Goal: Information Seeking & Learning: Learn about a topic

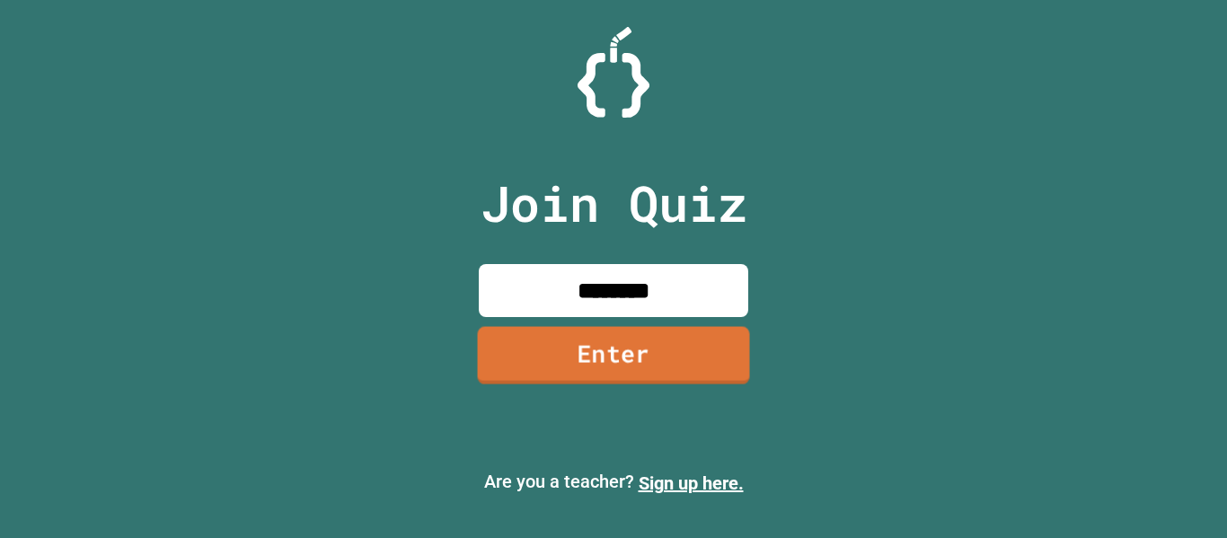
type input "********"
click at [648, 361] on link "Enter" at bounding box center [614, 354] width 272 height 57
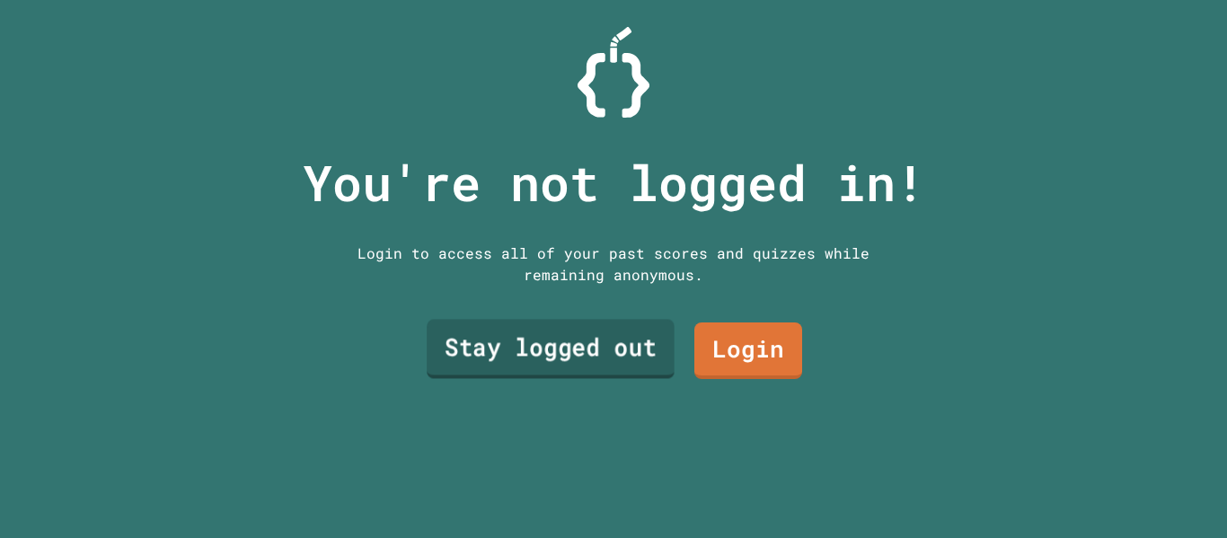
click at [599, 349] on link "Stay logged out" at bounding box center [551, 349] width 248 height 59
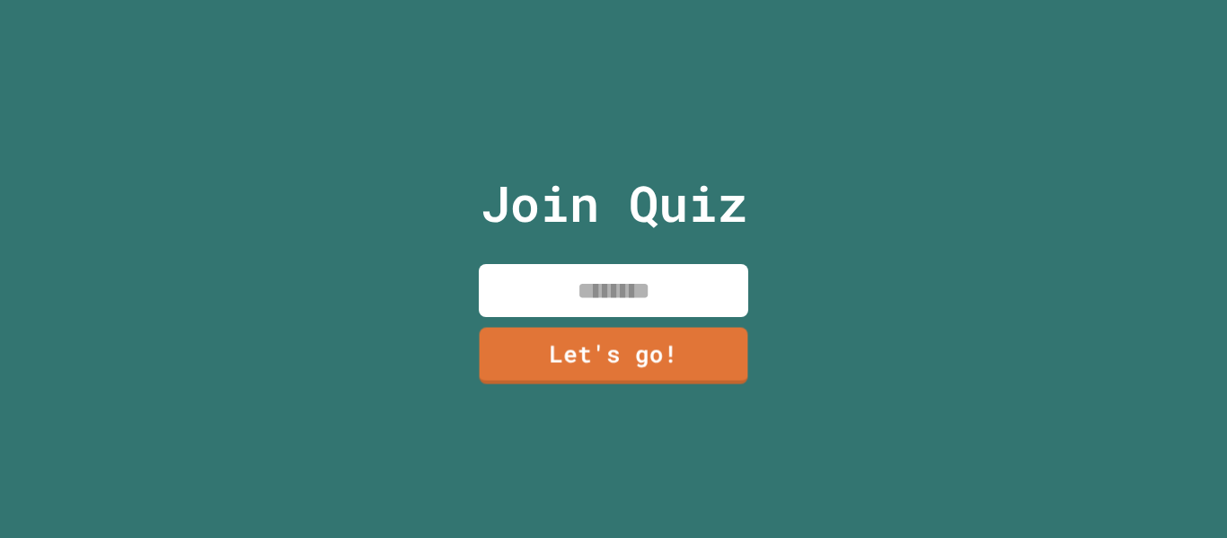
click at [569, 292] on input at bounding box center [613, 290] width 269 height 53
type input "*"
type input "**********"
click at [542, 353] on link "Let's go!" at bounding box center [612, 353] width 263 height 59
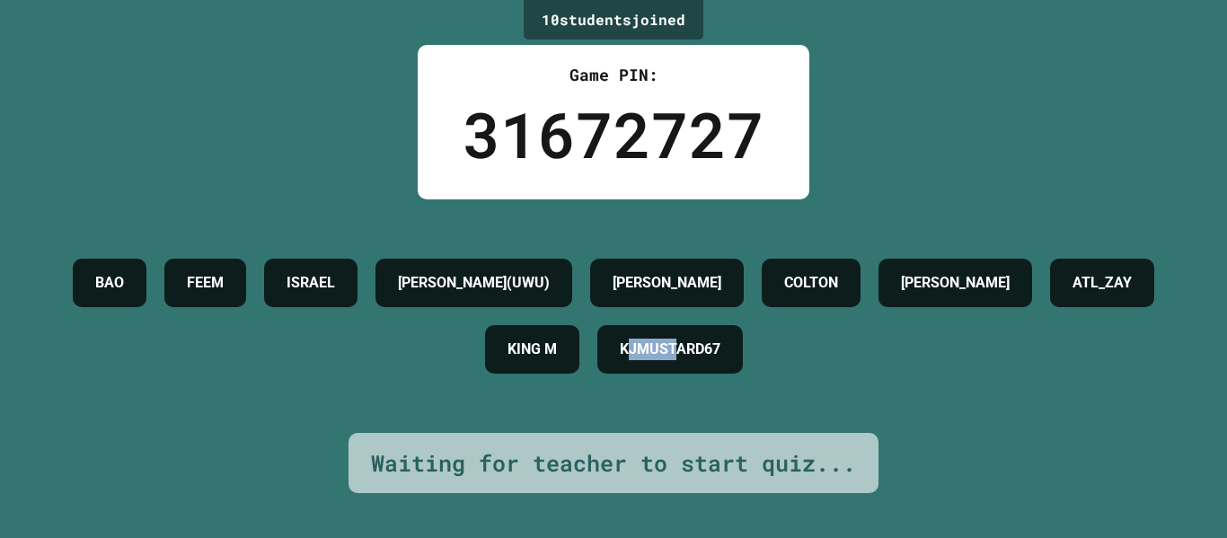
drag, startPoint x: 698, startPoint y: 358, endPoint x: 784, endPoint y: 355, distance: 86.3
click at [720, 355] on h4 "KJMUSTARD67" at bounding box center [670, 350] width 101 height 22
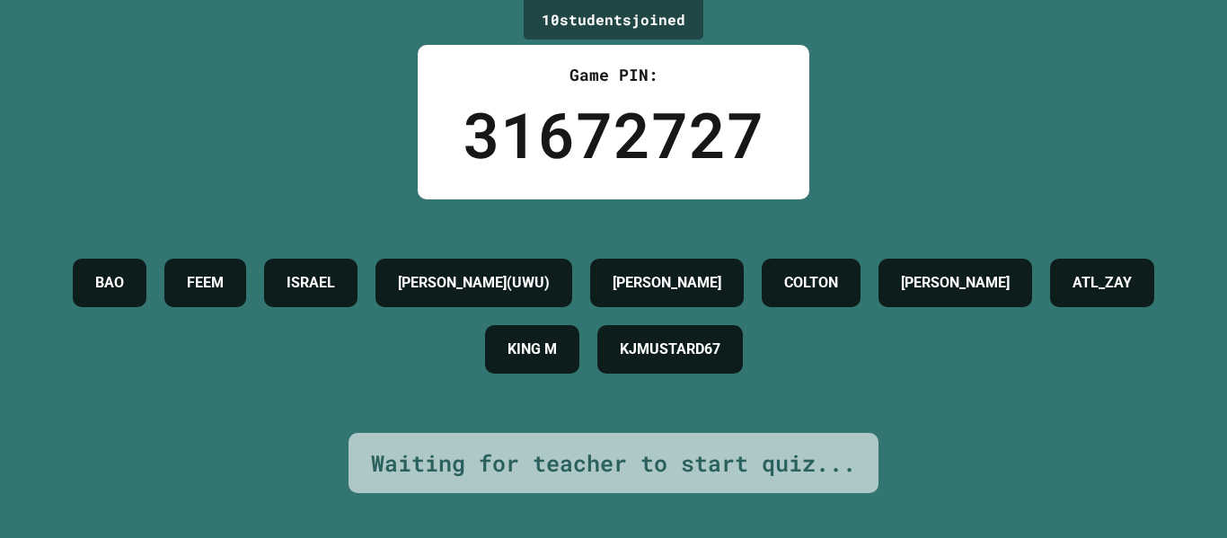
click at [720, 355] on h4 "KJMUSTARD67" at bounding box center [670, 350] width 101 height 22
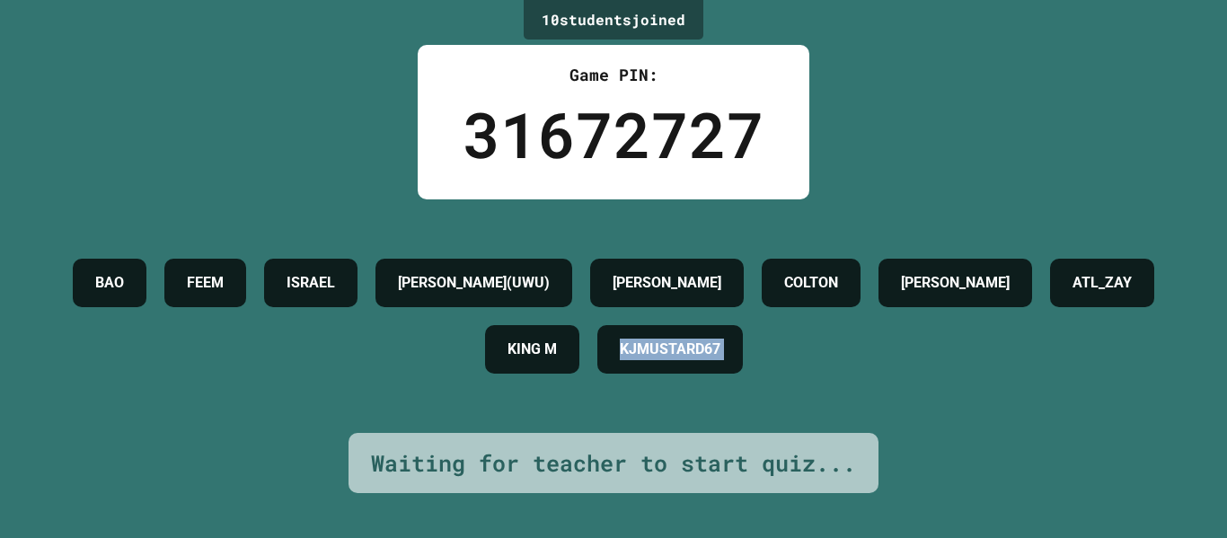
click at [720, 355] on h4 "KJMUSTARD67" at bounding box center [670, 350] width 101 height 22
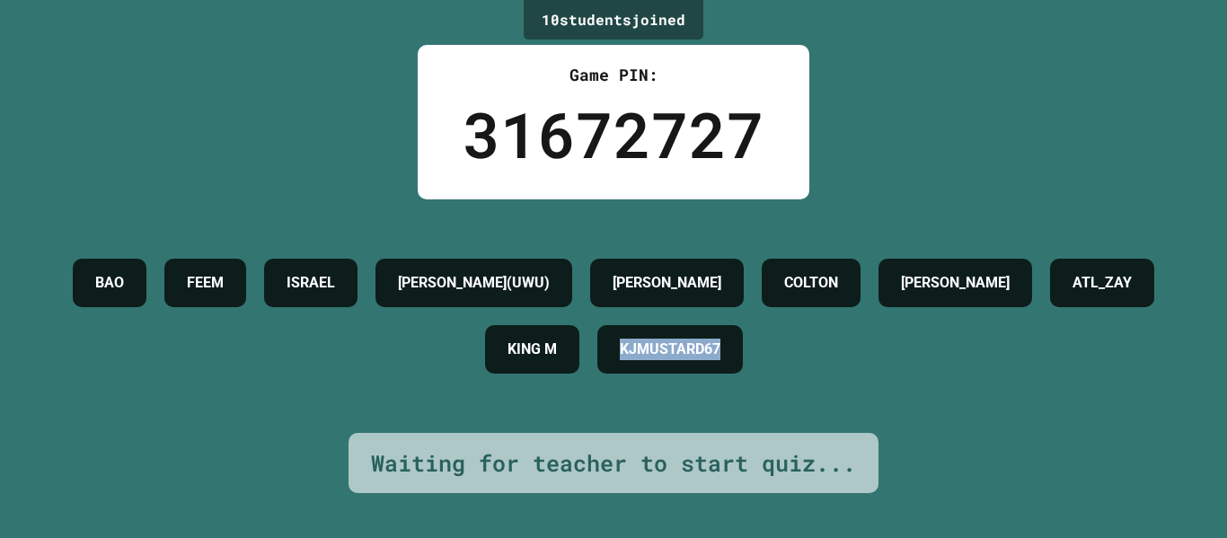
click at [720, 355] on h4 "KJMUSTARD67" at bounding box center [670, 350] width 101 height 22
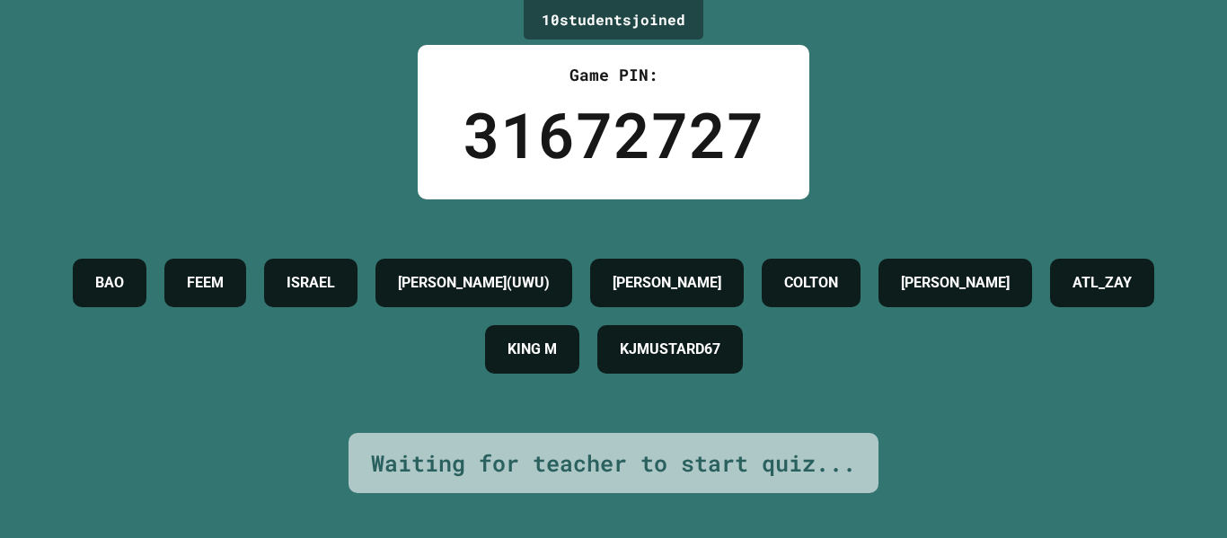
click at [720, 355] on h4 "KJMUSTARD67" at bounding box center [670, 350] width 101 height 22
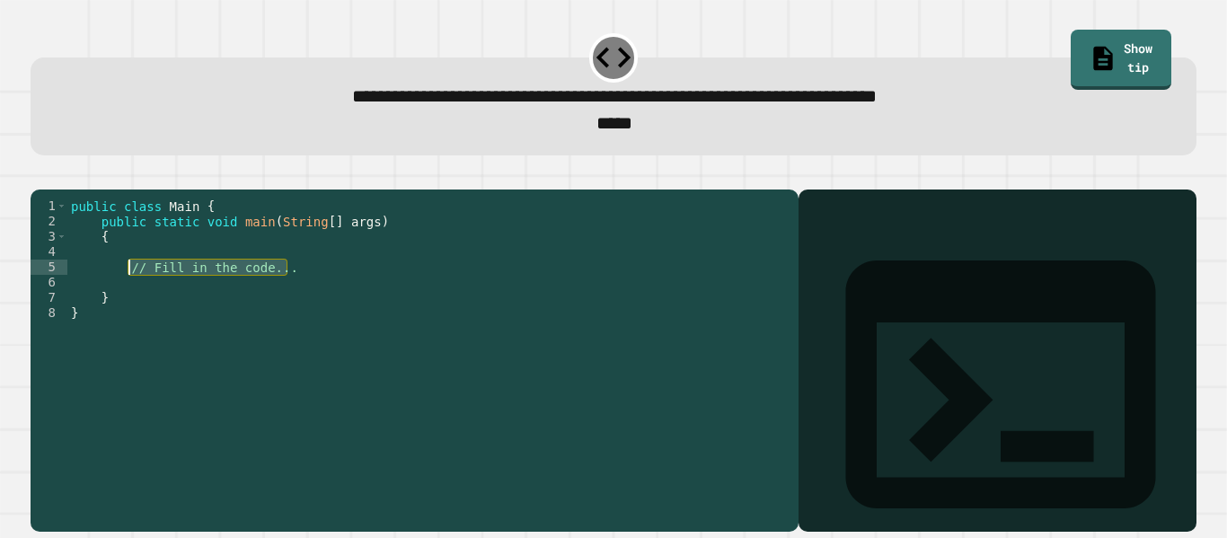
drag, startPoint x: 339, startPoint y: 300, endPoint x: 130, endPoint y: 298, distance: 208.4
click at [130, 298] on div "public class Main { public static void main ( String [ ] args ) { // Fill in th…" at bounding box center [428, 351] width 722 height 305
type textarea "**********"
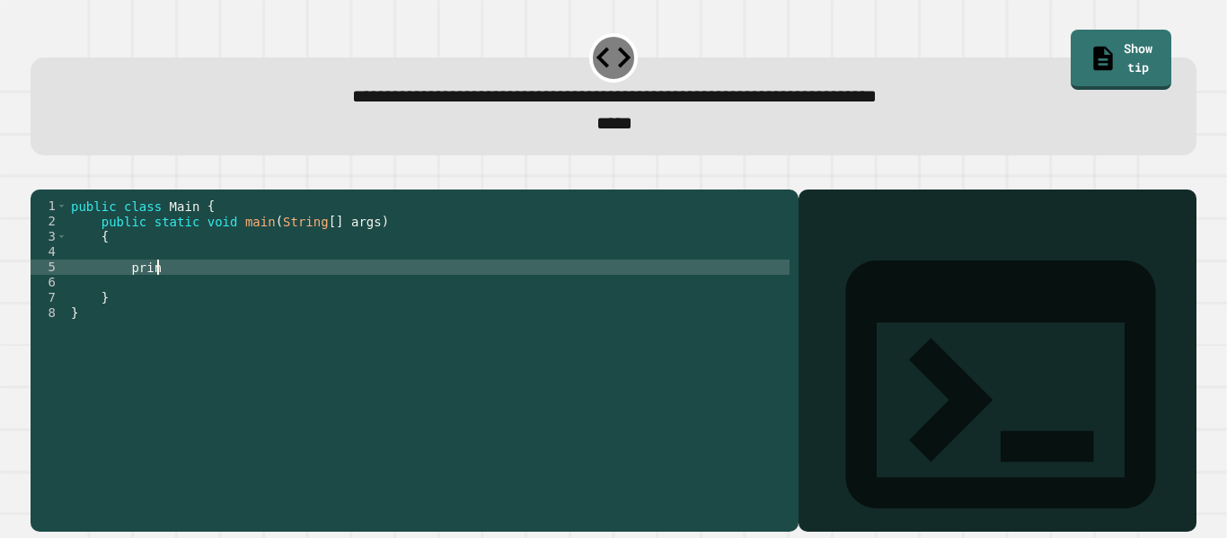
scroll to position [0, 11]
type textarea "*"
click at [137, 296] on div "public class Main { public static void main ( String [ ] args ) { system . prin…" at bounding box center [428, 351] width 722 height 305
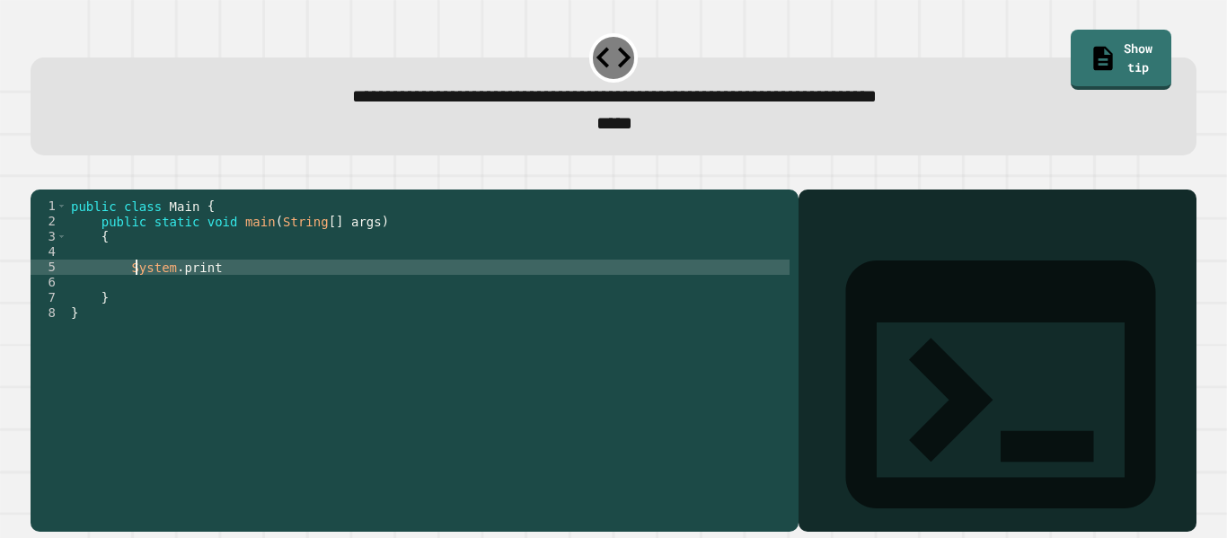
click at [218, 296] on div "public class Main { public static void main ( String [ ] args ) { System . prin…" at bounding box center [428, 351] width 722 height 305
click at [40, 175] on icon "button" at bounding box center [40, 175] width 0 height 0
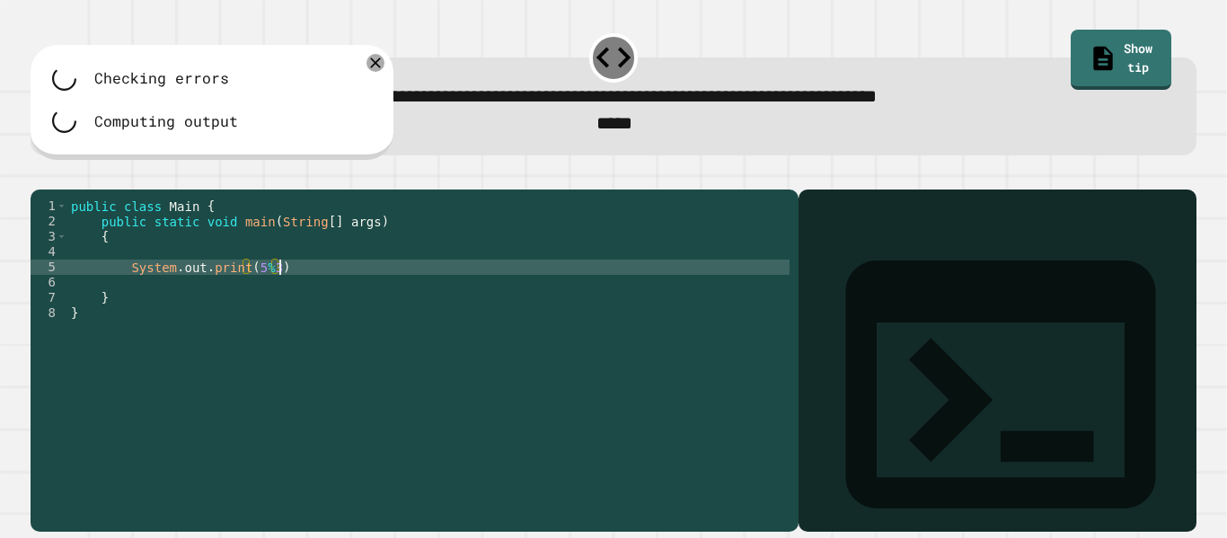
click at [322, 297] on div "public class Main { public static void main ( String [ ] args ) { System . out …" at bounding box center [428, 351] width 722 height 305
click at [57, 175] on icon "button" at bounding box center [57, 175] width 0 height 0
click at [74, 187] on icon "button" at bounding box center [68, 186] width 11 height 11
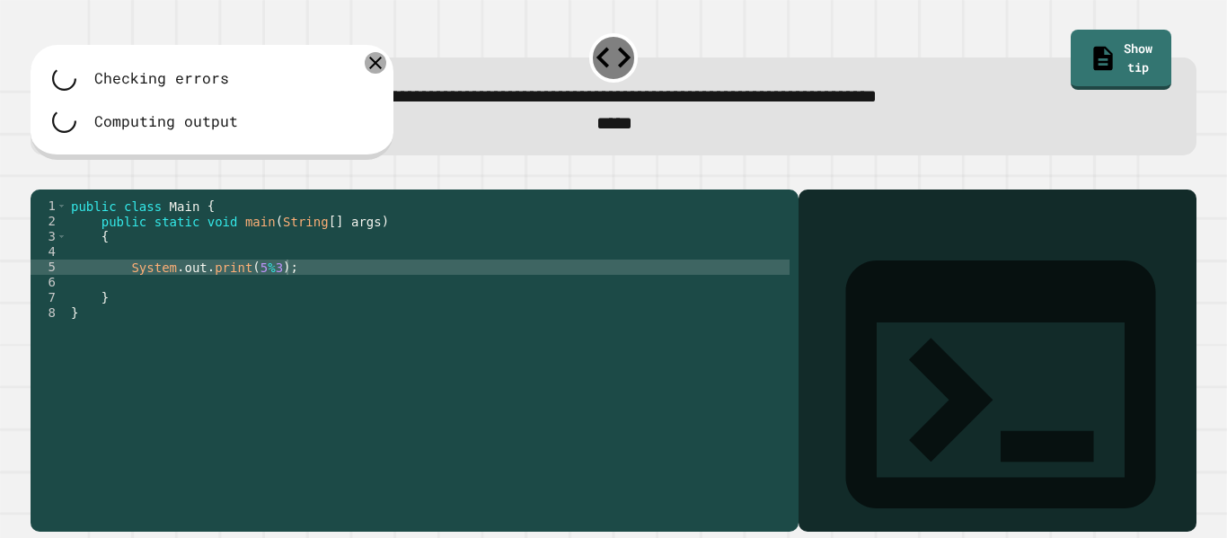
click at [371, 67] on icon at bounding box center [376, 63] width 22 height 22
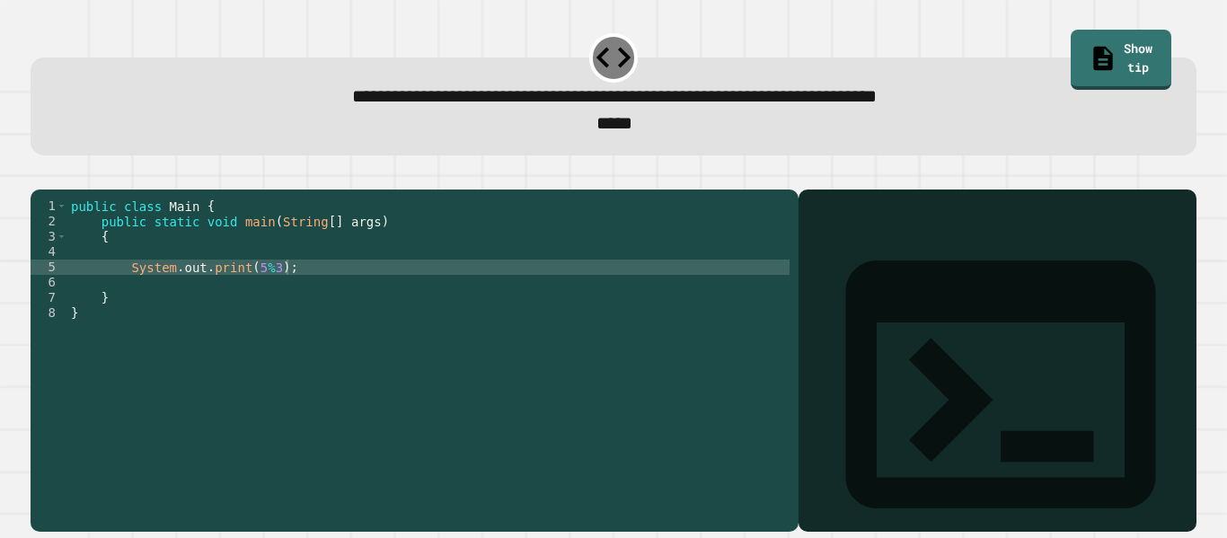
click at [125, 190] on div at bounding box center [614, 179] width 1166 height 22
click at [74, 187] on icon "button" at bounding box center [68, 186] width 11 height 11
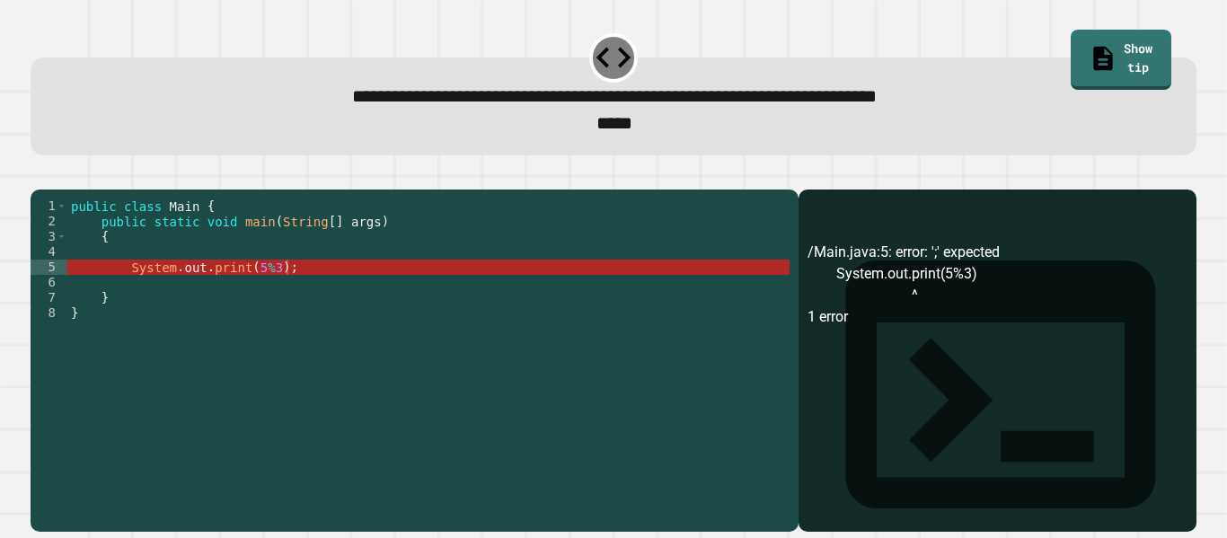
click at [93, 193] on icon "button" at bounding box center [86, 186] width 14 height 14
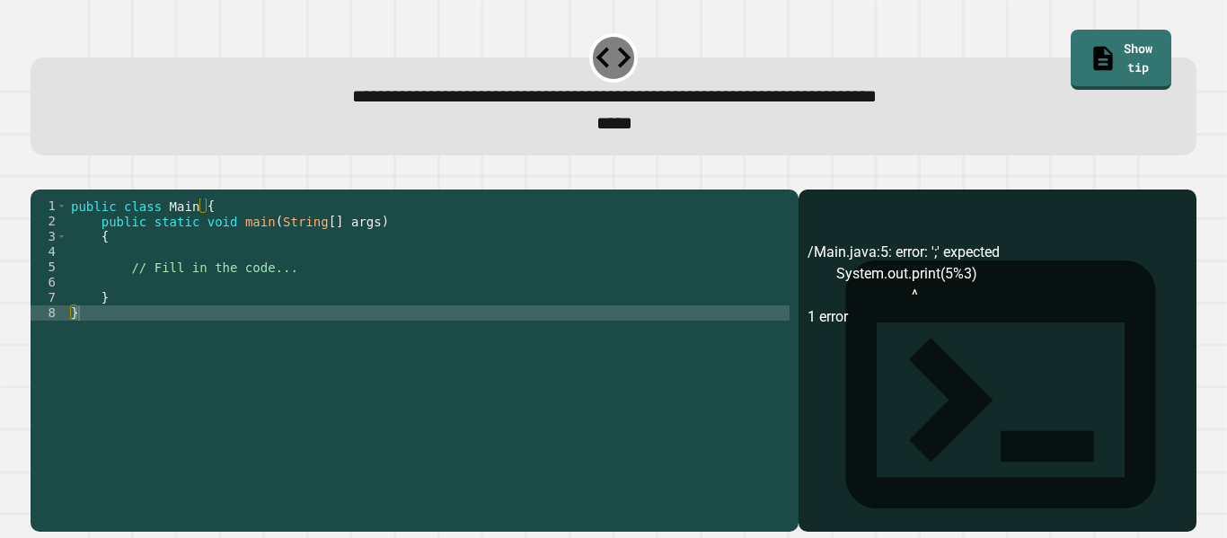
click at [40, 175] on button "button" at bounding box center [40, 175] width 0 height 0
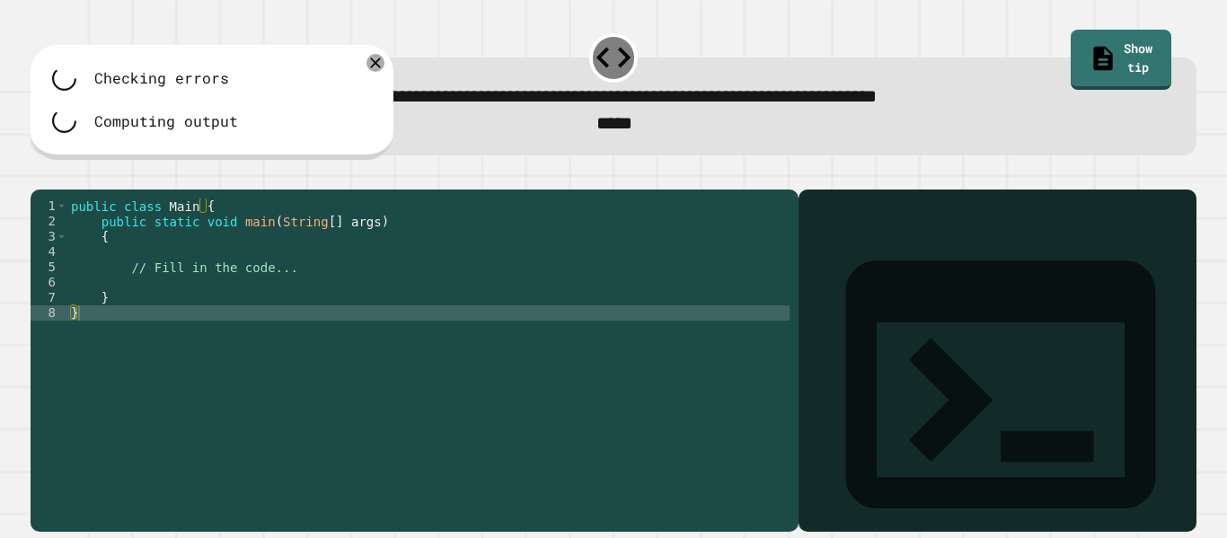
click at [304, 289] on div "public class Main { public static void main ( String [ ] args ) { // Fill in th…" at bounding box center [428, 336] width 722 height 275
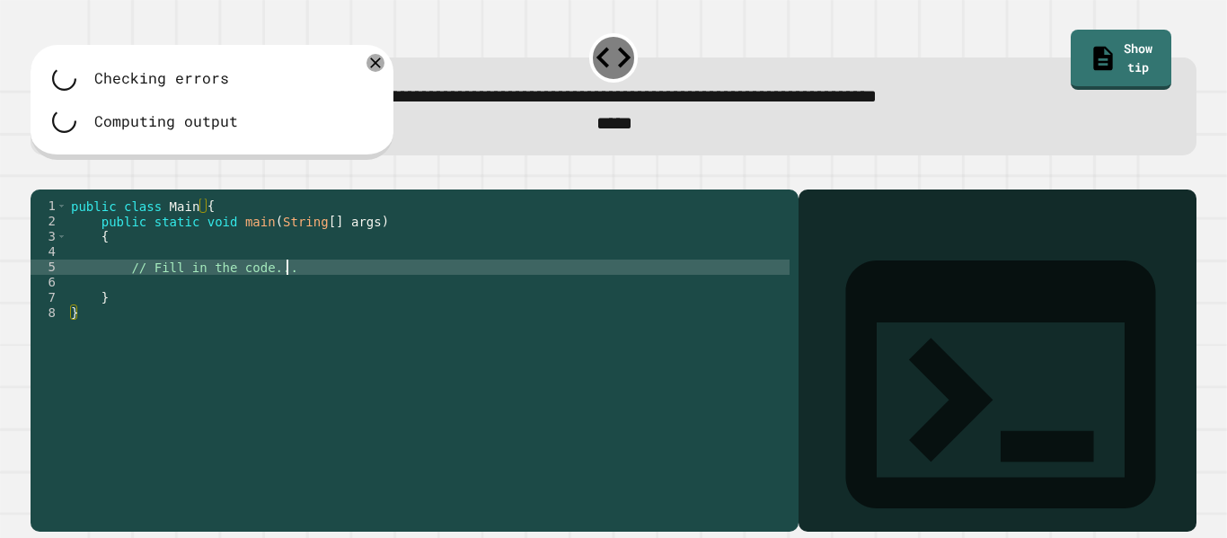
scroll to position [0, 4]
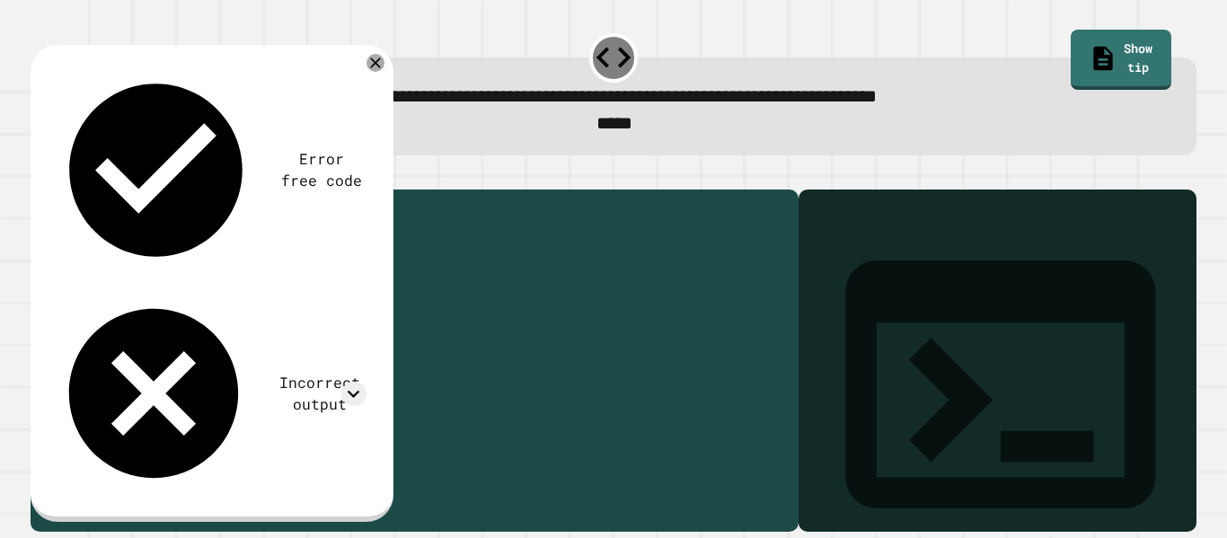
drag, startPoint x: 305, startPoint y: 293, endPoint x: 148, endPoint y: 301, distance: 156.5
click at [148, 301] on div "public class Main { public static void main ( String [ ] args ) { // Fill in th…" at bounding box center [428, 351] width 722 height 305
click at [308, 305] on div "public class Main { public static void main ( String [ ] args ) { // Fill in th…" at bounding box center [428, 351] width 722 height 305
drag, startPoint x: 293, startPoint y: 291, endPoint x: 133, endPoint y: 297, distance: 160.0
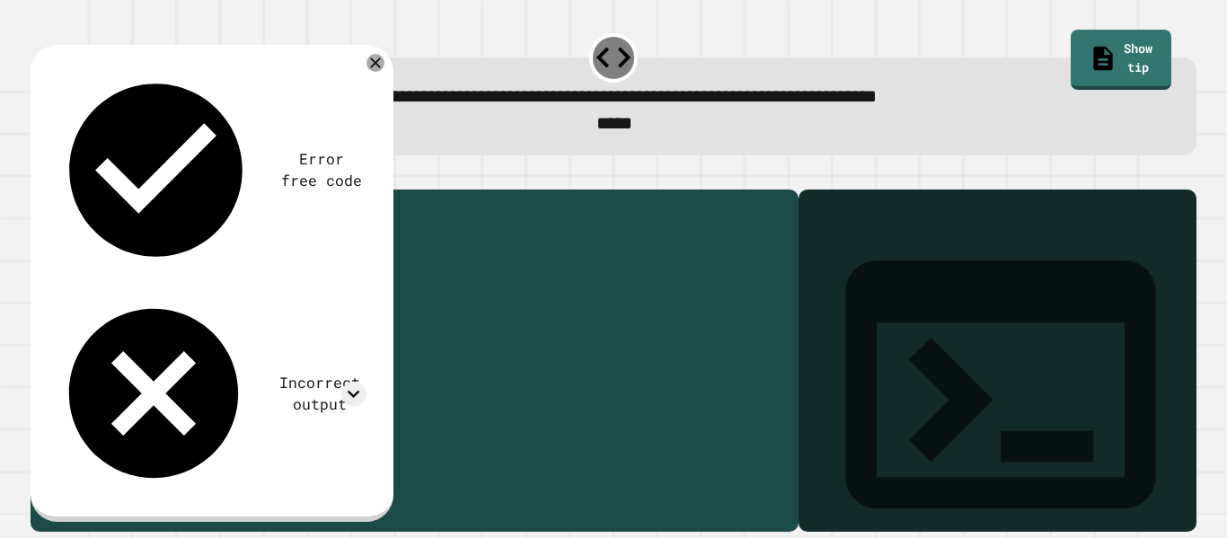
click at [133, 297] on div "public class Main { public static void main ( String [ ] args ) { // Fill in th…" at bounding box center [428, 351] width 722 height 305
type textarea "*"
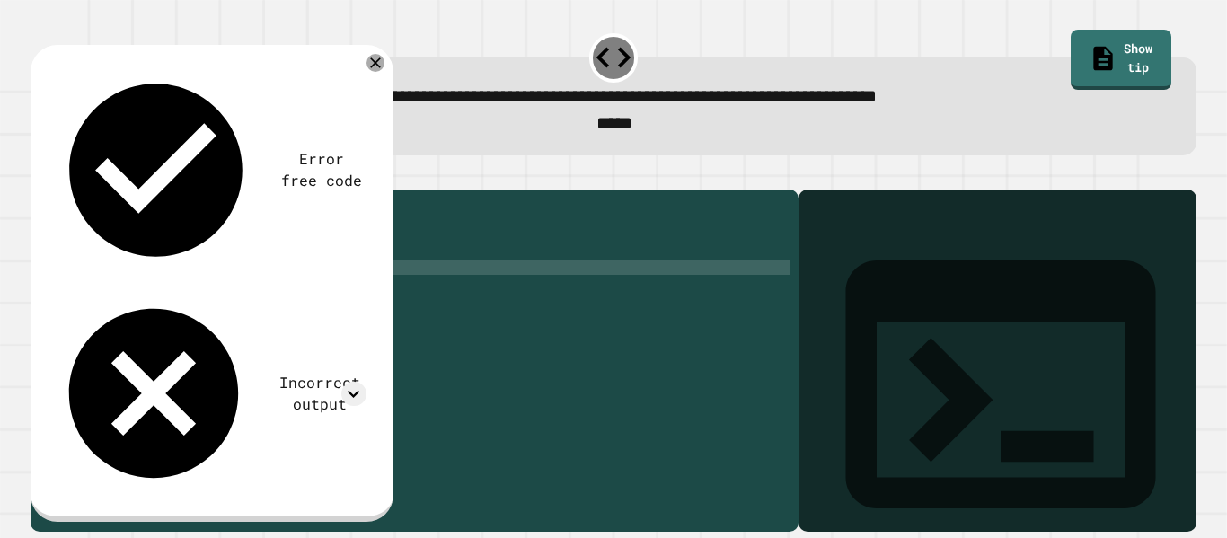
scroll to position [0, 24]
click at [293, 297] on div "public class Main { public static void main ( String [ ] args ) { System . prin…" at bounding box center [428, 351] width 722 height 305
click at [40, 175] on icon "button" at bounding box center [40, 175] width 0 height 0
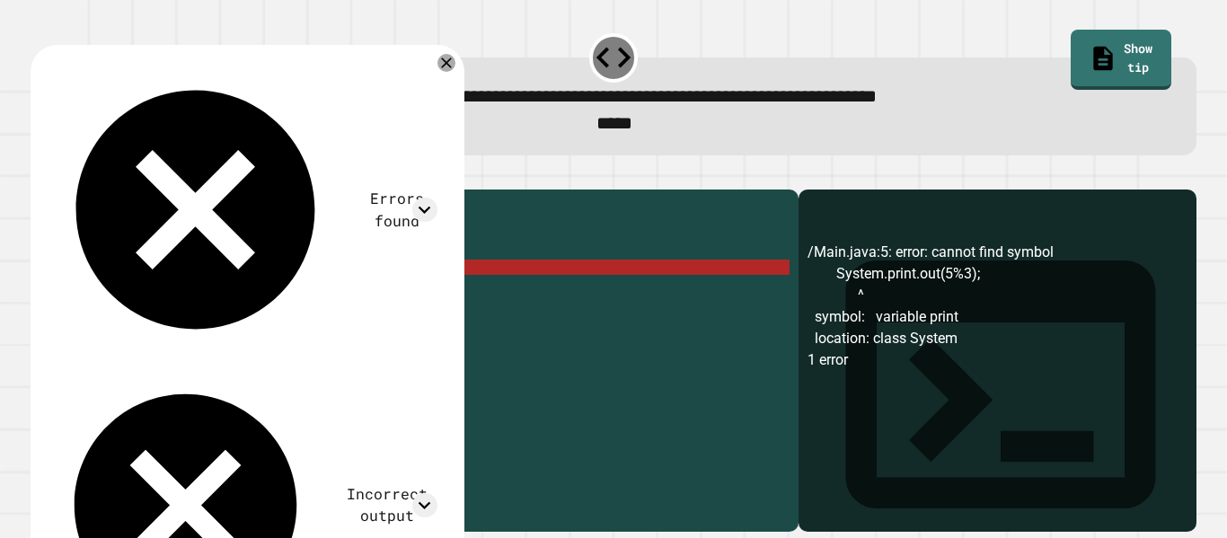
click at [347, 294] on div "public class Main { public static void main ( String [ ] args ) { System . prin…" at bounding box center [428, 351] width 722 height 305
click at [218, 293] on div "public class Main { public static void main ( String [ ] args ) { System . prin…" at bounding box center [428, 351] width 722 height 305
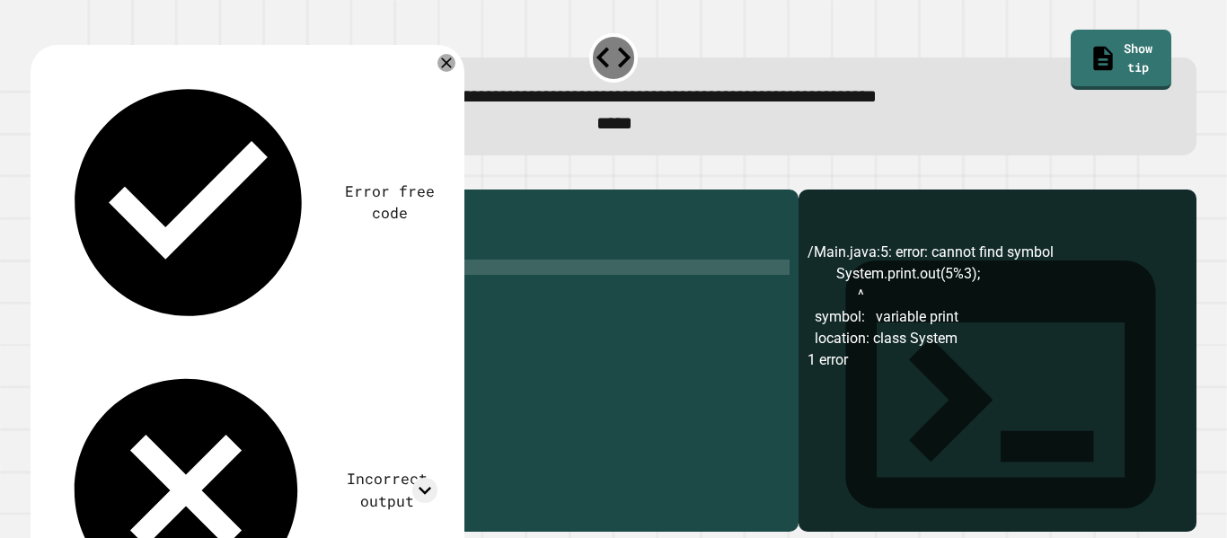
scroll to position [0, 24]
click at [209, 294] on div "public class Main { public static void main ( String [ ] args ) { System . pri …" at bounding box center [428, 351] width 722 height 305
click at [202, 291] on div "public class Main { public static void main ( String [ ] args ) { System . out …" at bounding box center [428, 351] width 722 height 305
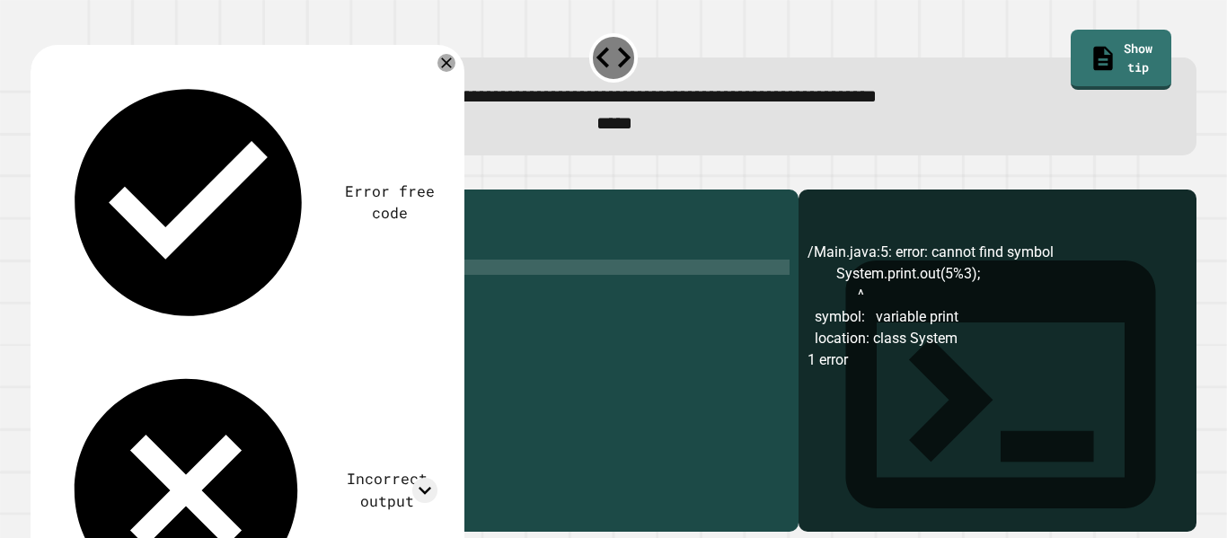
type textarea "**********"
click at [40, 175] on icon "button" at bounding box center [40, 175] width 0 height 0
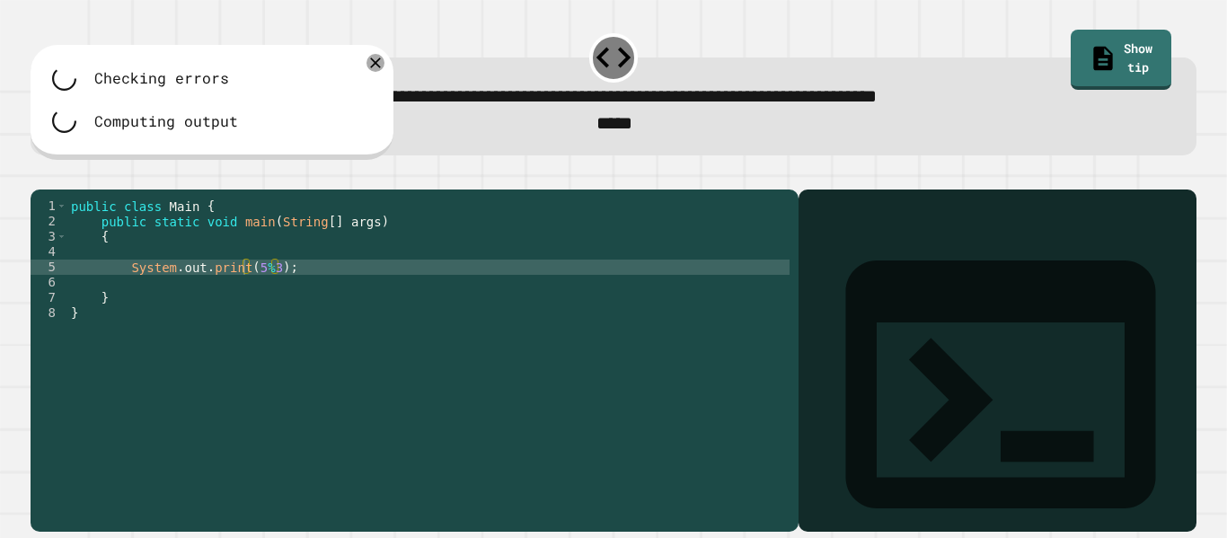
click at [366, 305] on div "public class Main { public static void main ( String [ ] args ) { System . out …" at bounding box center [428, 351] width 722 height 305
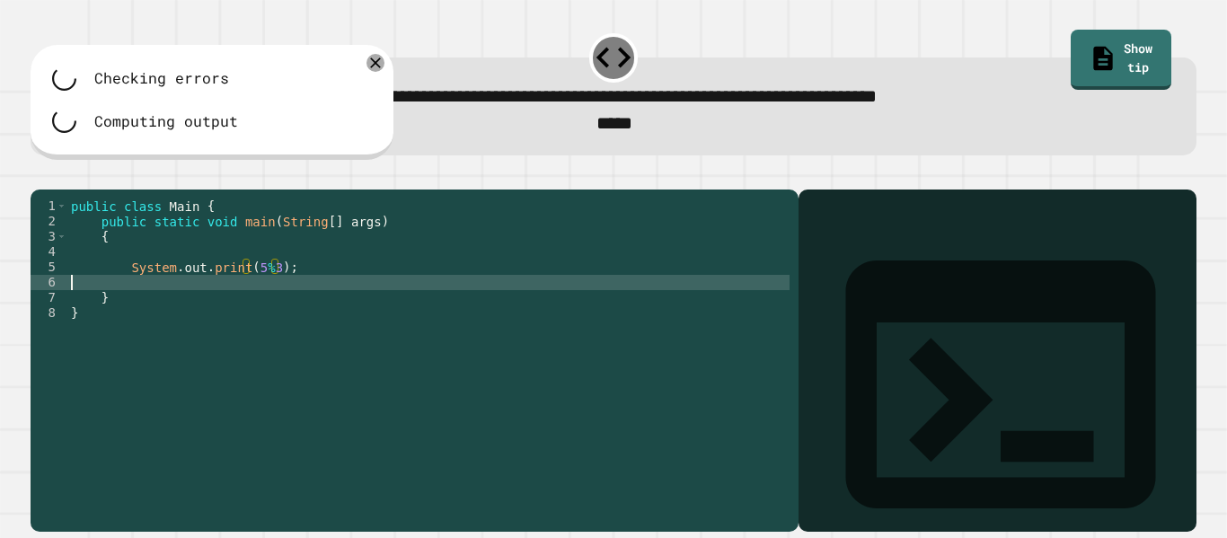
scroll to position [0, 0]
click at [323, 284] on div "public class Main { public static void main ( String [ ] args ) { System . out …" at bounding box center [428, 351] width 722 height 305
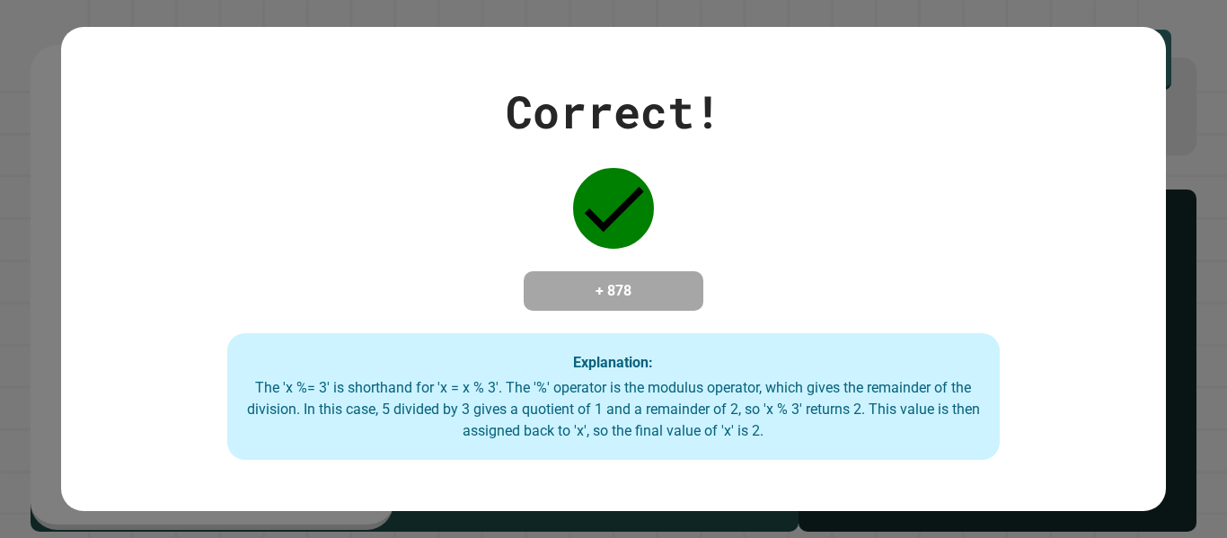
click at [675, 396] on div "The 'x %= 3' is shorthand for 'x = x % 3'. The '%' operator is the modulus oper…" at bounding box center [613, 409] width 737 height 65
click at [726, 404] on div "The 'x %= 3' is shorthand for 'x = x % 3'. The '%' operator is the modulus oper…" at bounding box center [613, 409] width 737 height 65
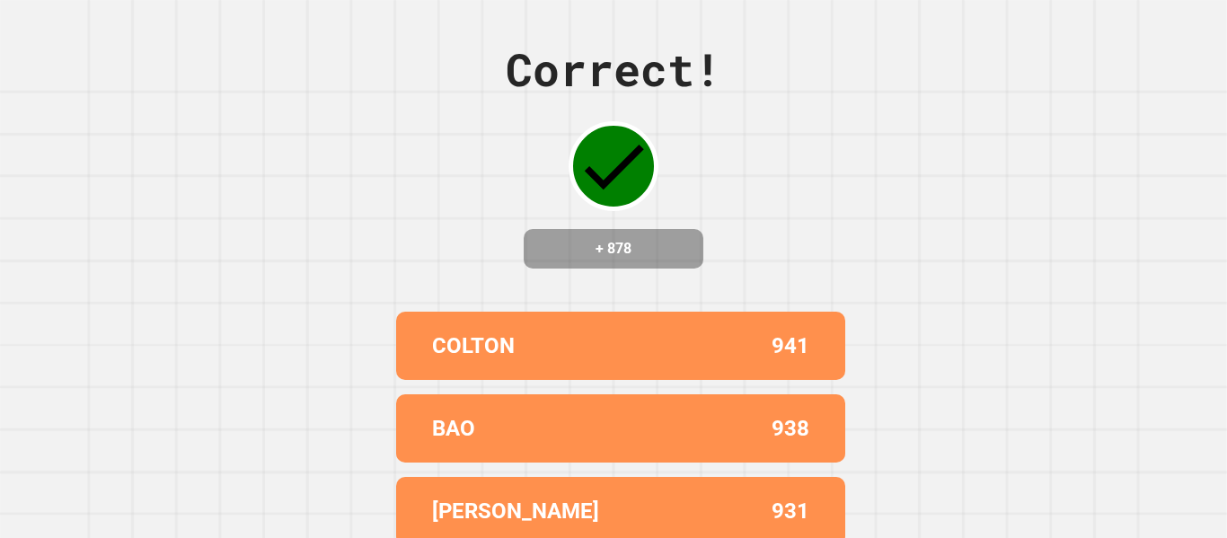
click at [1155, 166] on div "Correct! + 878 COLTON 941 BAO 938 [DATE] 931 ATL_ZAY 929 [PERSON_NAME]([GEOGRAP…" at bounding box center [613, 269] width 1227 height 538
click at [1099, 137] on div "Correct! + 878 COLTON 941 BAO 938 [DATE] 931 ATL_ZAY 929 [PERSON_NAME]([GEOGRAP…" at bounding box center [613, 269] width 1227 height 538
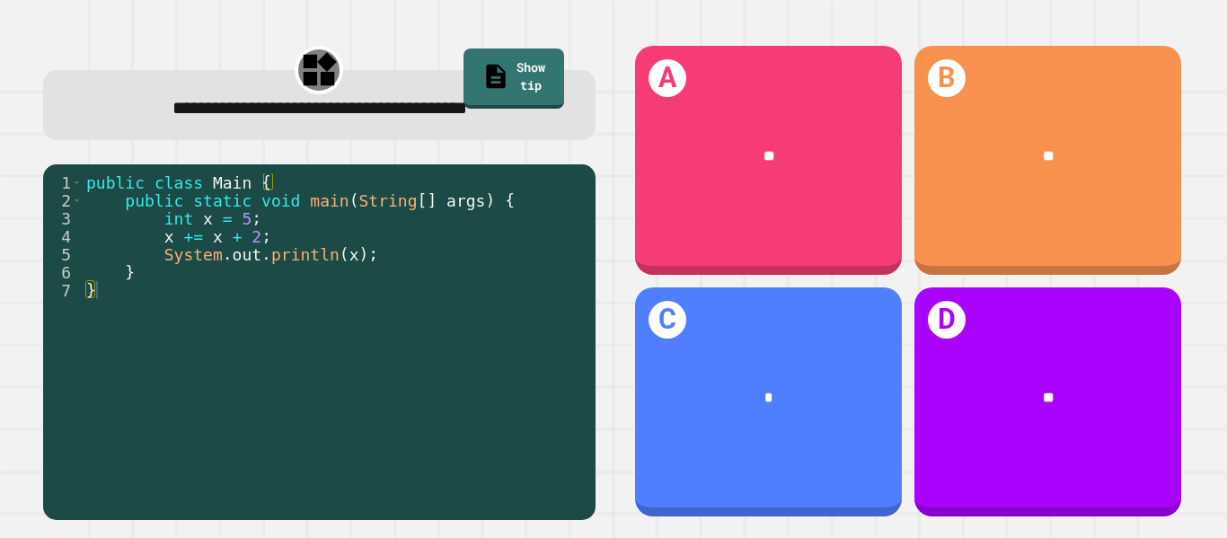
click at [396, 249] on div "public class Main { public static void main ( String [ ] args ) { int x = 5 ; x…" at bounding box center [335, 352] width 504 height 359
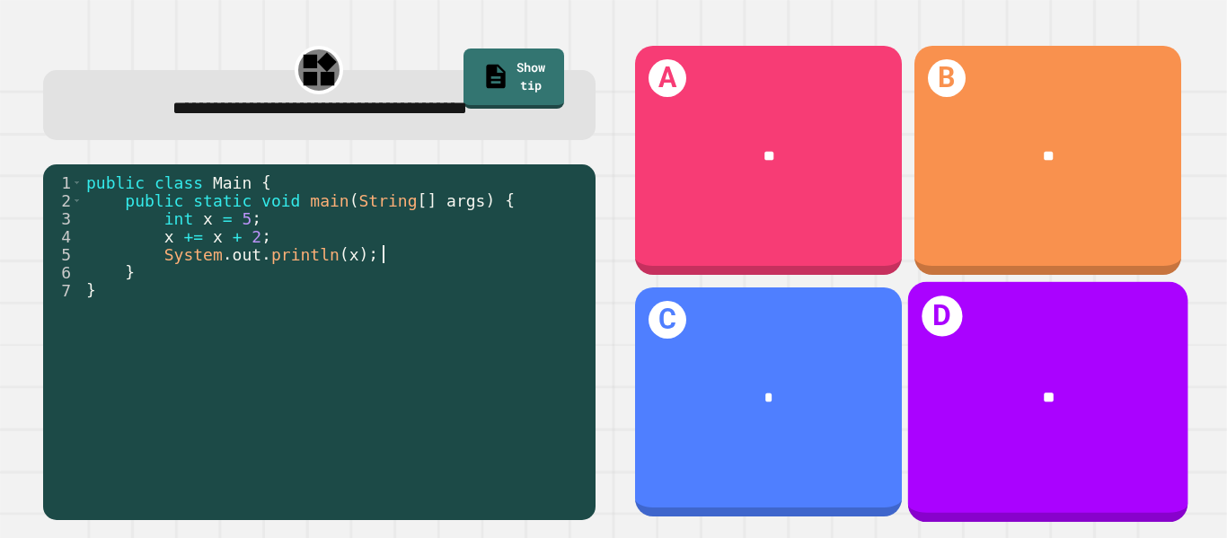
click at [1006, 373] on div "**" at bounding box center [1047, 398] width 280 height 84
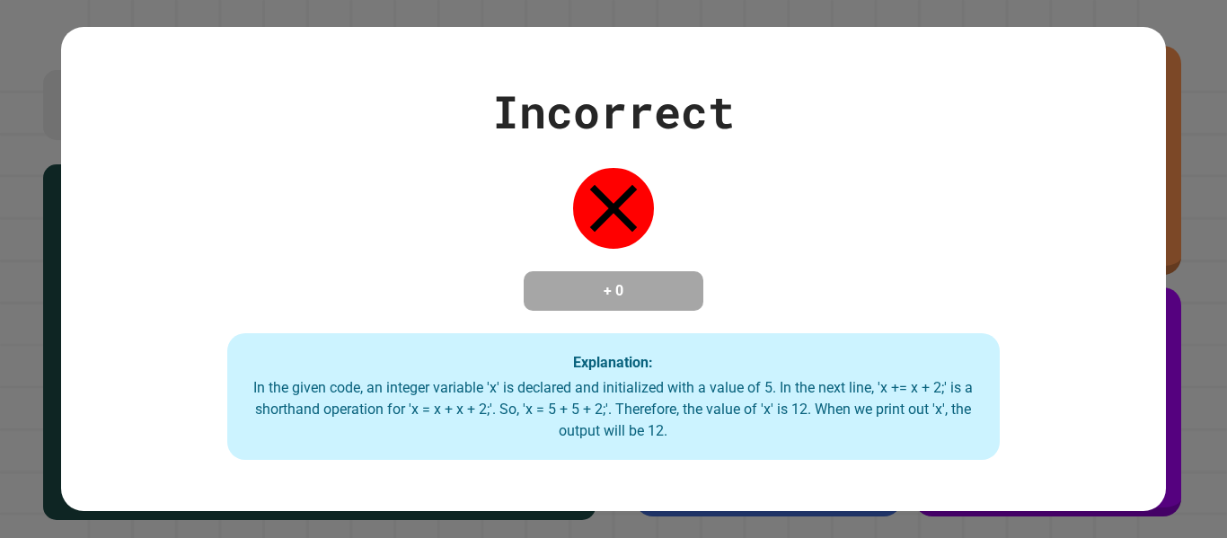
click at [1006, 373] on div "Incorrect + 0 Explanation: In the given code, an integer variable 'x' is declar…" at bounding box center [613, 269] width 1104 height 383
click at [832, 426] on div "In the given code, an integer variable 'x' is declared and initialized with a v…" at bounding box center [613, 409] width 737 height 65
click at [627, 242] on div at bounding box center [614, 208] width 90 height 90
click at [673, 395] on div "In the given code, an integer variable 'x' is declared and initialized with a v…" at bounding box center [613, 409] width 737 height 65
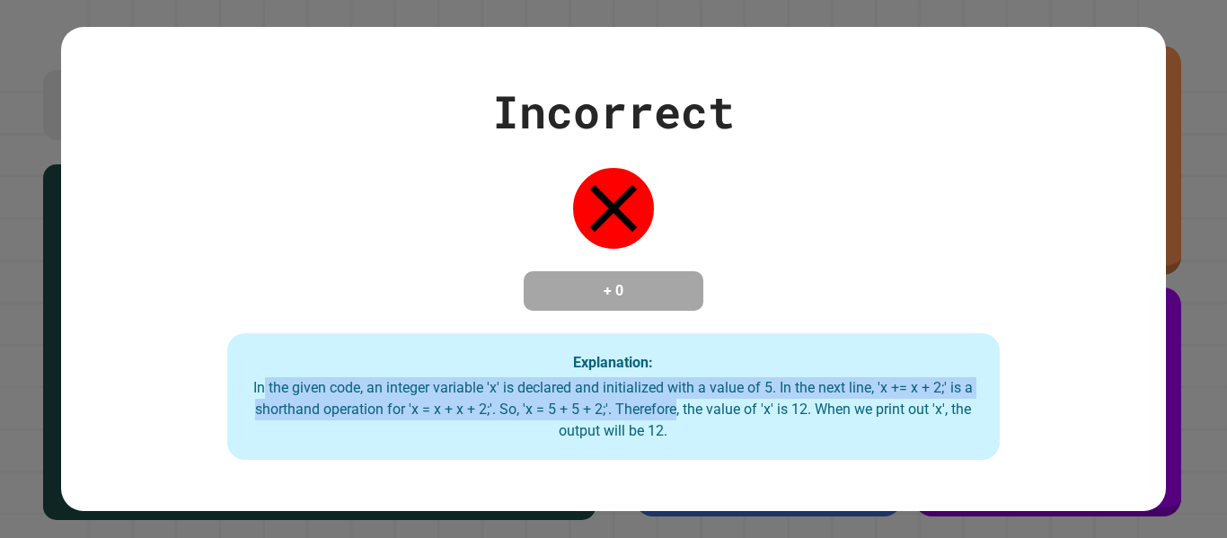
drag, startPoint x: 263, startPoint y: 392, endPoint x: 672, endPoint y: 410, distance: 409.1
click at [672, 410] on div "In the given code, an integer variable 'x' is declared and initialized with a v…" at bounding box center [613, 409] width 737 height 65
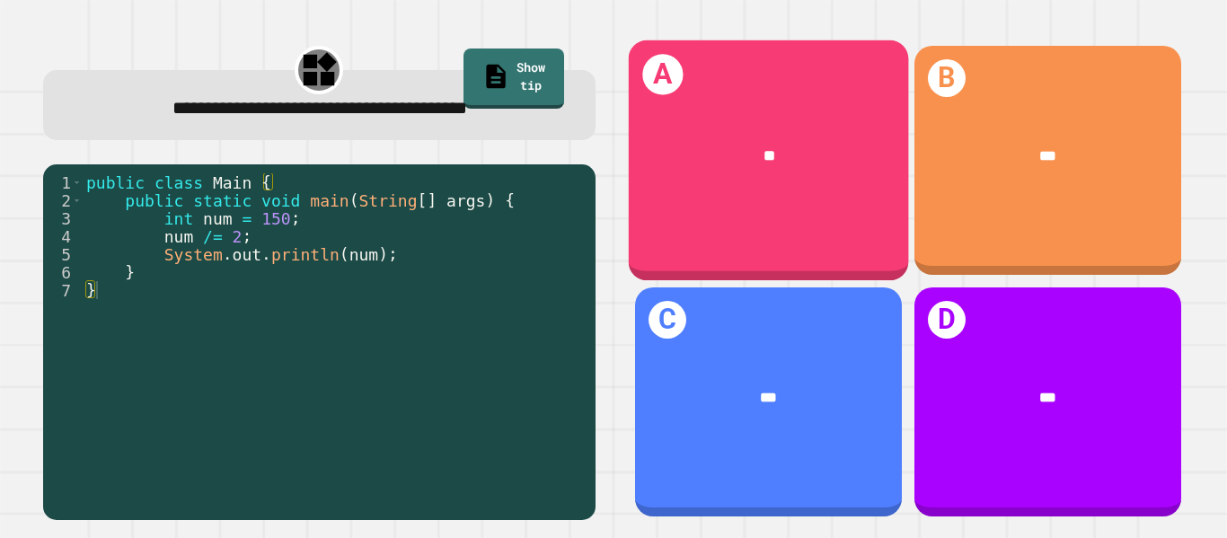
click at [687, 105] on div "A **" at bounding box center [768, 160] width 280 height 241
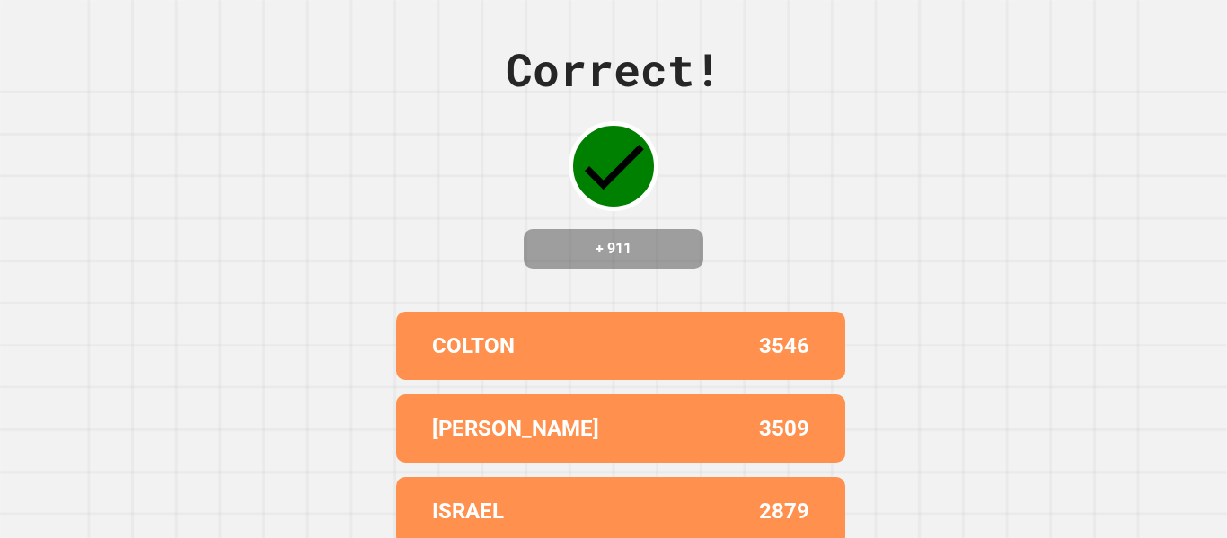
click at [889, 291] on div "Correct! + 911 COLTON [DATE] 3509 ISRAEL 2879 BAO 2838 [PERSON_NAME]([GEOGRAPHI…" at bounding box center [613, 269] width 1227 height 538
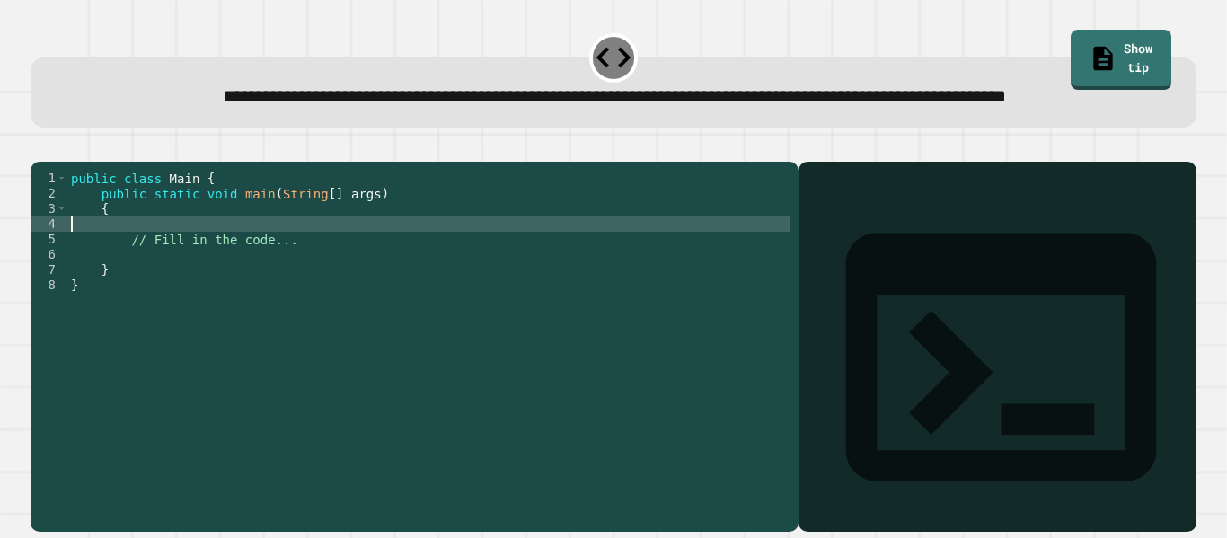
click at [340, 278] on div "public class Main { public static void main ( String [ ] args ) { // Fill in th…" at bounding box center [428, 323] width 722 height 305
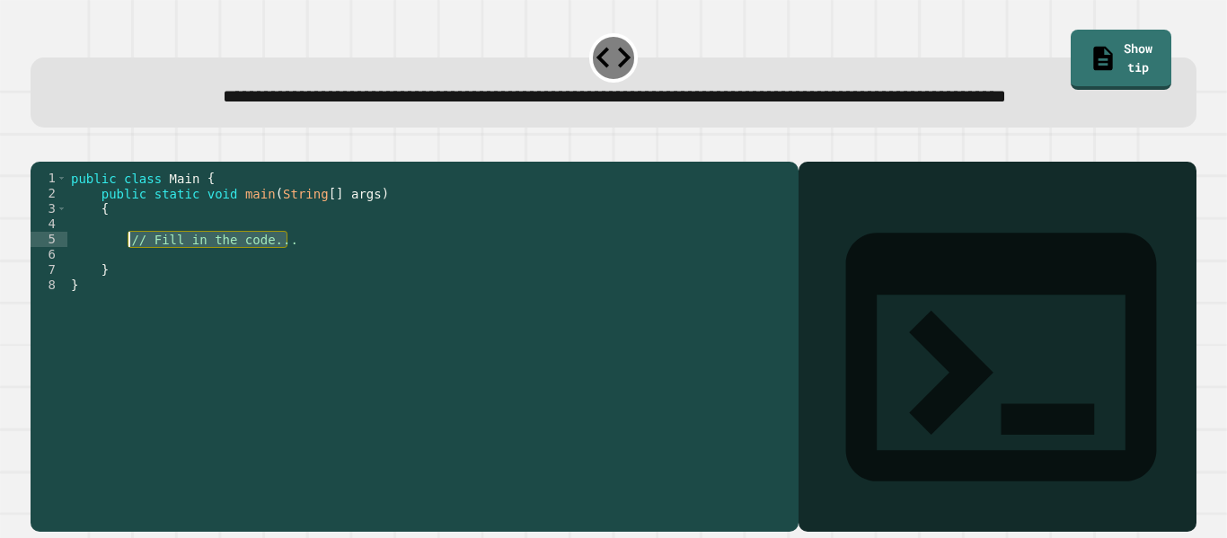
drag, startPoint x: 338, startPoint y: 299, endPoint x: 130, endPoint y: 296, distance: 207.5
click at [130, 296] on div "public class Main { public static void main ( String [ ] args ) { // Fill in th…" at bounding box center [428, 323] width 722 height 305
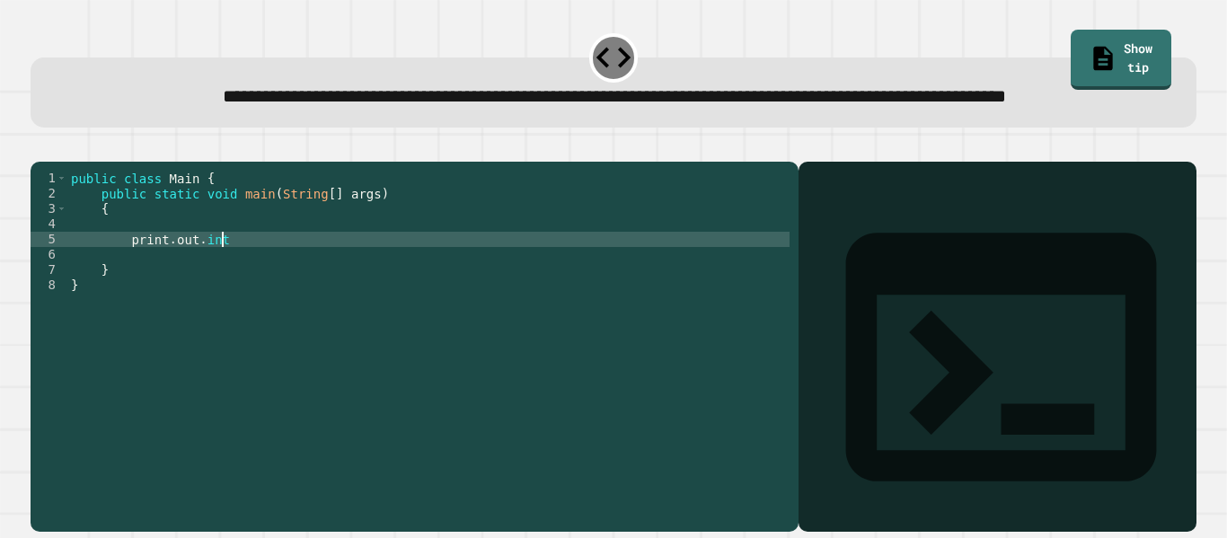
scroll to position [0, 18]
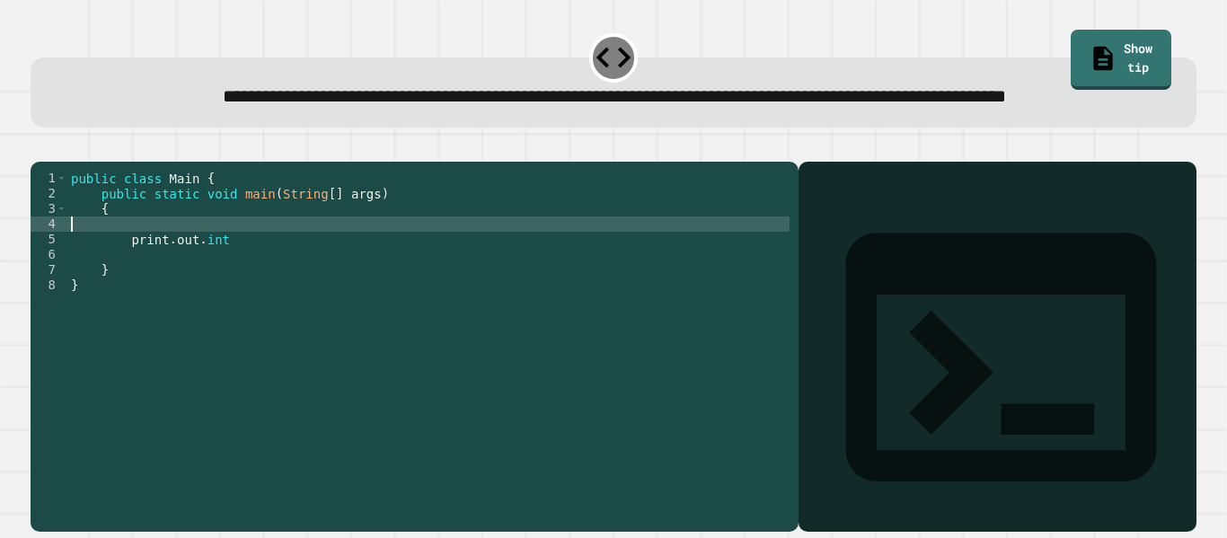
click at [150, 278] on div "public class Main { public static void main ( String [ ] args ) { print . out .…" at bounding box center [428, 323] width 722 height 305
click at [167, 277] on div "public class Main { public static void main ( String [ ] args ) { print . out .…" at bounding box center [428, 323] width 722 height 305
click at [161, 264] on div "public class Main { public static void main ( String [ ] args ) { print . out .…" at bounding box center [428, 323] width 722 height 305
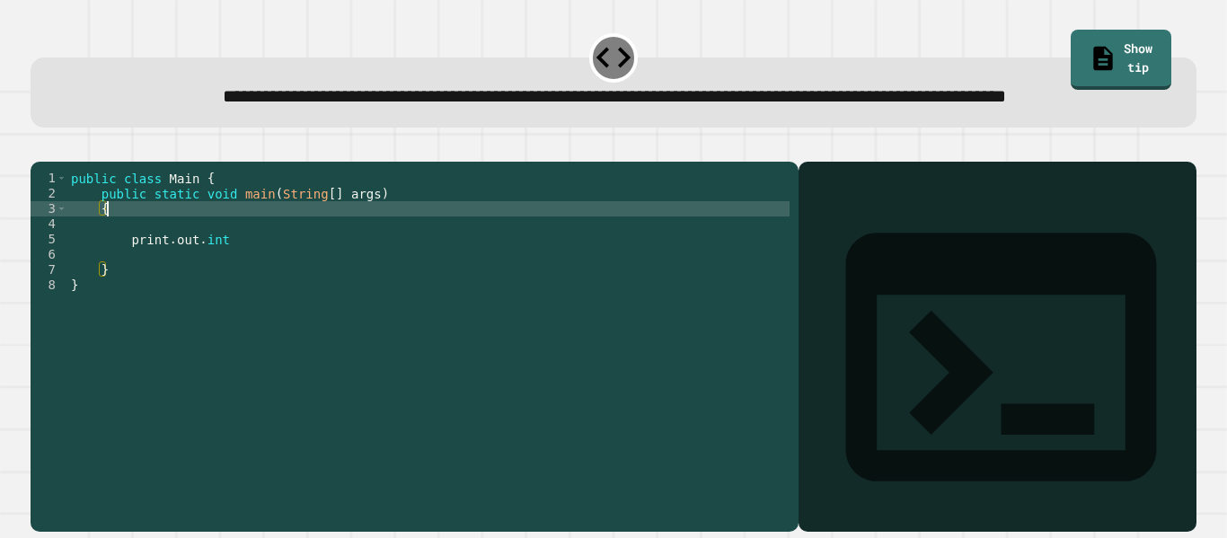
type textarea "*"
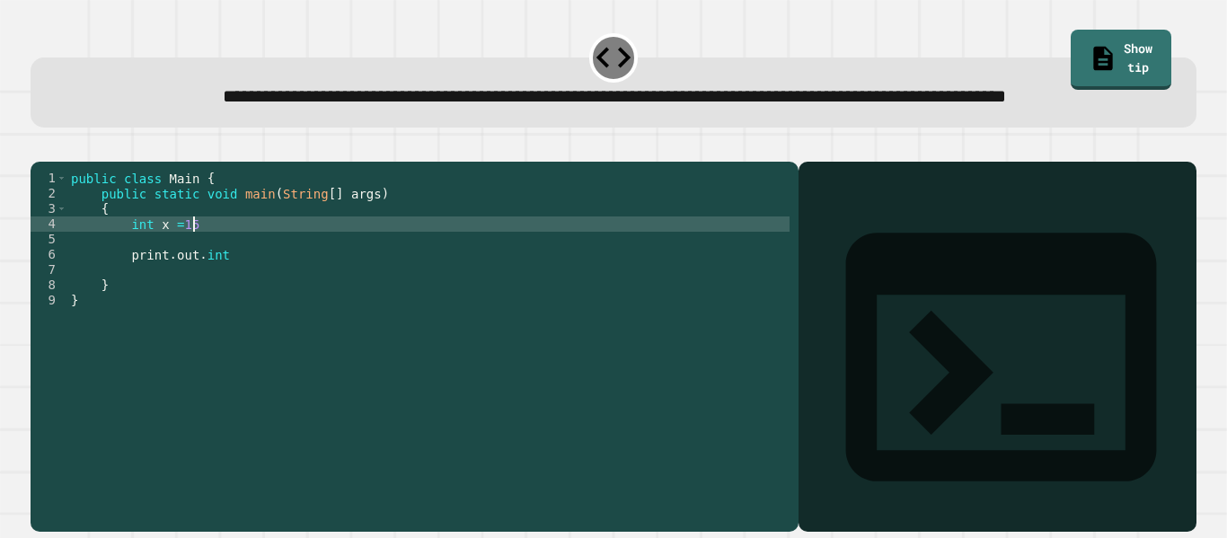
scroll to position [0, 15]
type textarea "**********"
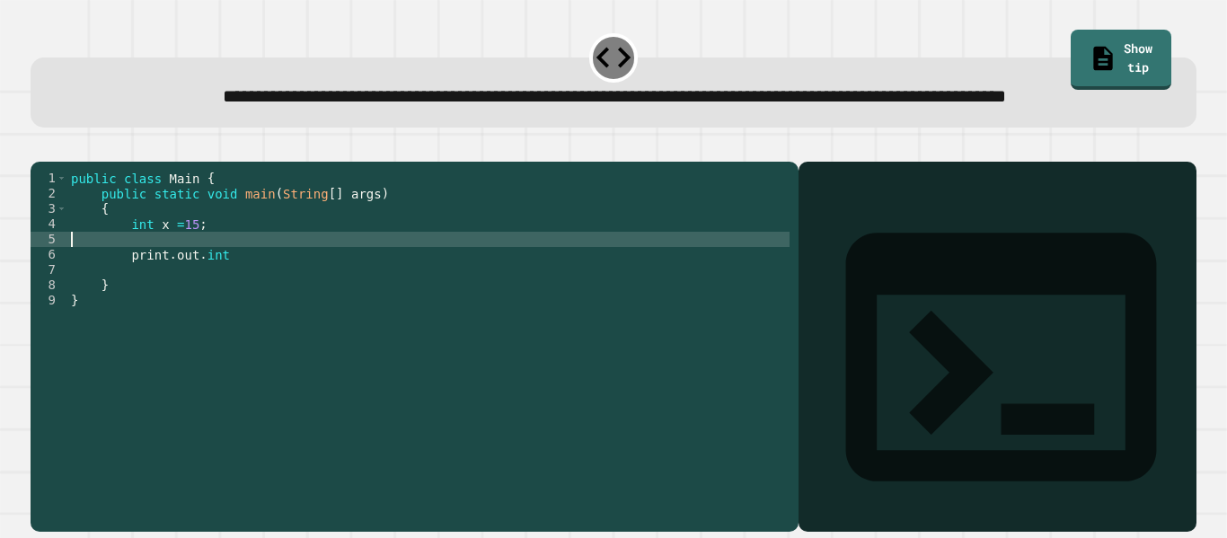
click at [156, 296] on div "public class Main { public static void main ( String [ ] args ) { int x = 15 ; …" at bounding box center [428, 323] width 722 height 305
click at [304, 276] on div "public class Main { public static void main ( String [ ] args ) { int x = 15 ; …" at bounding box center [428, 323] width 722 height 305
click at [288, 329] on div "public class Main { public static void main ( String [ ] args ) { int x = 15 ; …" at bounding box center [432, 323] width 715 height 305
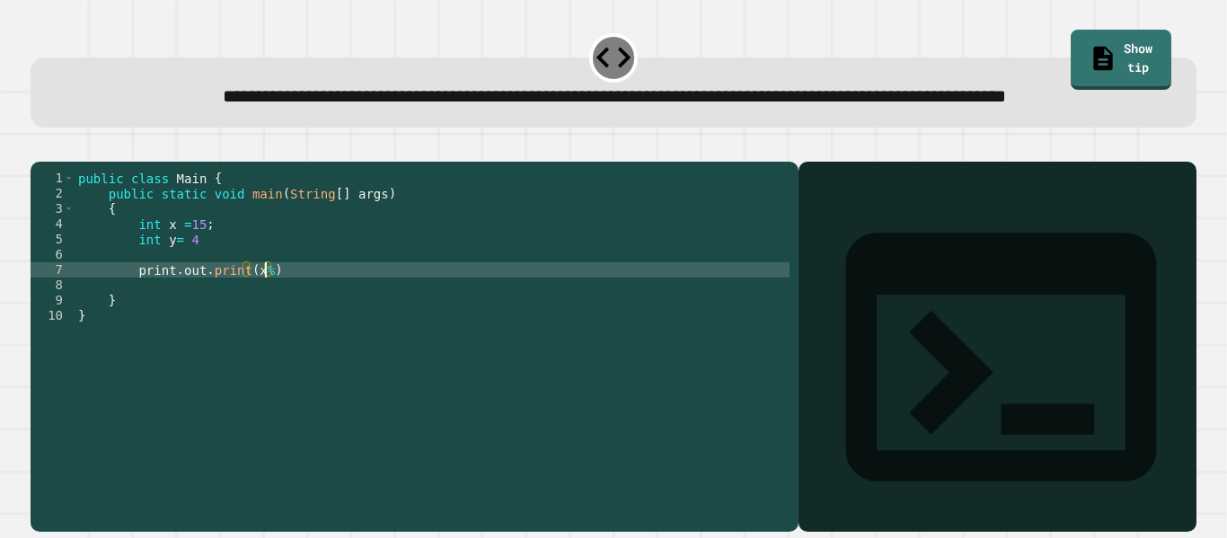
scroll to position [0, 23]
click at [363, 325] on div "public class Main { public static void main ( String [ ] args ) { int x = 15 ; …" at bounding box center [432, 323] width 715 height 305
click at [203, 296] on div "public class Main { public static void main ( String [ ] args ) { int x = 15 ; …" at bounding box center [432, 323] width 715 height 305
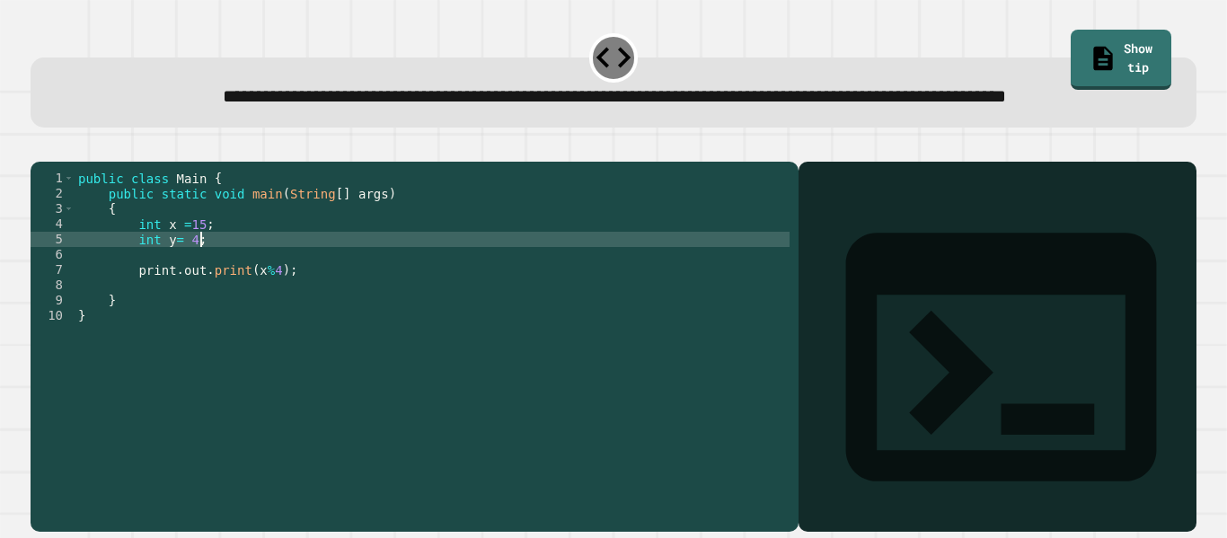
scroll to position [0, 14]
click at [40, 147] on icon "button" at bounding box center [40, 147] width 0 height 0
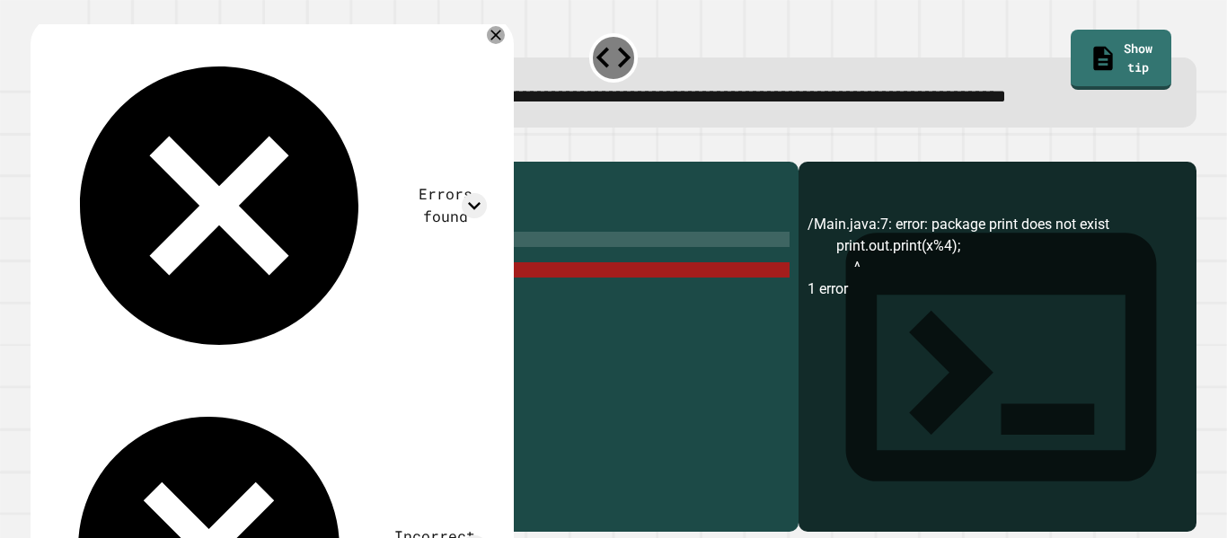
click at [269, 322] on div "public class Main { public static void main ( String [ ] args ) { int x = 15 ; …" at bounding box center [432, 323] width 715 height 305
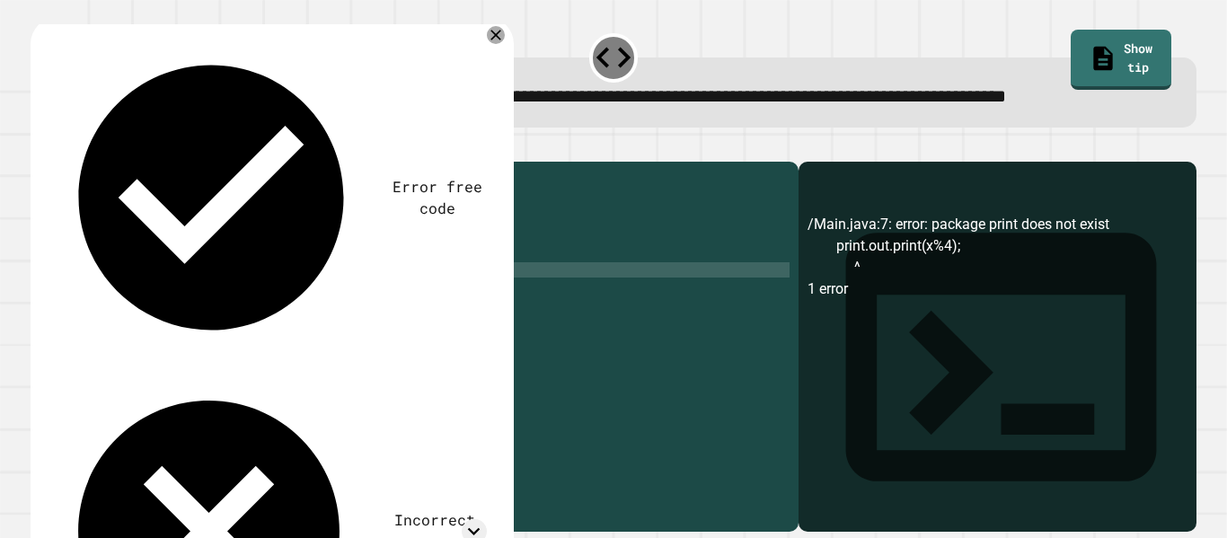
scroll to position [0, 25]
click at [56, 164] on icon "button" at bounding box center [52, 158] width 10 height 13
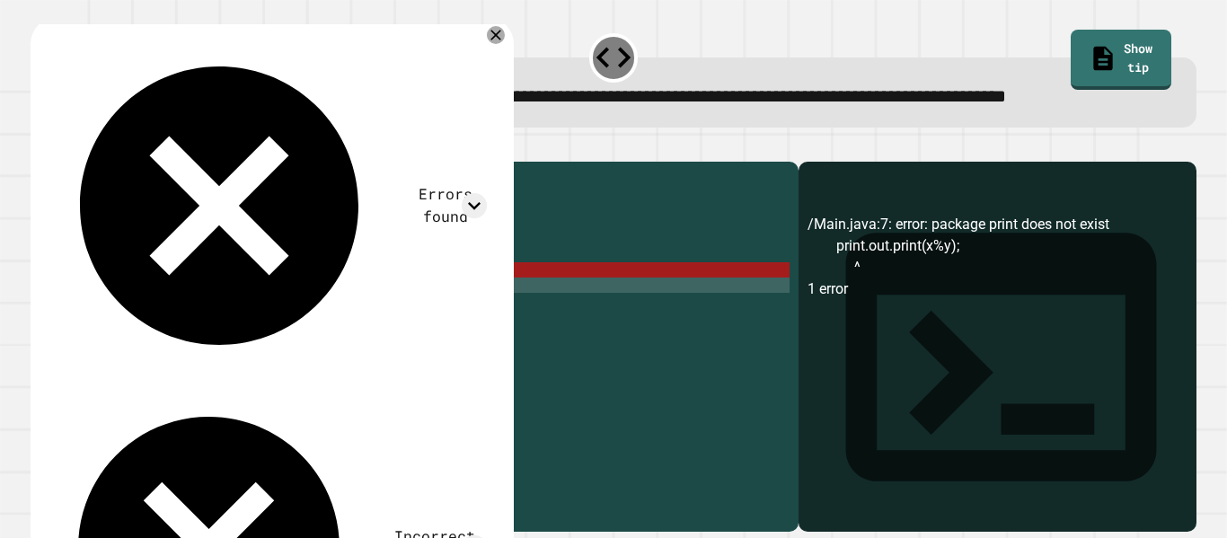
click at [214, 336] on div "public class Main { public static void main ( String [ ] args ) { int x = 15 ; …" at bounding box center [432, 323] width 715 height 305
click at [218, 313] on div "public class Main { public static void main ( String [ ] args ) { int x = 15 ; …" at bounding box center [432, 323] width 715 height 305
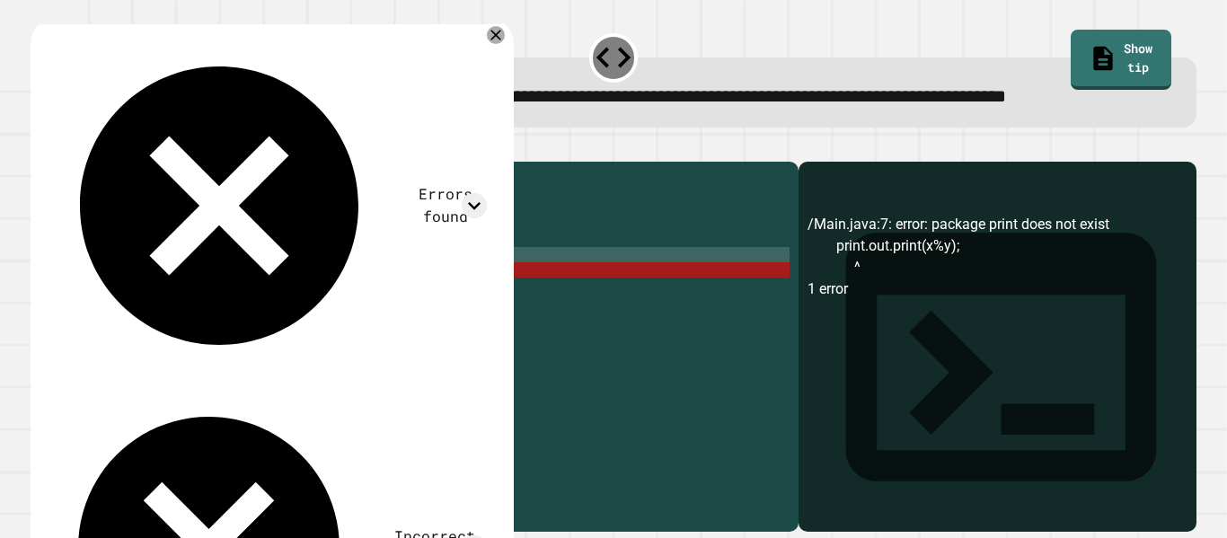
click at [189, 322] on div "public class Main { public static void main ( String [ ] args ) { int x = 15 ; …" at bounding box center [432, 323] width 715 height 305
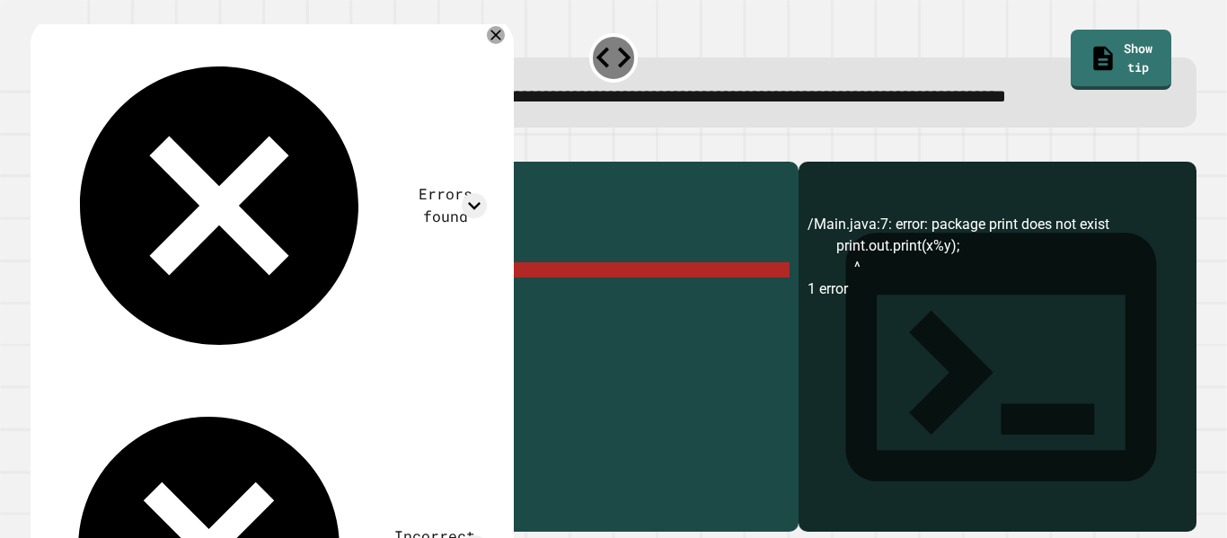
click at [135, 323] on div "public class Main { public static void main ( String [ ] args ) { int x = 15 ; …" at bounding box center [432, 323] width 715 height 305
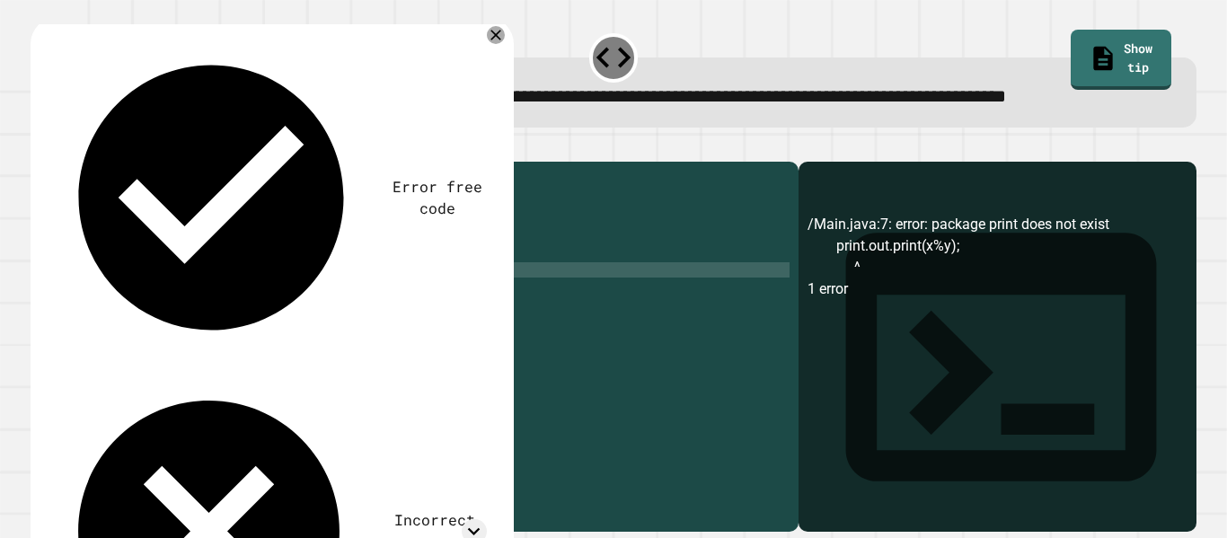
scroll to position [0, 14]
click at [228, 322] on div "public class Main { public static void main ( String [ ] args ) { int x = 15 ; …" at bounding box center [432, 323] width 715 height 305
type textarea "**********"
click at [40, 147] on icon "button" at bounding box center [40, 147] width 0 height 0
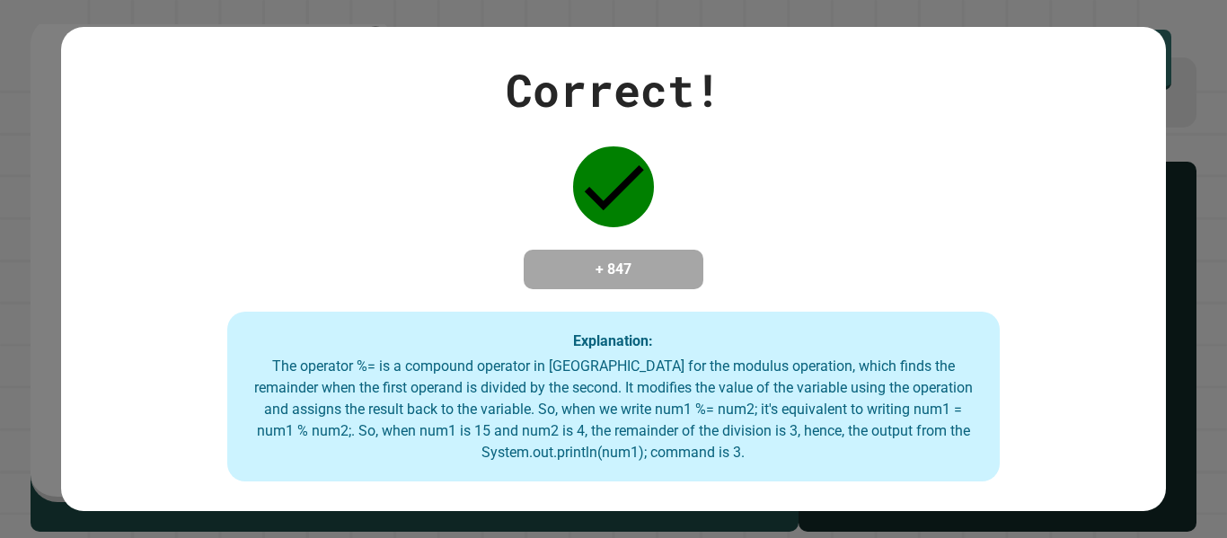
click at [710, 288] on div "Correct! + 847 Explanation: The operator %= is a compound operator in [GEOGRAPH…" at bounding box center [613, 270] width 1104 height 426
click at [602, 262] on h4 "+ 847" at bounding box center [614, 270] width 144 height 22
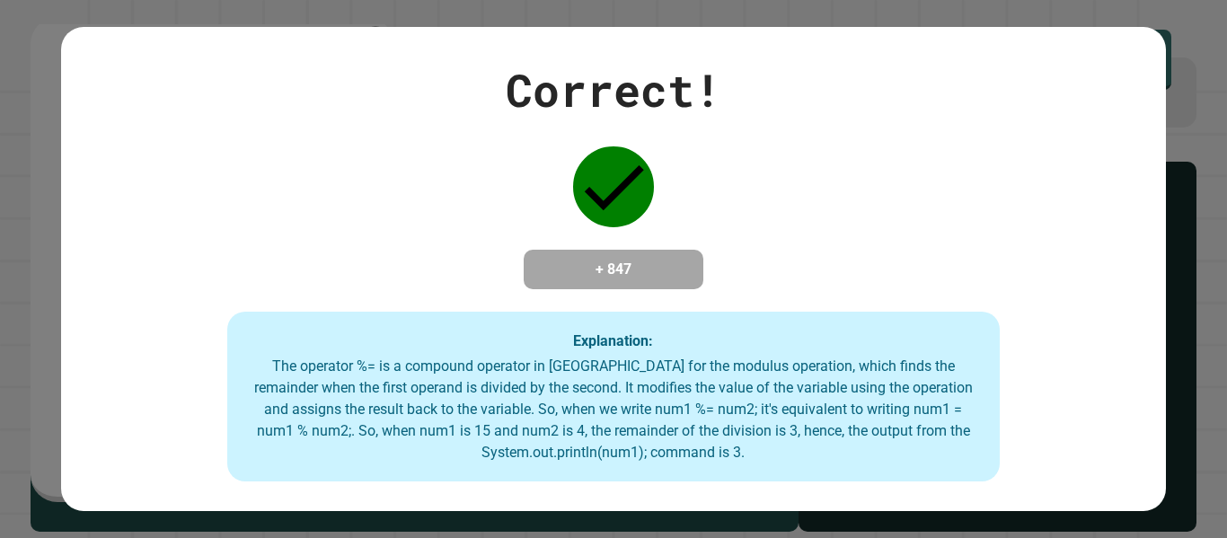
click at [602, 262] on h4 "+ 847" at bounding box center [614, 270] width 144 height 22
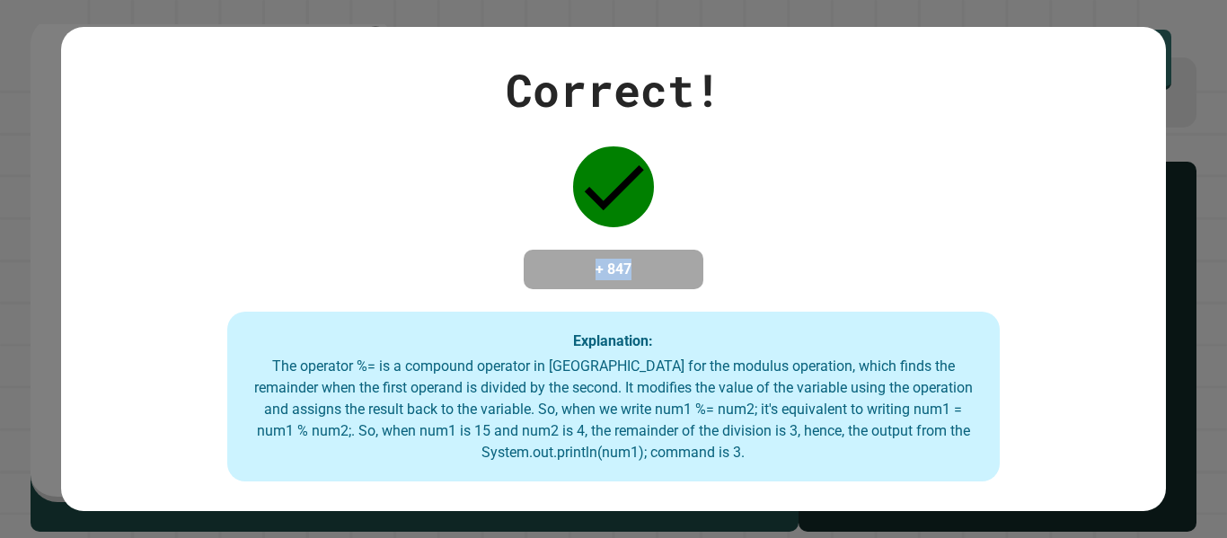
click at [602, 262] on h4 "+ 847" at bounding box center [614, 270] width 144 height 22
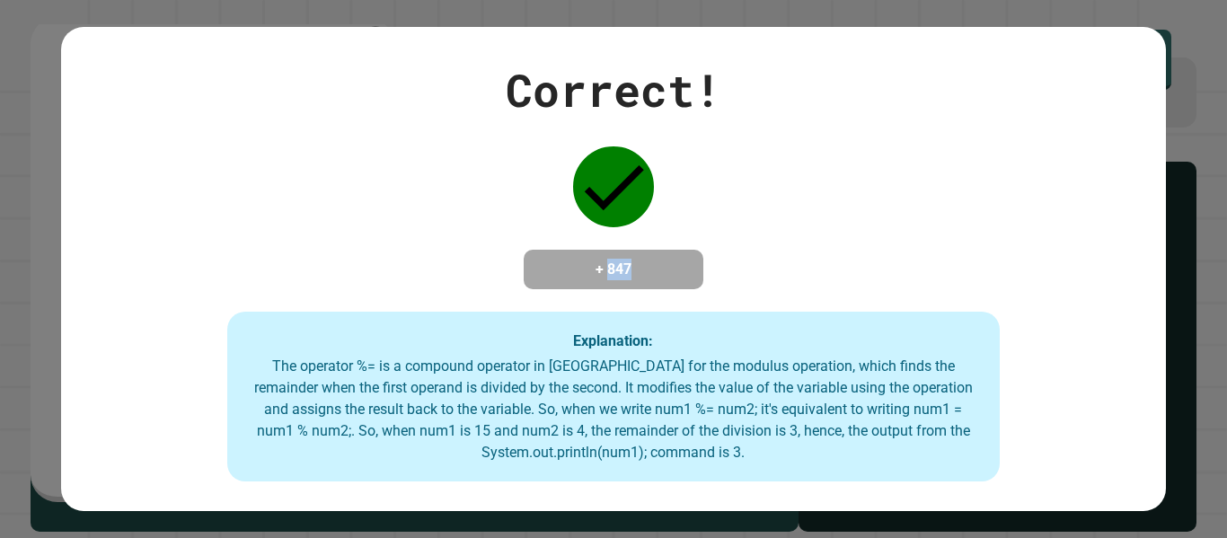
click at [602, 262] on h4 "+ 847" at bounding box center [614, 270] width 144 height 22
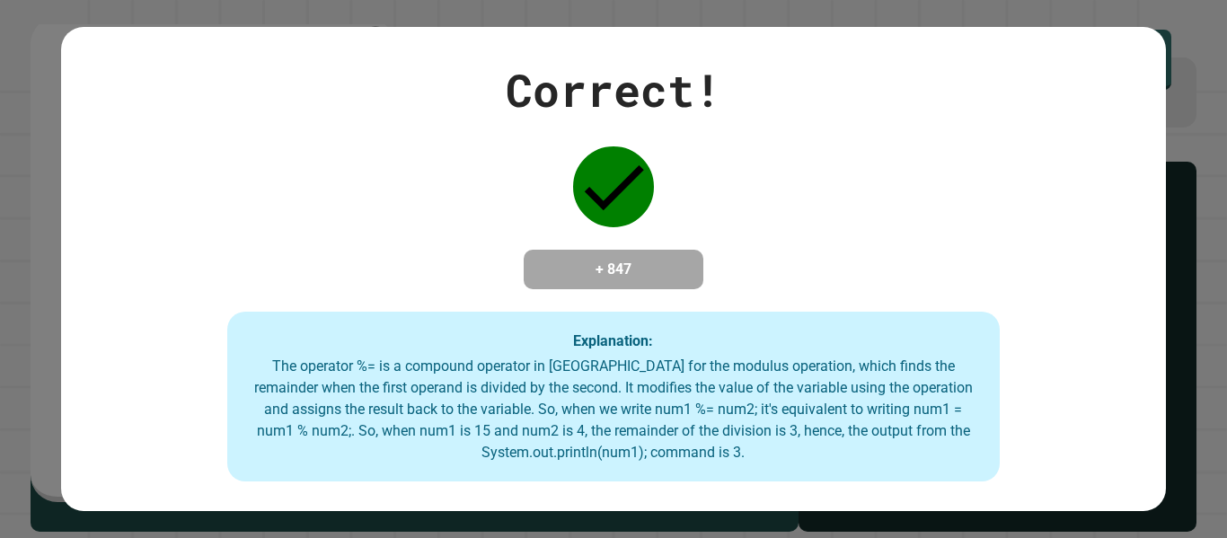
click at [602, 262] on h4 "+ 847" at bounding box center [614, 270] width 144 height 22
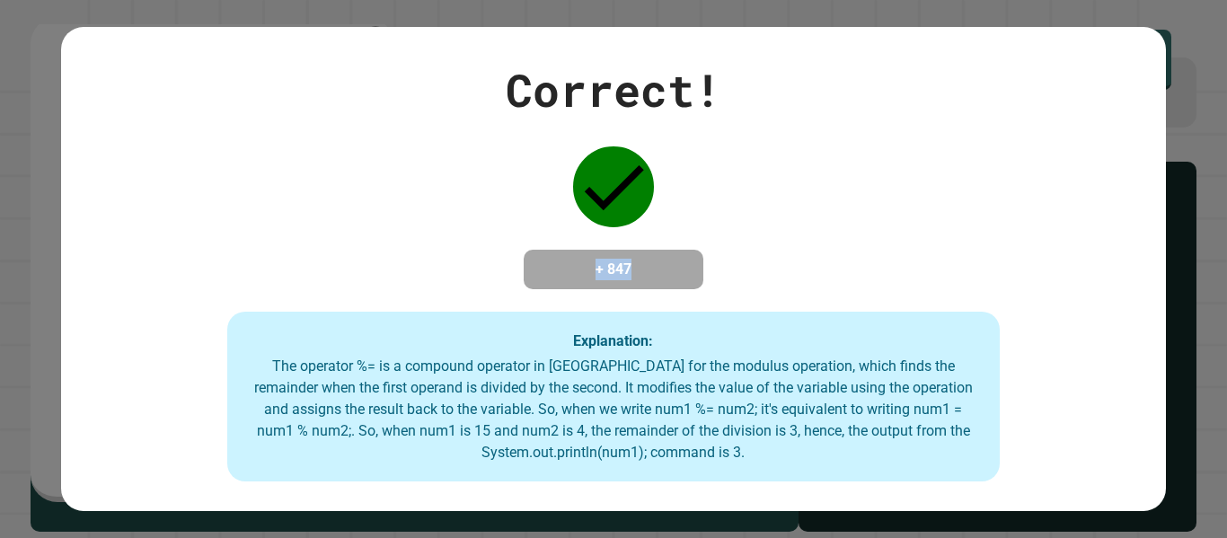
click at [602, 262] on h4 "+ 847" at bounding box center [614, 270] width 144 height 22
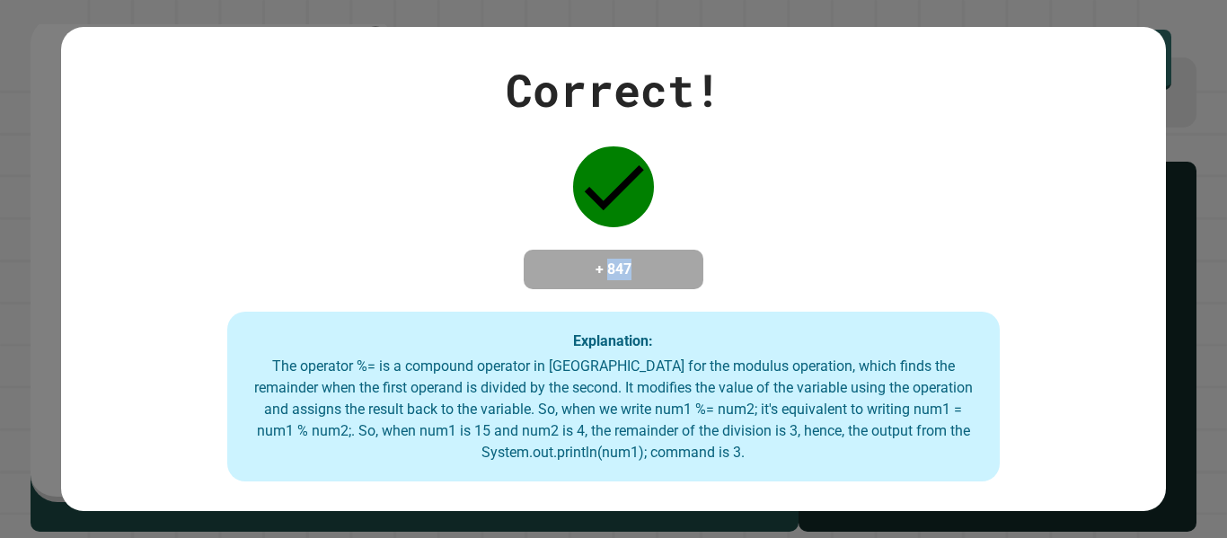
click at [602, 262] on h4 "+ 847" at bounding box center [614, 270] width 144 height 22
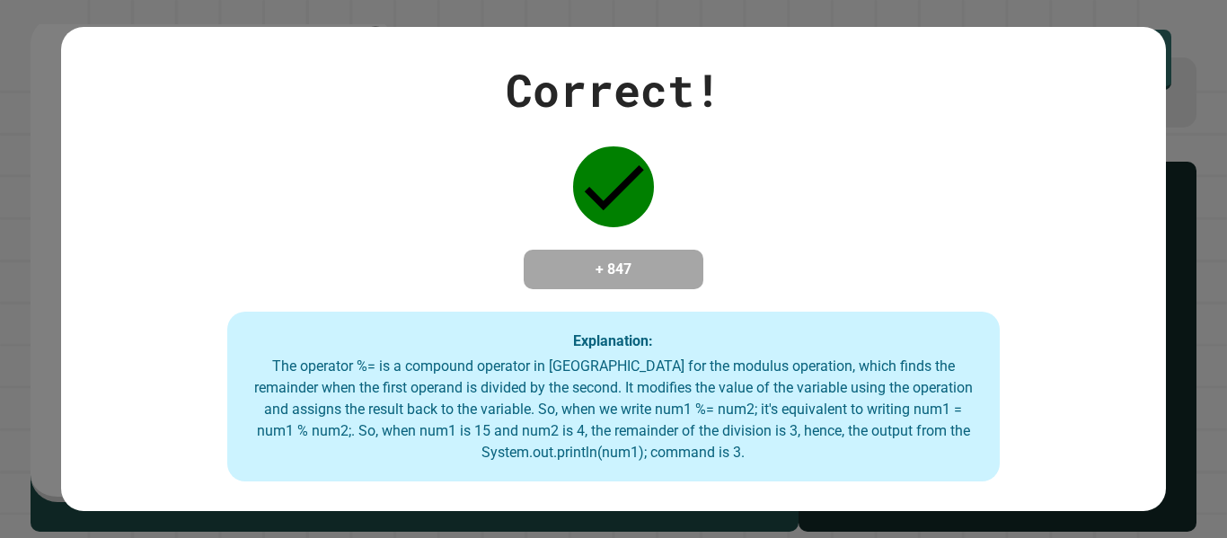
click at [602, 262] on h4 "+ 847" at bounding box center [614, 270] width 144 height 22
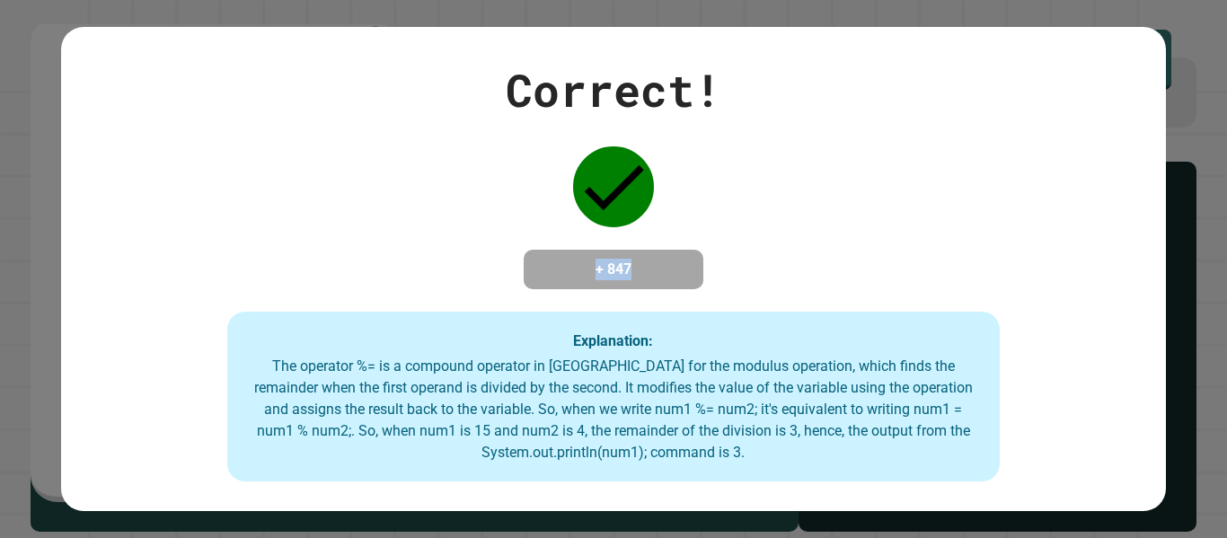
click at [602, 262] on h4 "+ 847" at bounding box center [614, 270] width 144 height 22
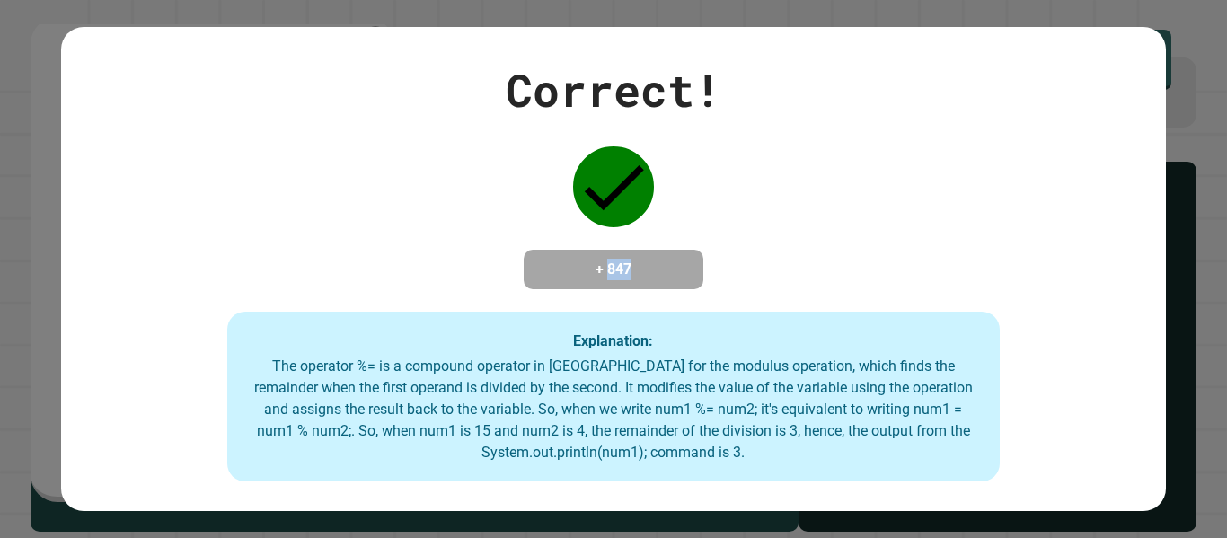
click at [602, 262] on h4 "+ 847" at bounding box center [614, 270] width 144 height 22
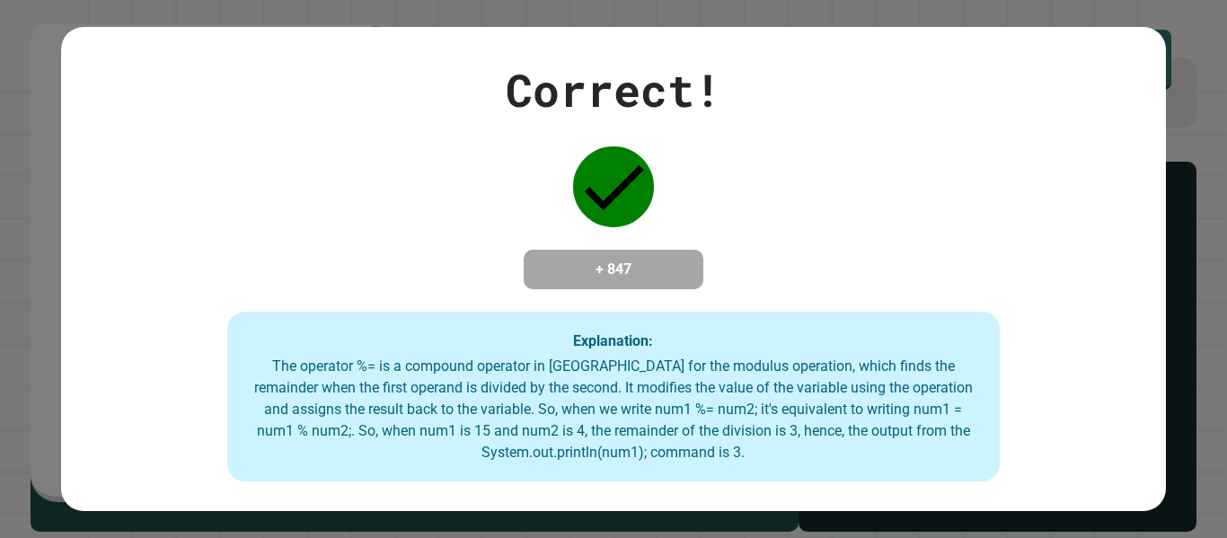
click at [602, 262] on h4 "+ 847" at bounding box center [614, 270] width 144 height 22
click at [599, 266] on h4 "+ 847" at bounding box center [614, 270] width 144 height 22
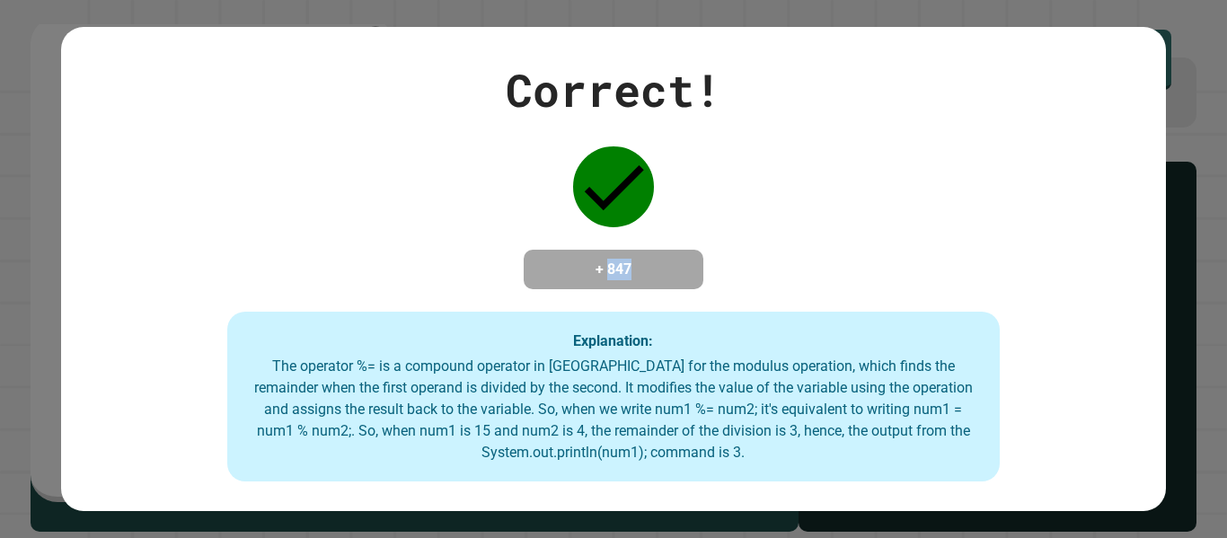
click at [599, 266] on h4 "+ 847" at bounding box center [614, 270] width 144 height 22
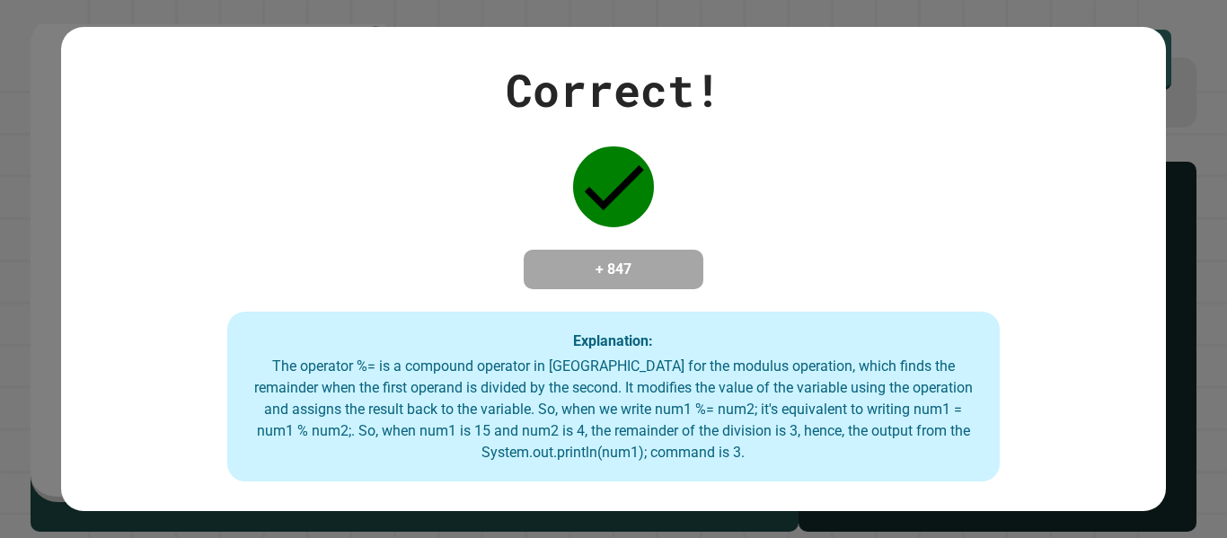
click at [599, 266] on h4 "+ 847" at bounding box center [614, 270] width 144 height 22
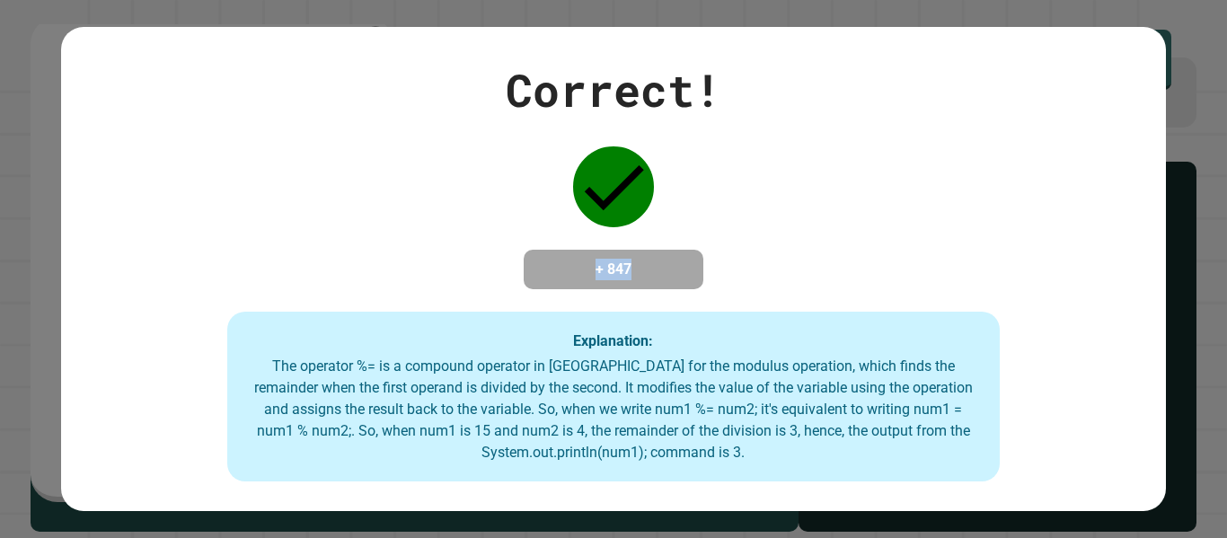
click at [599, 266] on h4 "+ 847" at bounding box center [614, 270] width 144 height 22
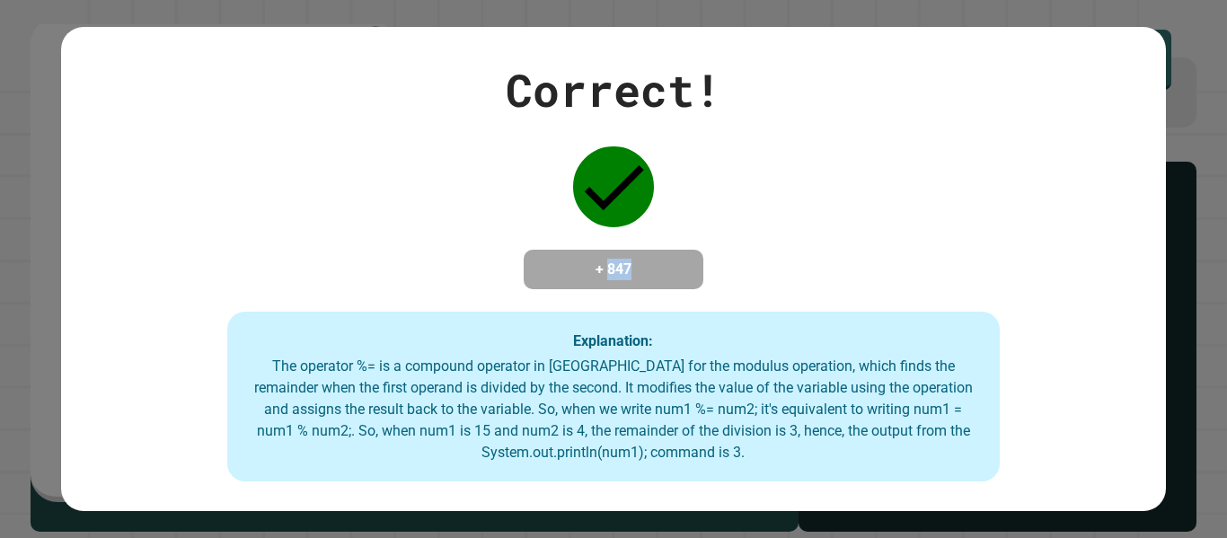
click at [599, 266] on h4 "+ 847" at bounding box center [614, 270] width 144 height 22
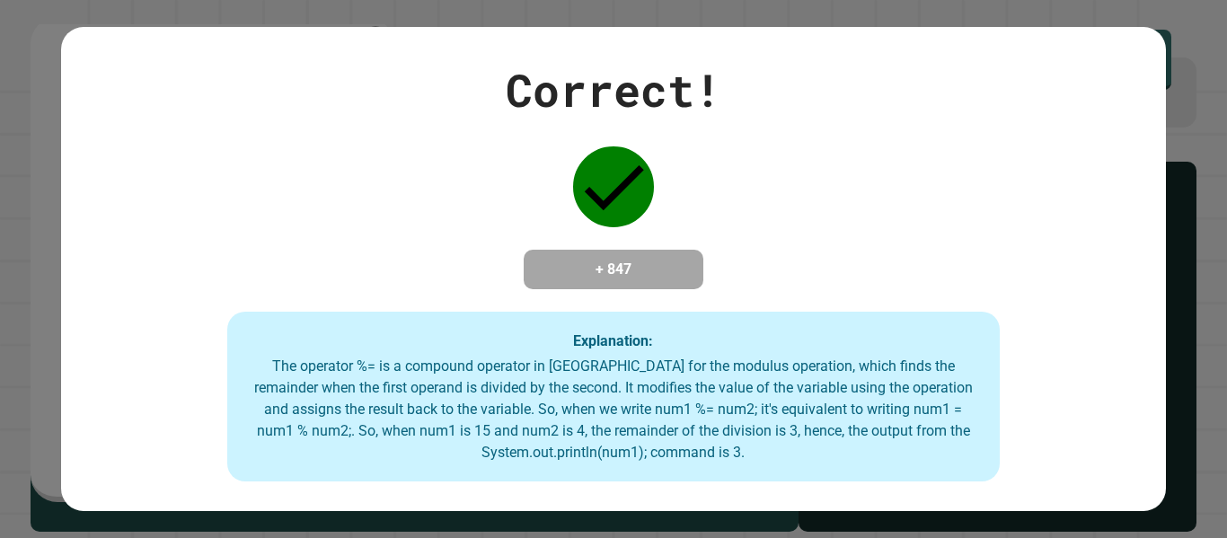
click at [599, 266] on h4 "+ 847" at bounding box center [614, 270] width 144 height 22
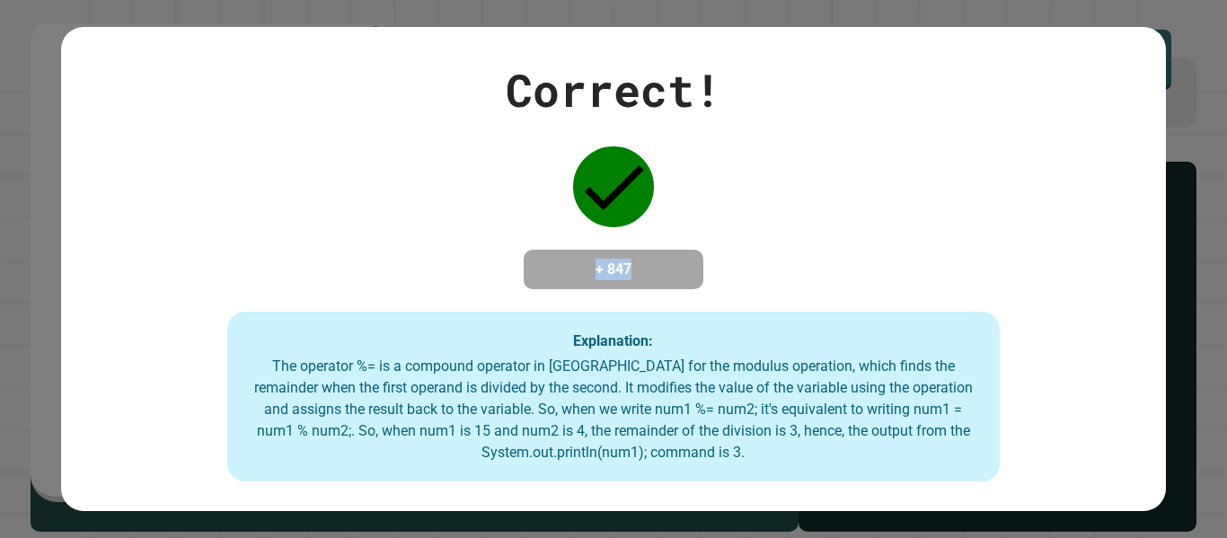
click at [599, 266] on h4 "+ 847" at bounding box center [614, 270] width 144 height 22
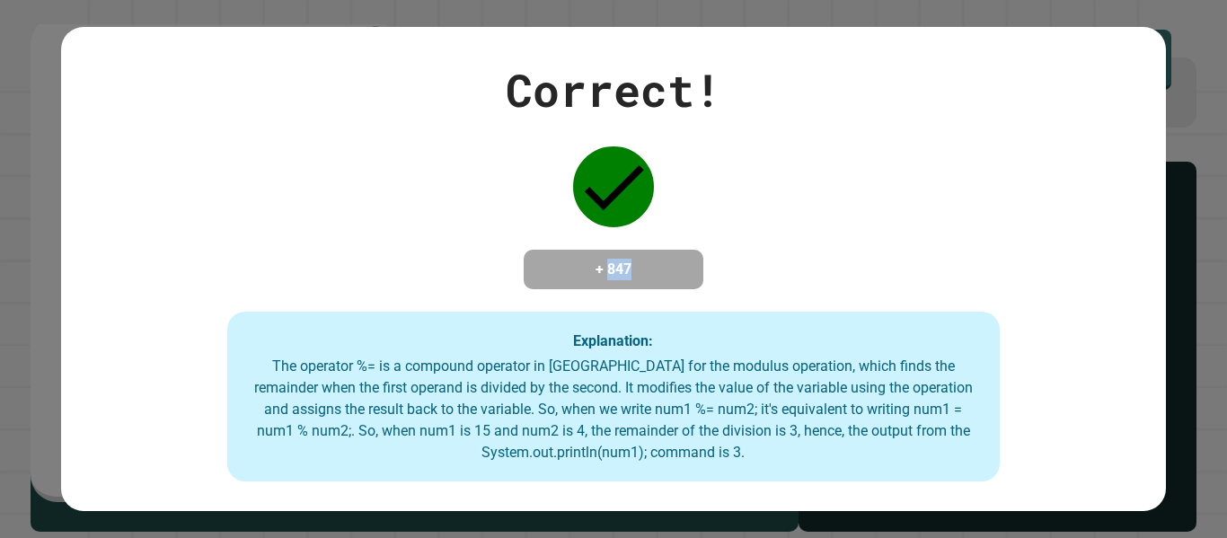
click at [599, 266] on h4 "+ 847" at bounding box center [614, 270] width 144 height 22
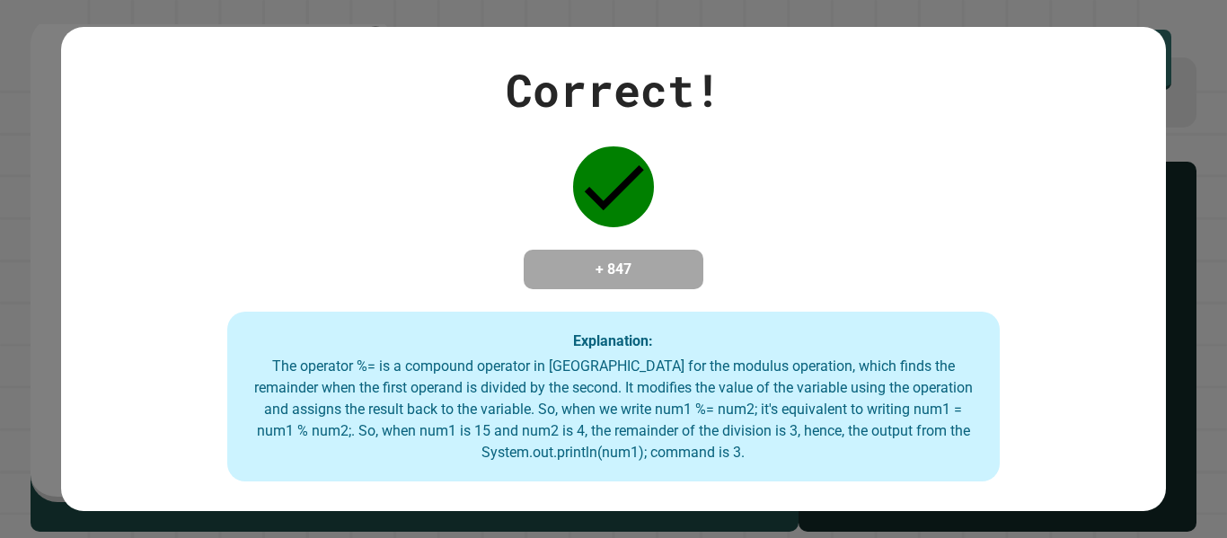
click at [599, 266] on h4 "+ 847" at bounding box center [614, 270] width 144 height 22
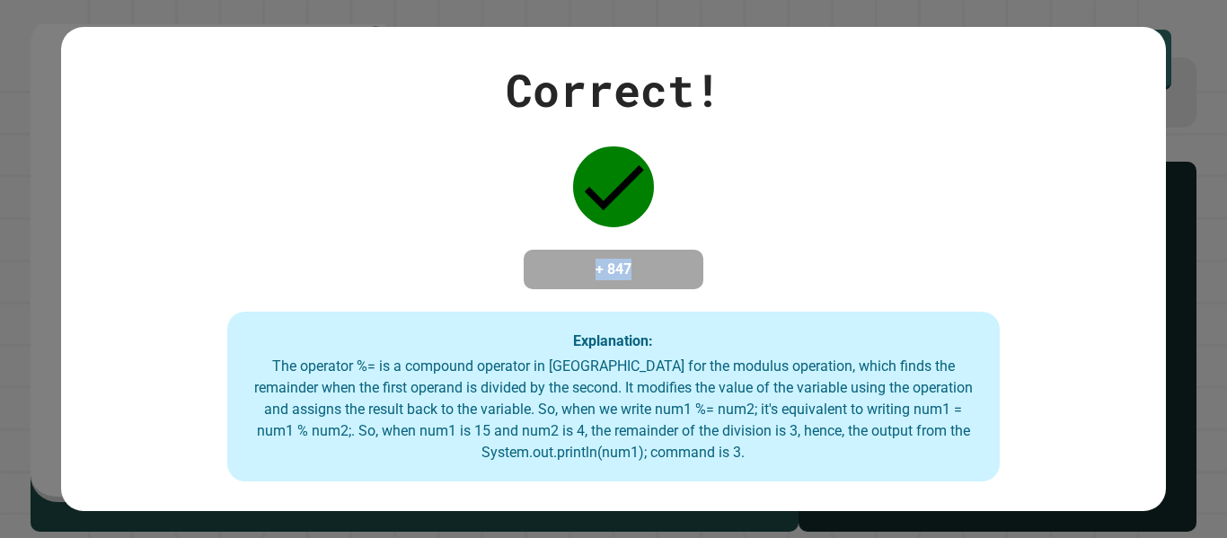
click at [599, 266] on h4 "+ 847" at bounding box center [614, 270] width 144 height 22
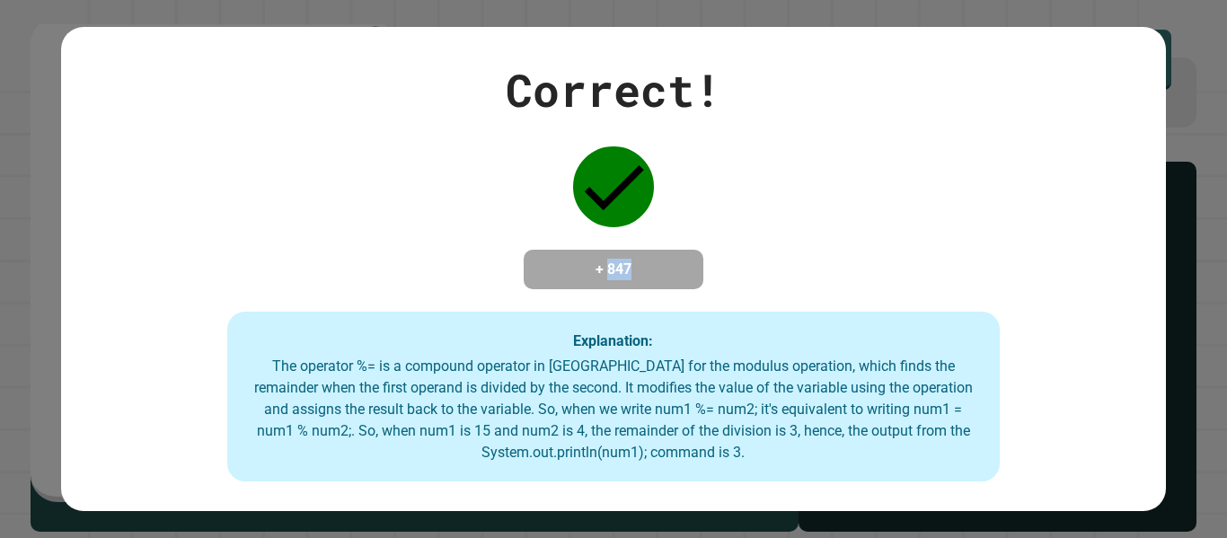
click at [599, 266] on h4 "+ 847" at bounding box center [614, 270] width 144 height 22
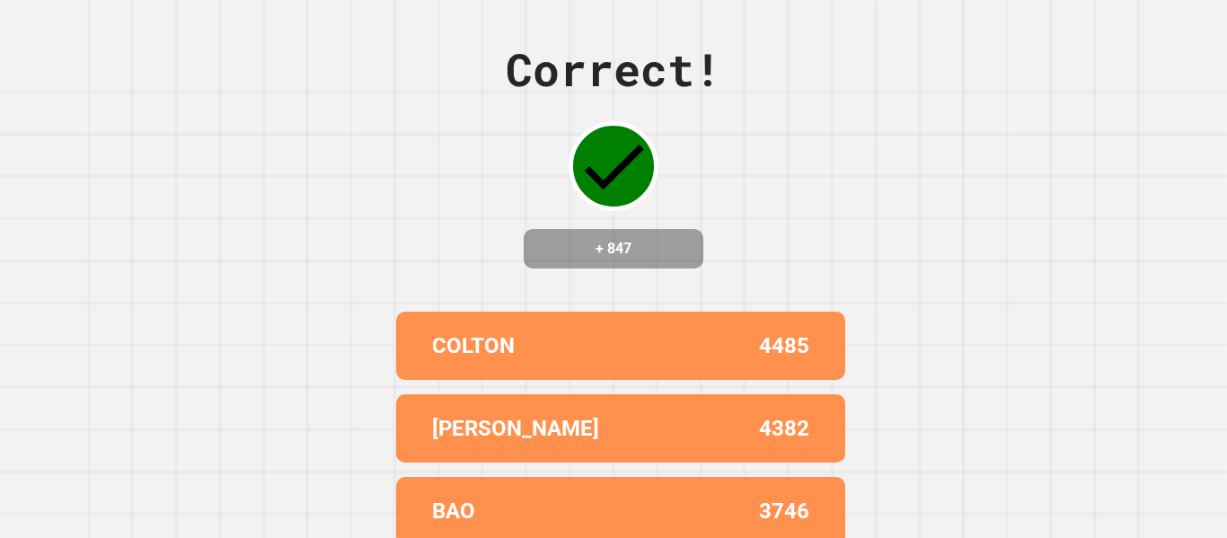
click at [738, 293] on div "Correct! + 847 COLTON 4485 [DATE] 4382 BAO 3746 ISRAEL 3593 [PERSON_NAME](UWU) …" at bounding box center [613, 269] width 1227 height 538
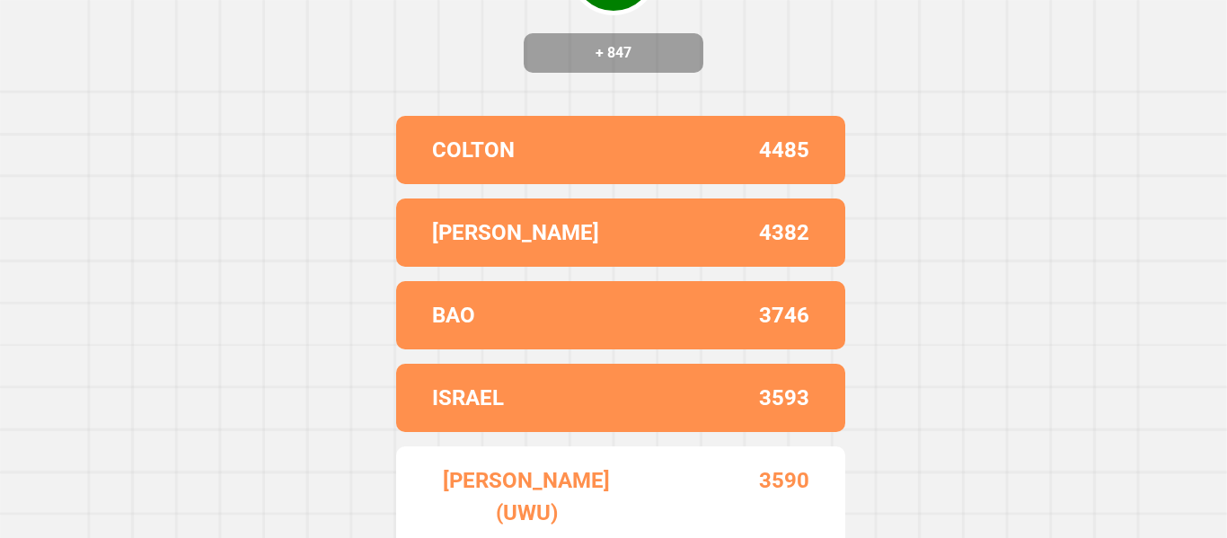
scroll to position [0, 0]
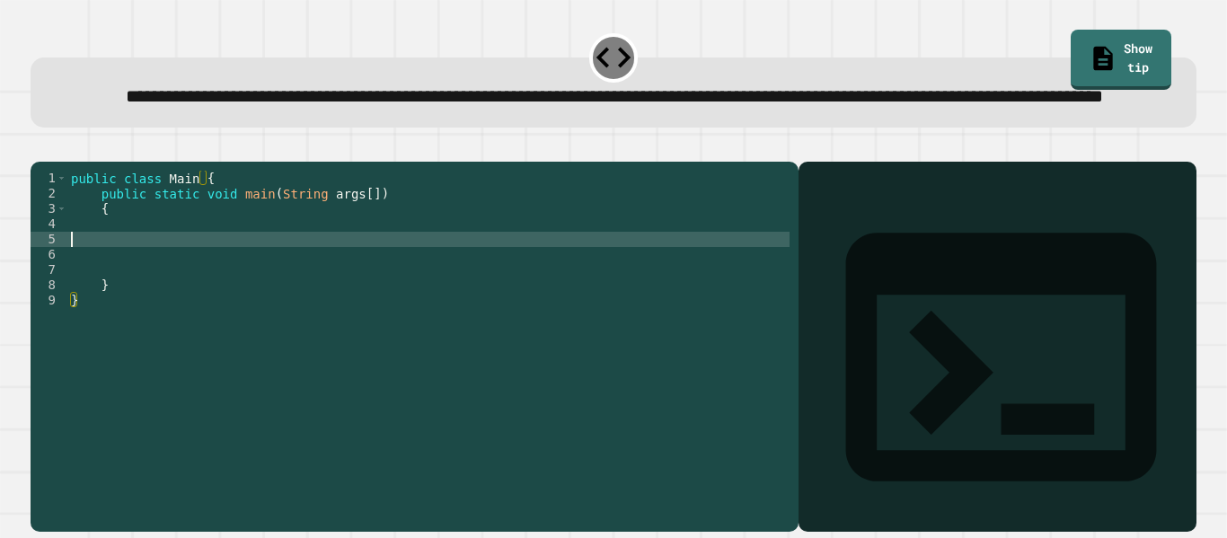
click at [331, 299] on div "public class Main { public static void main ( String args [ ]) { } }" at bounding box center [428, 323] width 722 height 305
click at [323, 288] on div "public class Main { public static void main ( String args [ ]) { } }" at bounding box center [428, 323] width 722 height 305
click at [315, 278] on div "public class Main { public static void main ( String args [ ]) { } }" at bounding box center [428, 323] width 722 height 305
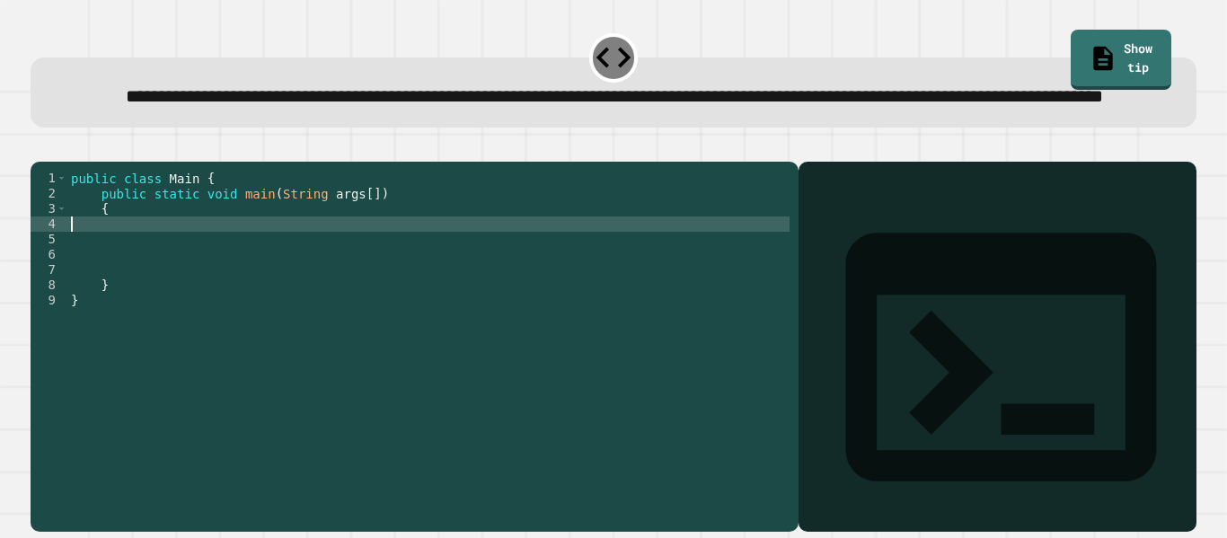
click at [317, 271] on div "public class Main { public static void main ( String args [ ]) { } }" at bounding box center [428, 323] width 722 height 305
type textarea "*"
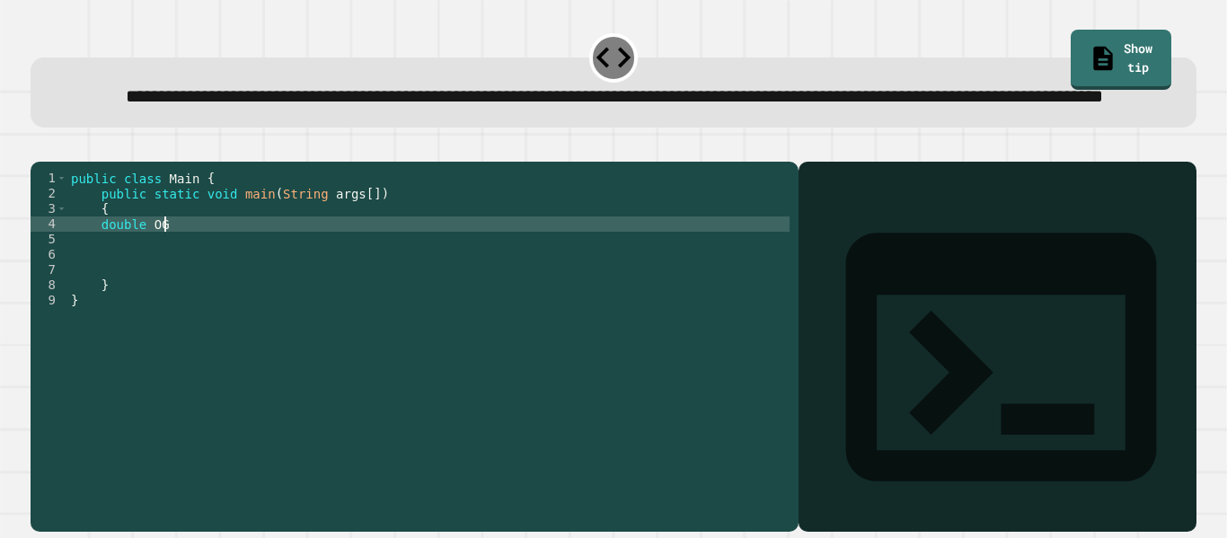
scroll to position [0, 12]
type textarea "**********"
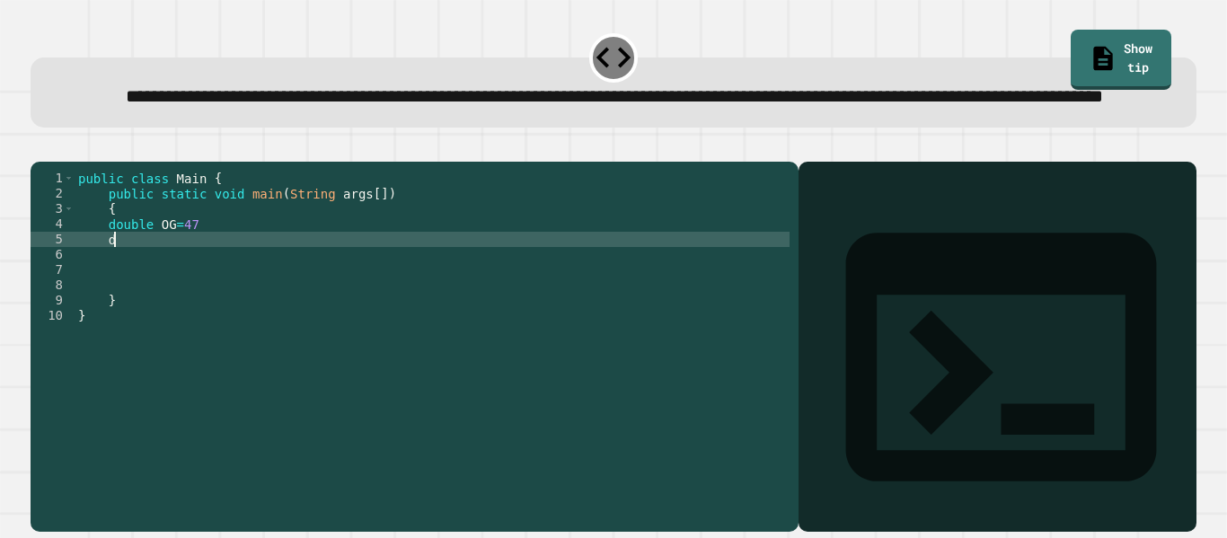
type textarea "*"
type textarea "**********"
click at [153, 313] on div "public class Main { public static void main ( String args [ ]) { double OG = 47…" at bounding box center [432, 323] width 715 height 305
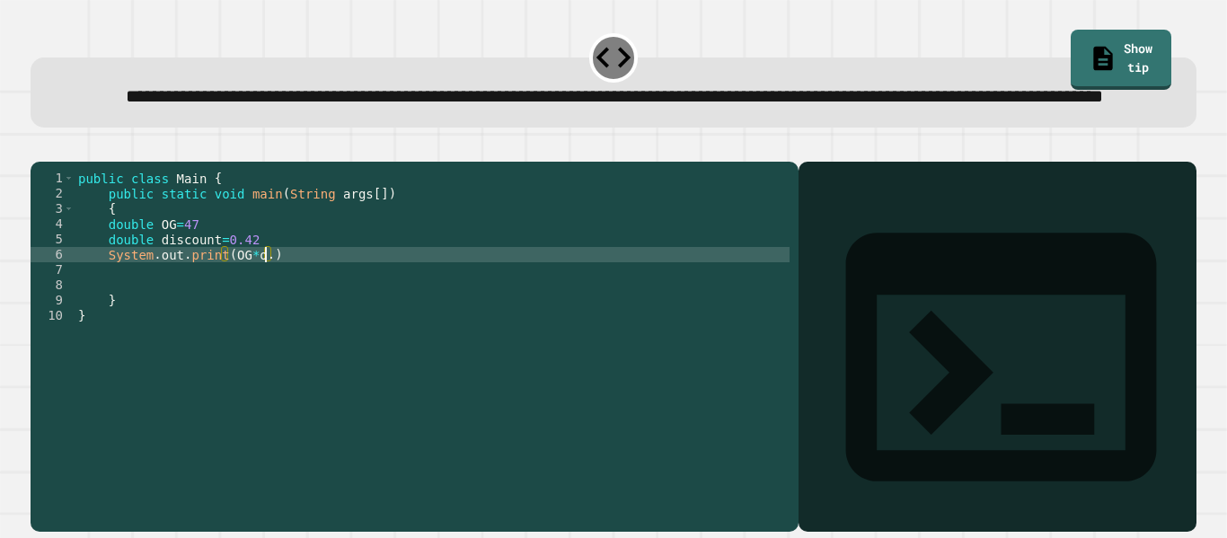
scroll to position [0, 25]
click at [255, 310] on div "public class Main { public static void main ( String args [ ]) { double OG = 47…" at bounding box center [432, 323] width 715 height 305
click at [271, 311] on div "public class Main { public static void main ( String args [ ]) { double OG = 47…" at bounding box center [432, 323] width 715 height 305
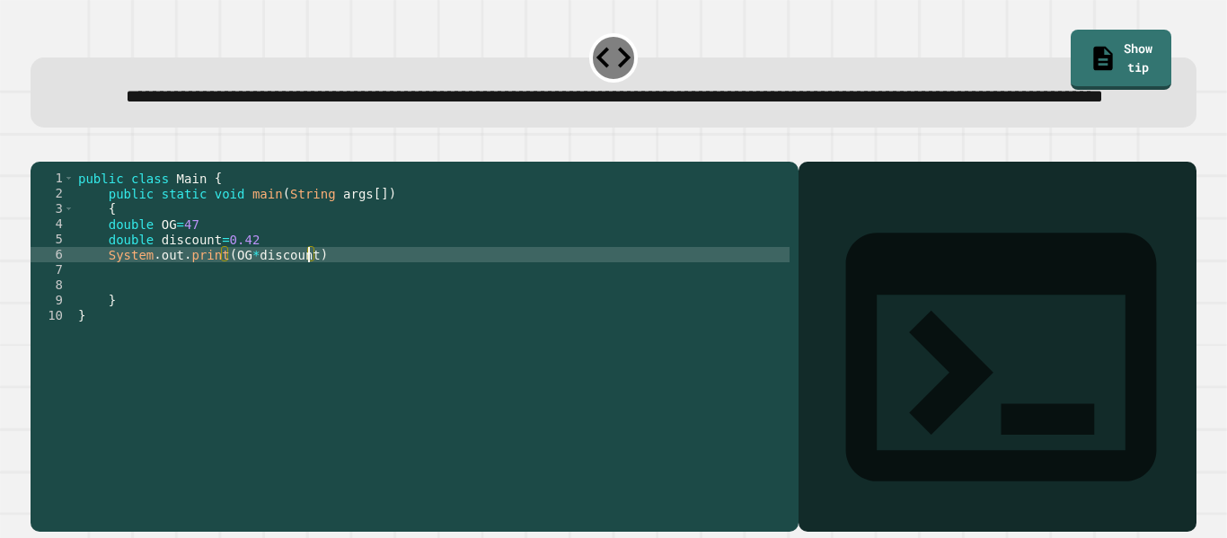
click at [71, 162] on div at bounding box center [614, 151] width 1166 height 22
click at [40, 147] on icon "button" at bounding box center [40, 147] width 0 height 0
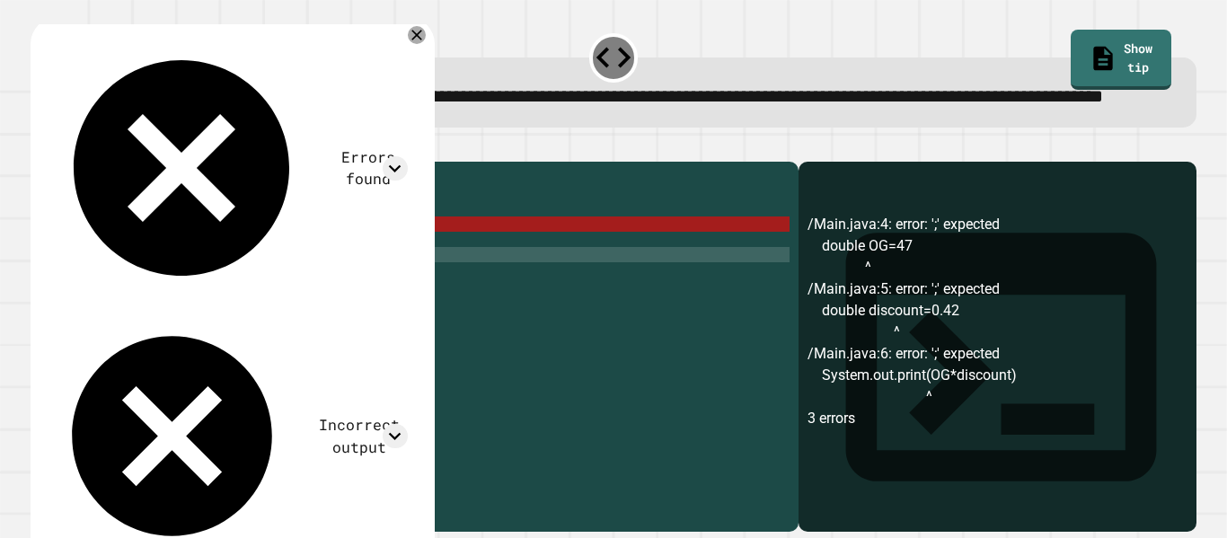
click at [225, 280] on div "public class Main { public static void main ( String args [ ]) { double OG = 47…" at bounding box center [432, 323] width 715 height 305
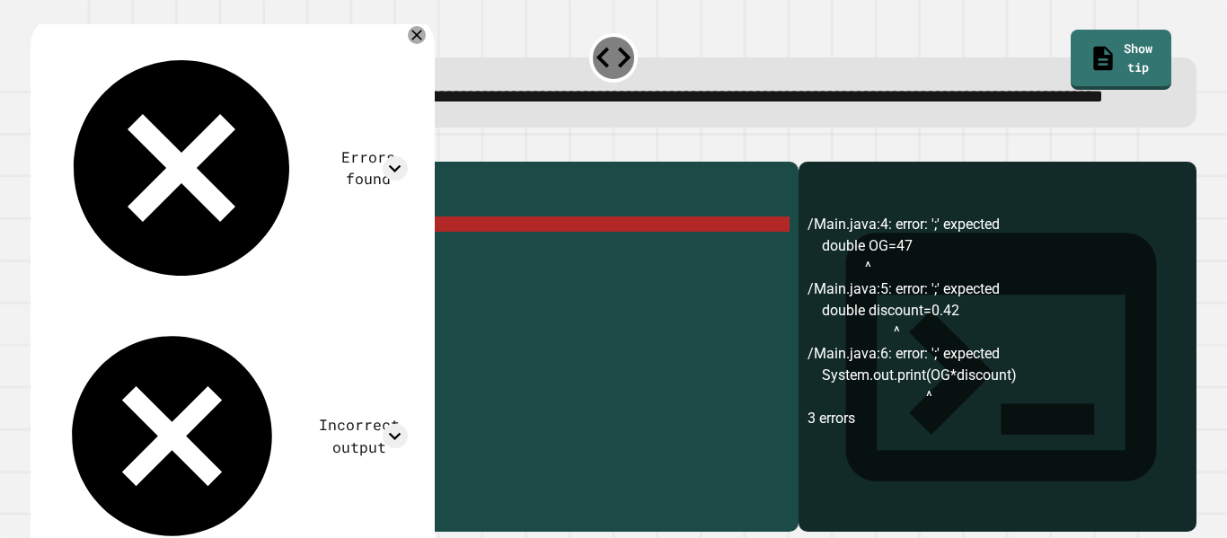
scroll to position [0, 14]
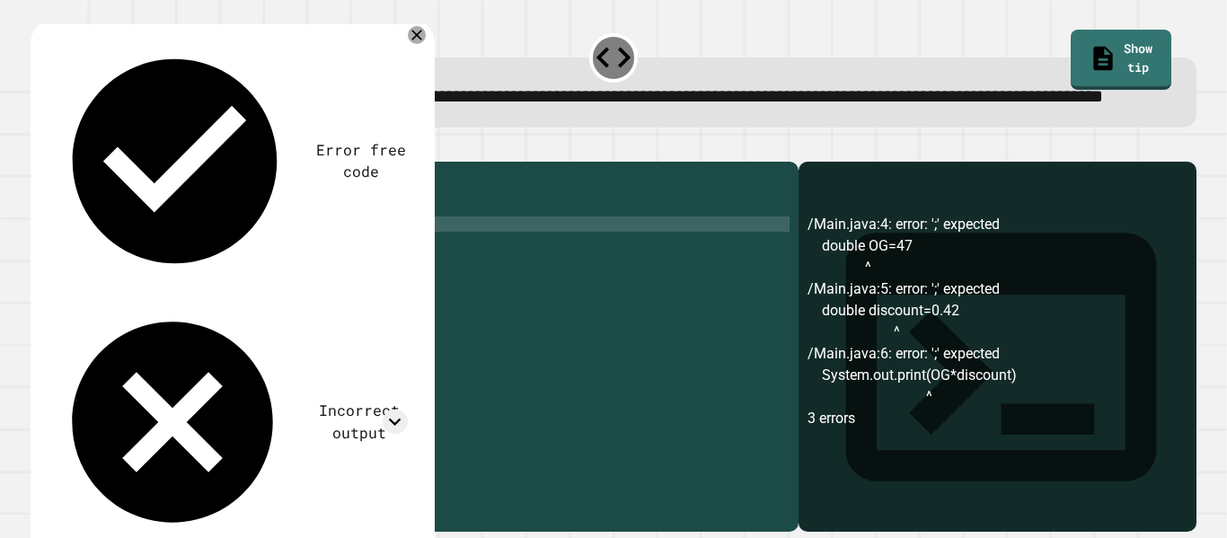
click at [283, 298] on div "public class Main { public static void main ( String args [ ]) { double OG = 47…" at bounding box center [432, 323] width 715 height 305
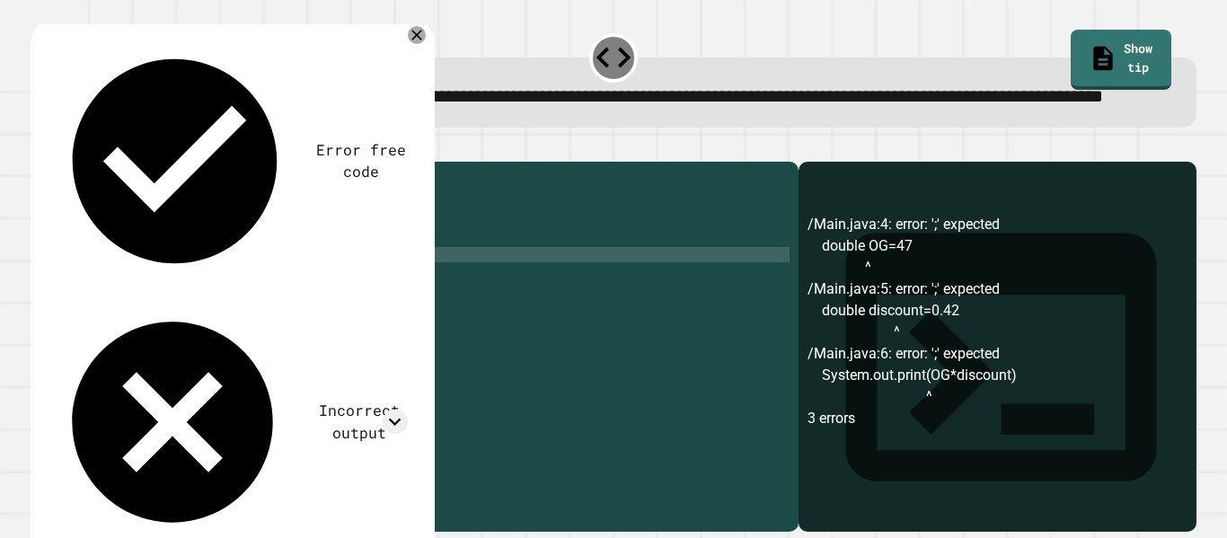
click at [328, 316] on div "public class Main { public static void main ( String args [ ]) { double OG = 47…" at bounding box center [432, 323] width 715 height 305
type textarea "**********"
click at [420, 41] on icon at bounding box center [416, 36] width 11 height 11
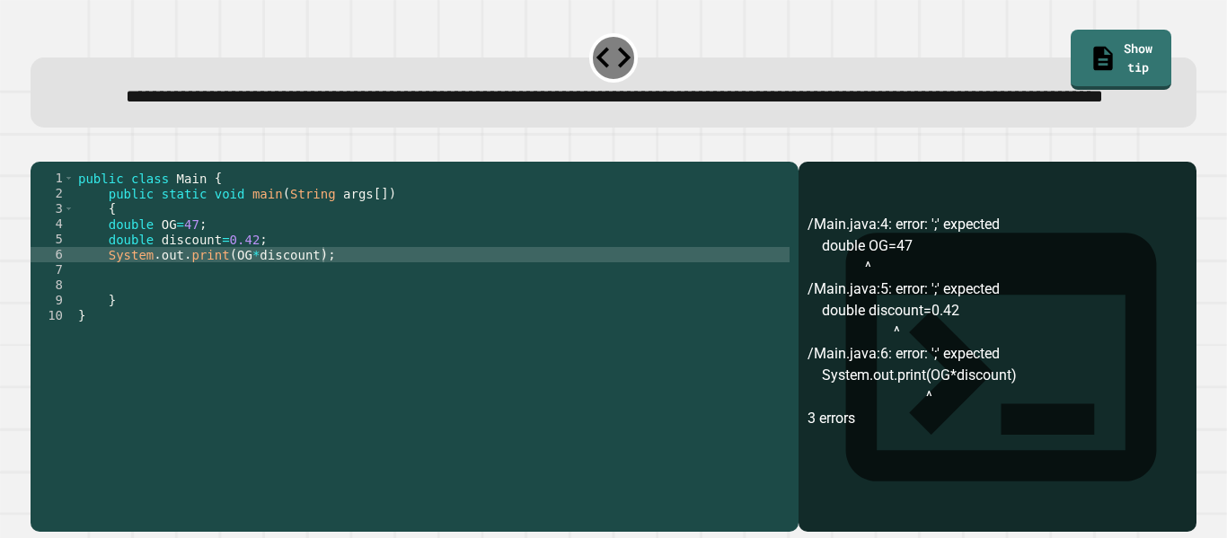
click at [40, 147] on icon "button" at bounding box center [40, 147] width 0 height 0
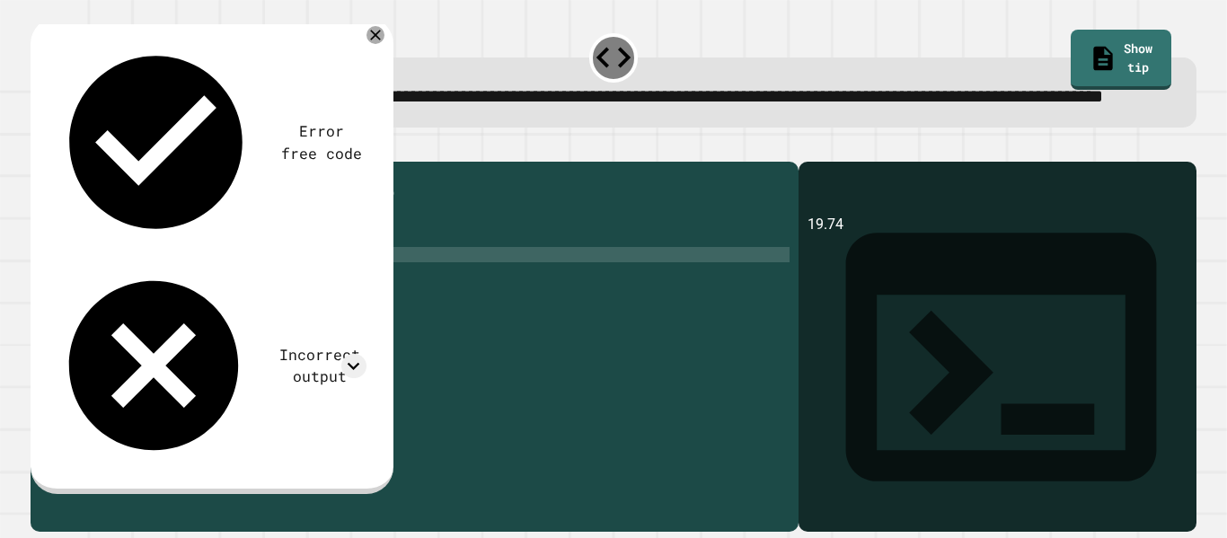
click at [287, 281] on div "public class Main { public static void main ( String args [ ]) { double OG = 47…" at bounding box center [432, 323] width 715 height 305
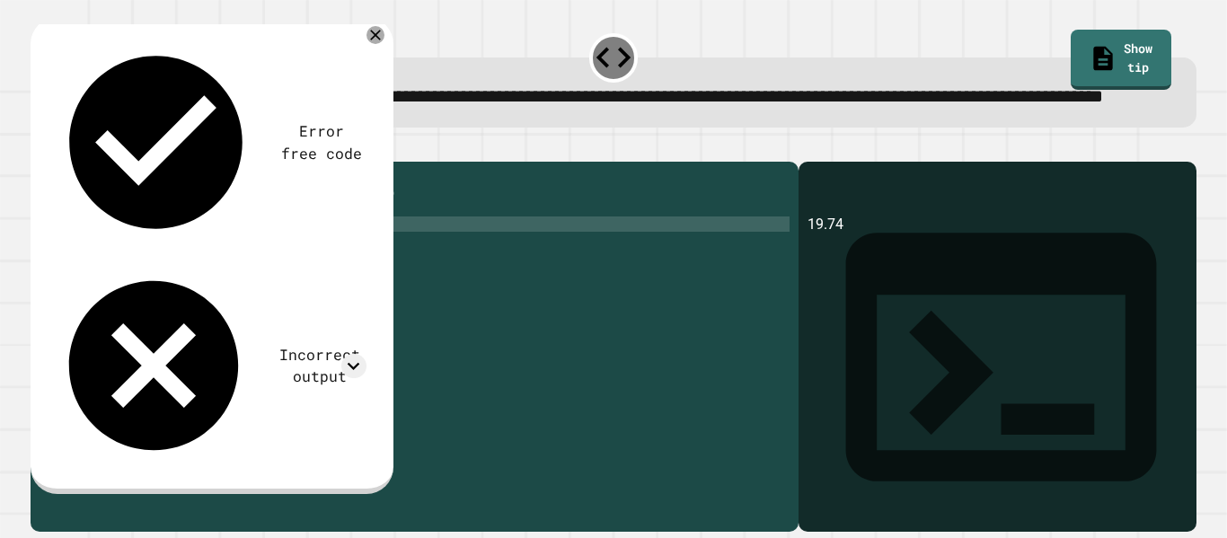
scroll to position [0, 14]
click at [377, 46] on icon at bounding box center [376, 35] width 22 height 22
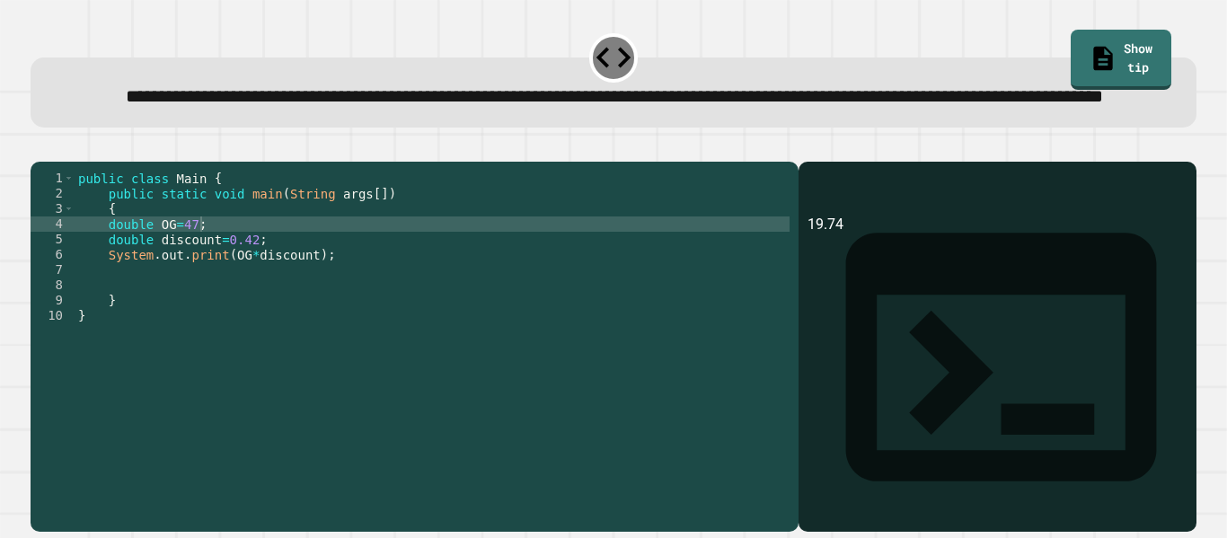
click at [236, 294] on div "public class Main { public static void main ( String args [ ]) { double OG = 47…" at bounding box center [432, 323] width 715 height 305
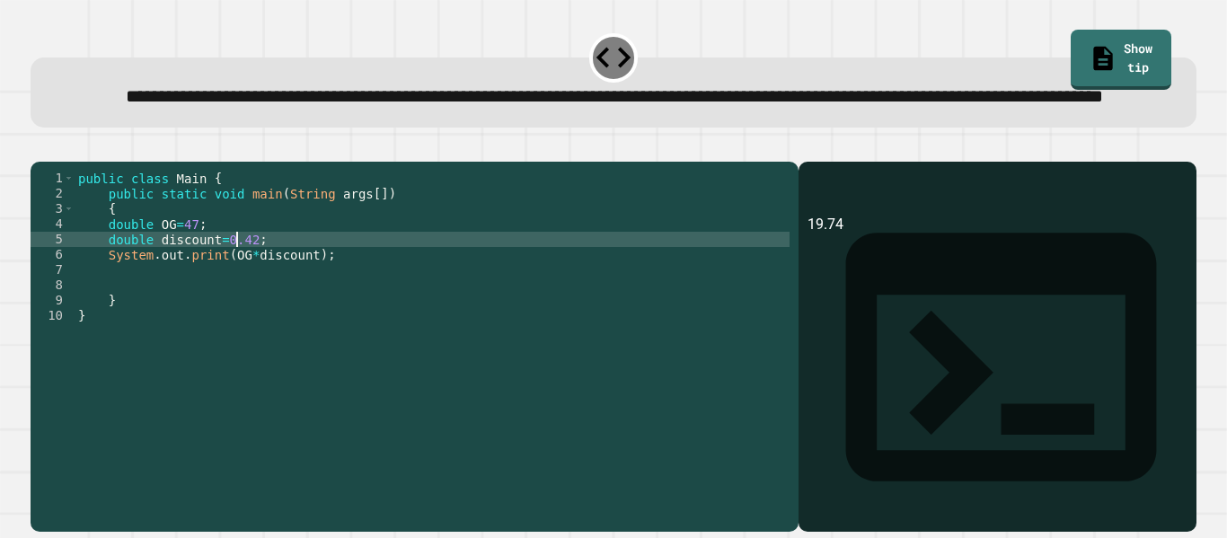
click at [337, 308] on div "public class Main { public static void main ( String args [ ]) { double OG = 47…" at bounding box center [432, 323] width 715 height 305
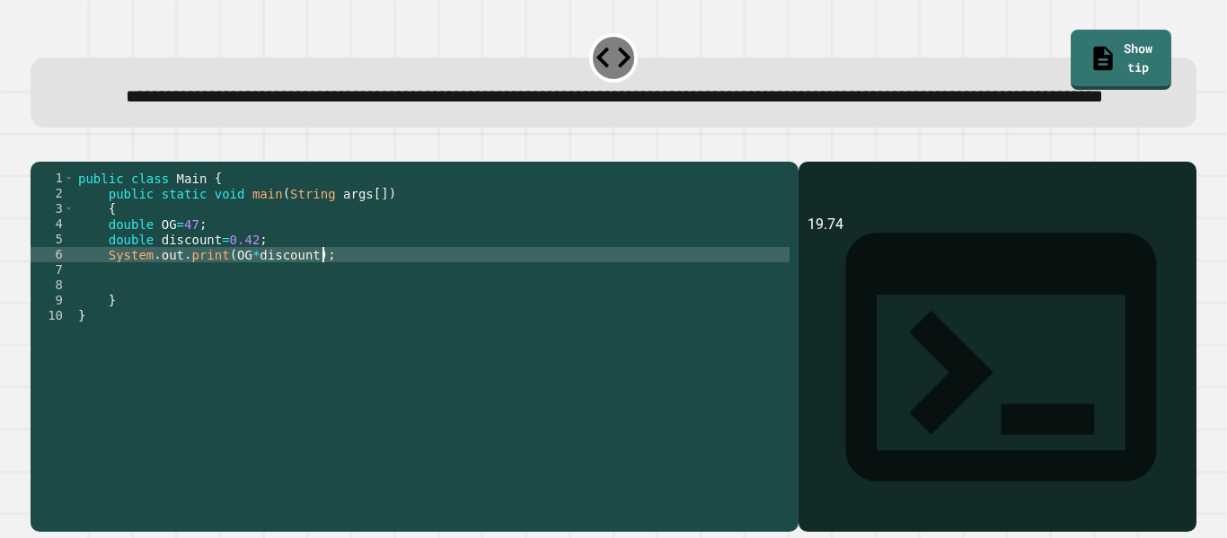
scroll to position [0, 3]
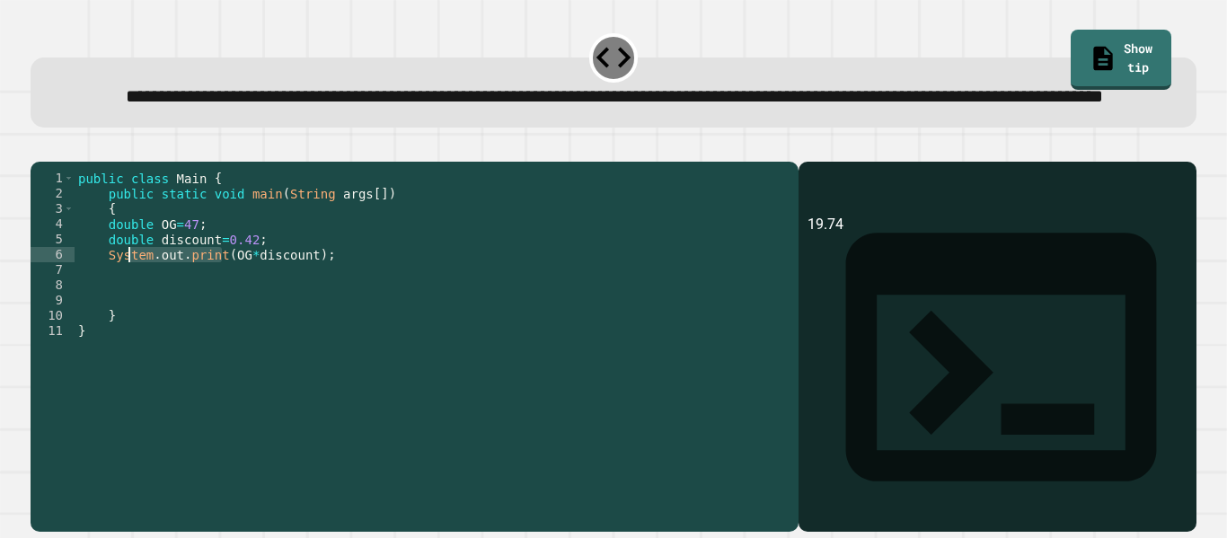
drag, startPoint x: 225, startPoint y: 307, endPoint x: 119, endPoint y: 315, distance: 106.3
click at [119, 315] on div "public class Main { public static void main ( String args [ ]) { double OG = 47…" at bounding box center [432, 323] width 715 height 305
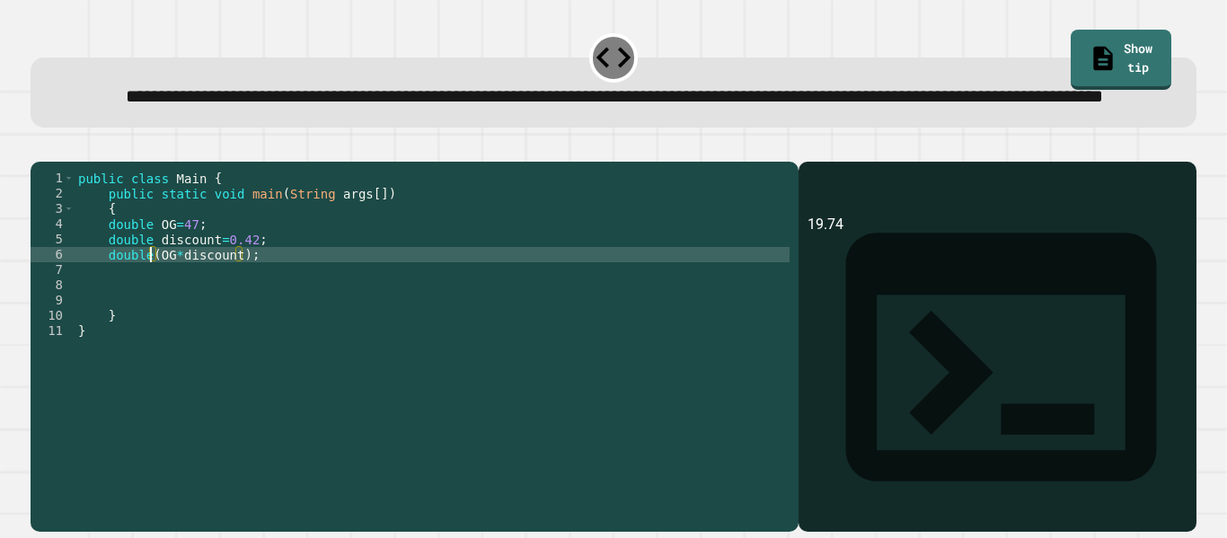
scroll to position [0, 11]
type textarea "**********"
click at [175, 333] on div "public class Main { public static void main ( String args [ ]) { double OG = 47…" at bounding box center [432, 323] width 715 height 305
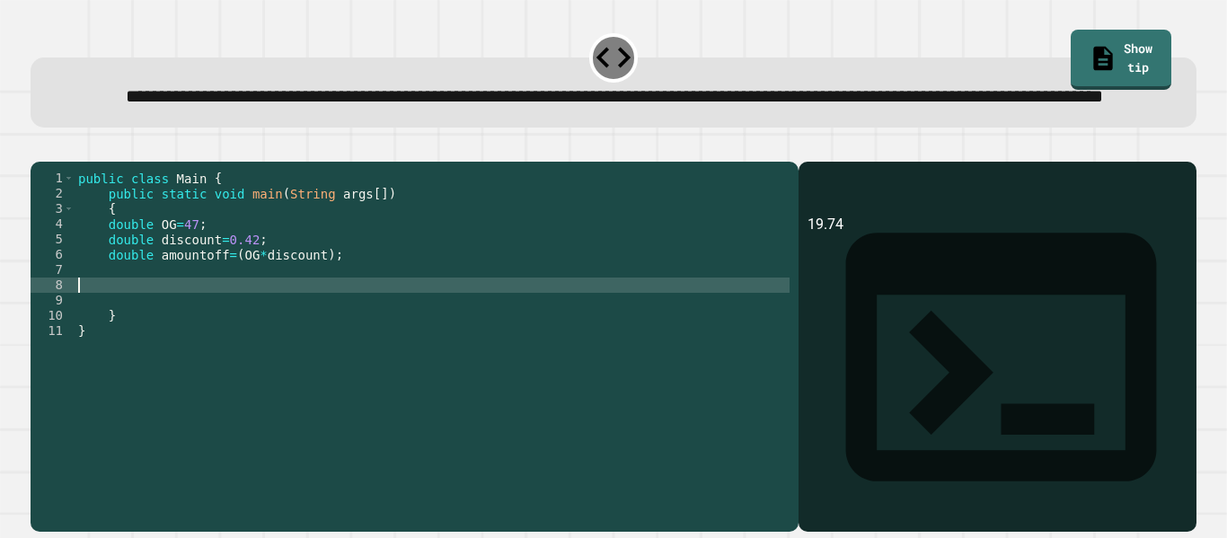
click at [167, 322] on div "public class Main { public static void main ( String args [ ]) { double OG = 47…" at bounding box center [432, 323] width 715 height 305
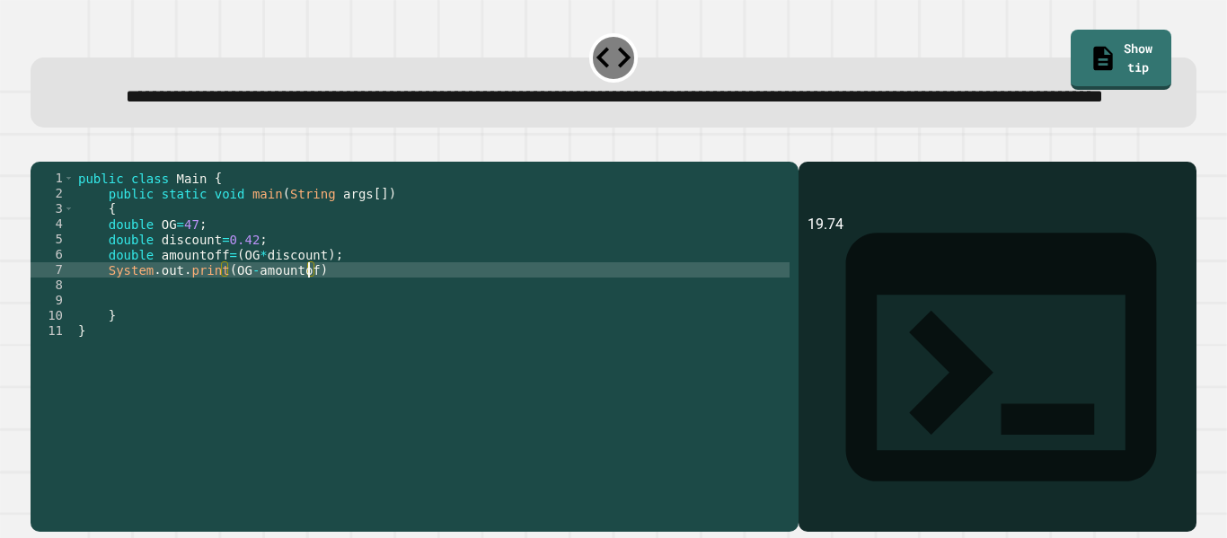
scroll to position [0, 30]
click at [40, 147] on icon "button" at bounding box center [40, 147] width 0 height 0
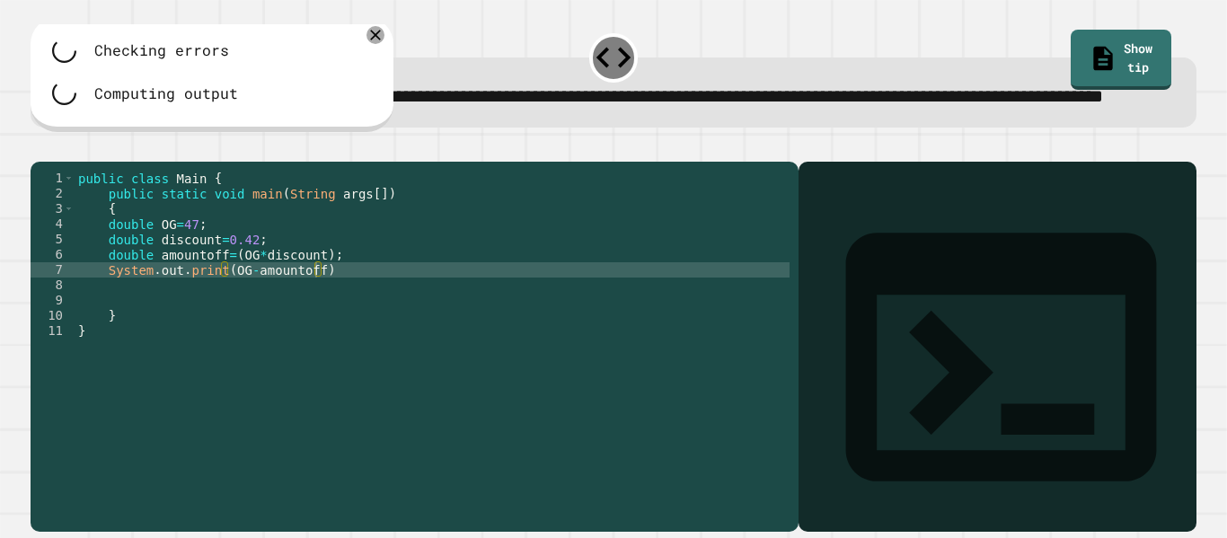
click at [335, 327] on div "public class Main { public static void main ( String args [ ]) { double OG = 47…" at bounding box center [432, 323] width 715 height 305
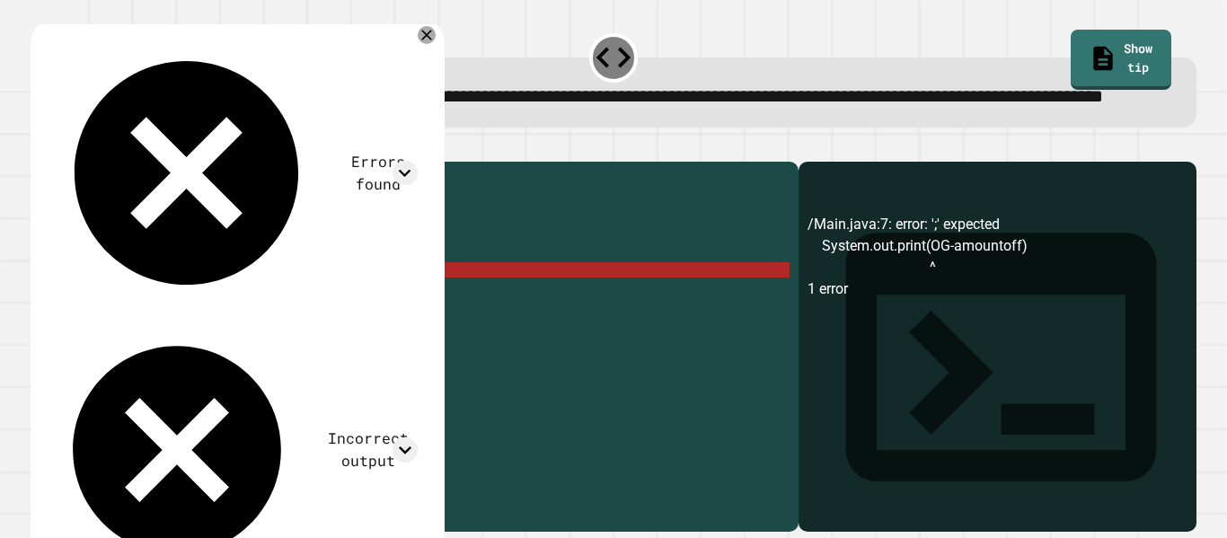
type textarea "**********"
click at [40, 147] on icon "button" at bounding box center [40, 147] width 0 height 0
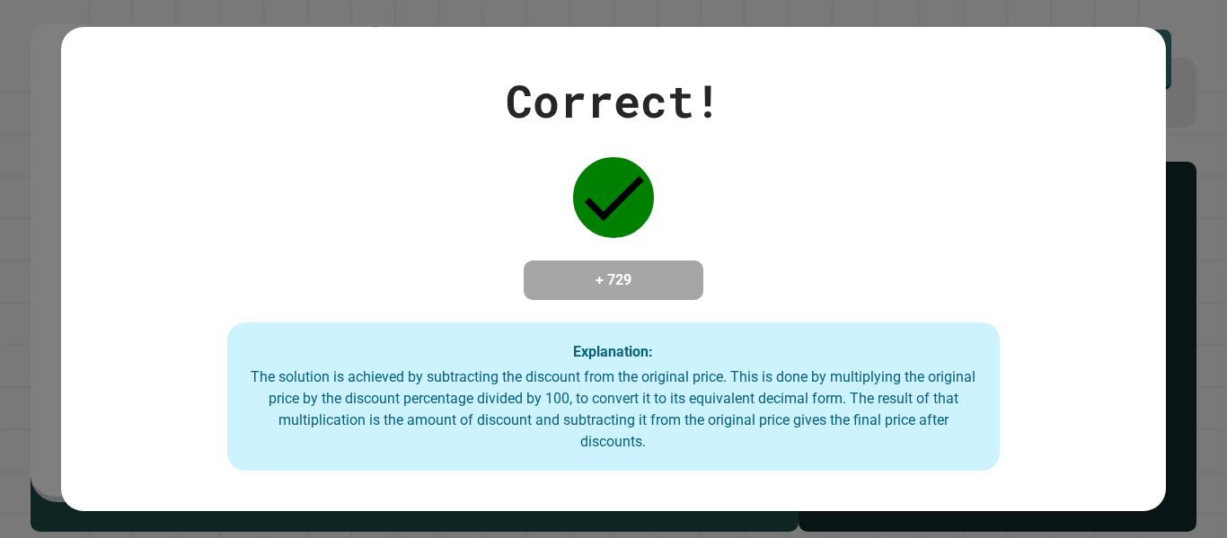
click at [632, 315] on div "Correct! + 729 Explanation: The solution is achieved by subtracting the discoun…" at bounding box center [613, 269] width 1104 height 404
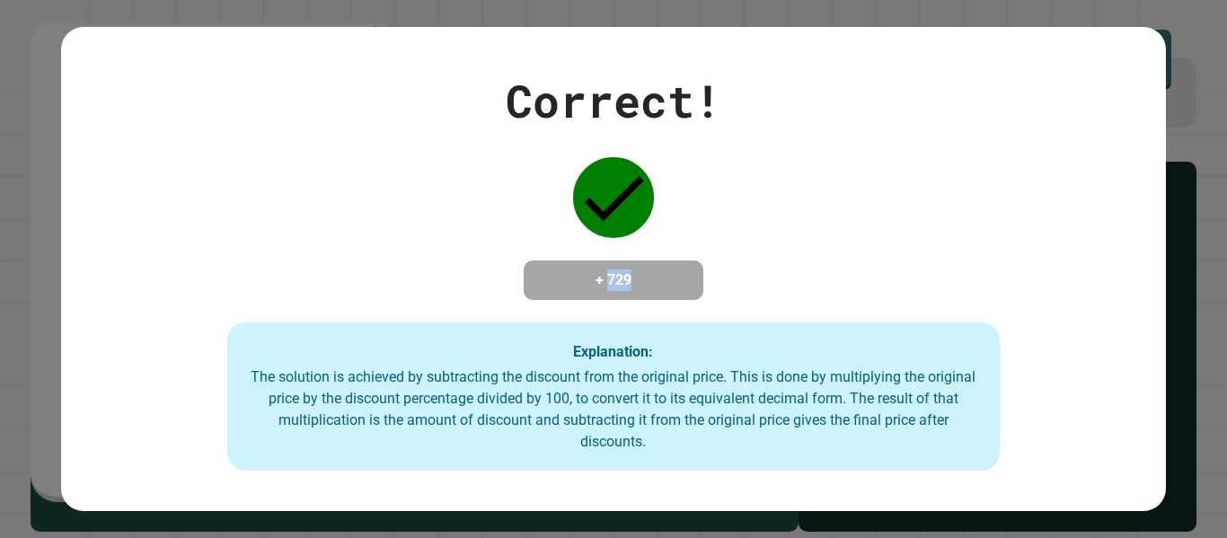
click at [632, 315] on div "Correct! + 729 Explanation: The solution is achieved by subtracting the discoun…" at bounding box center [613, 269] width 1104 height 404
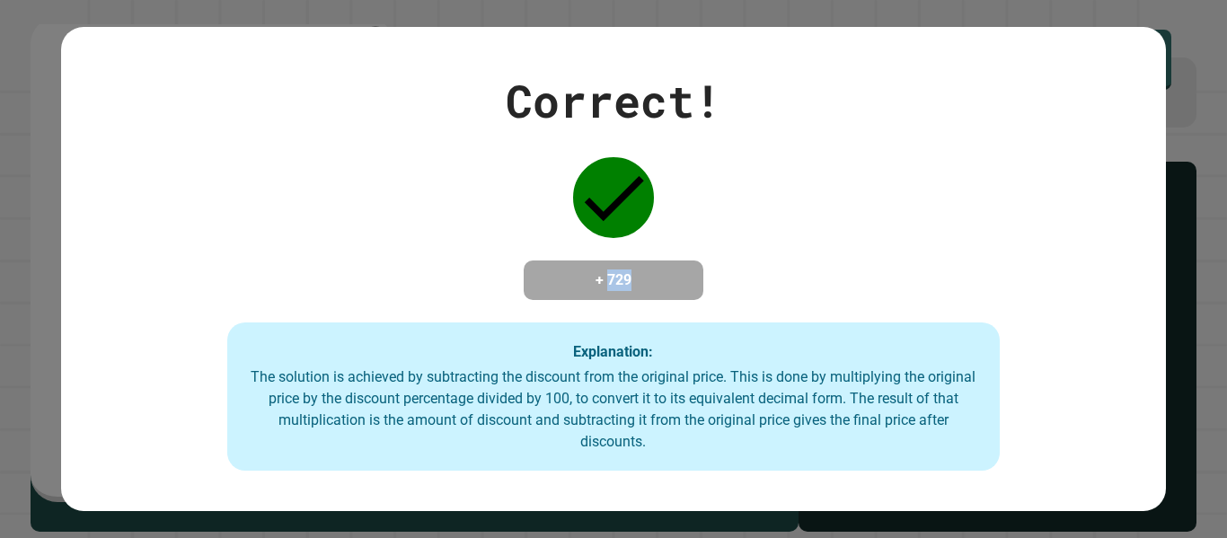
click at [632, 315] on div "Correct! + 729 Explanation: The solution is achieved by subtracting the discoun…" at bounding box center [613, 269] width 1104 height 404
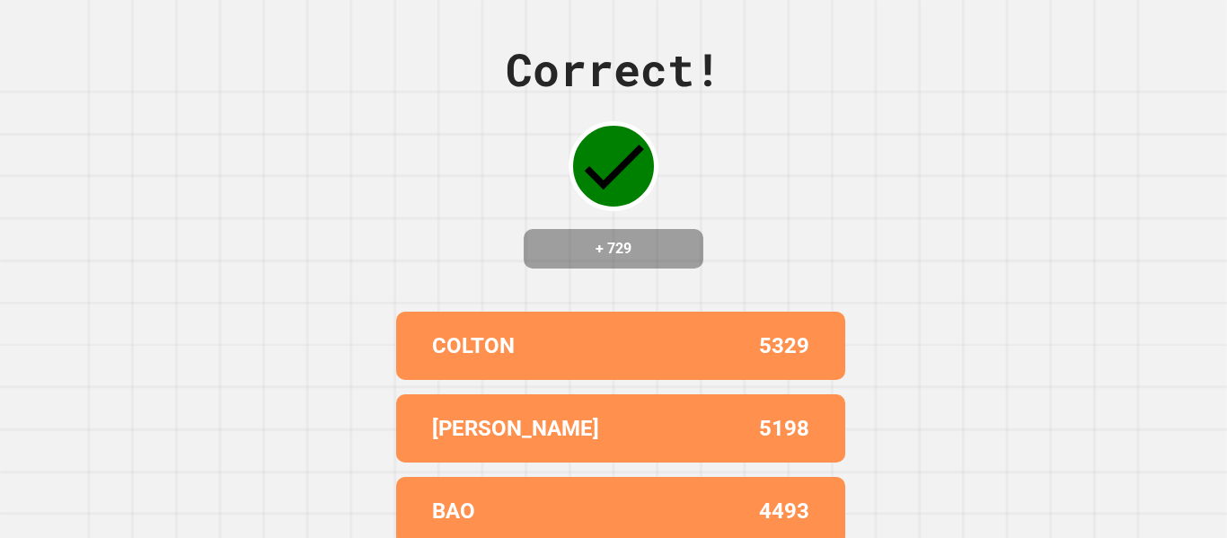
click at [646, 172] on icon at bounding box center [613, 166] width 81 height 81
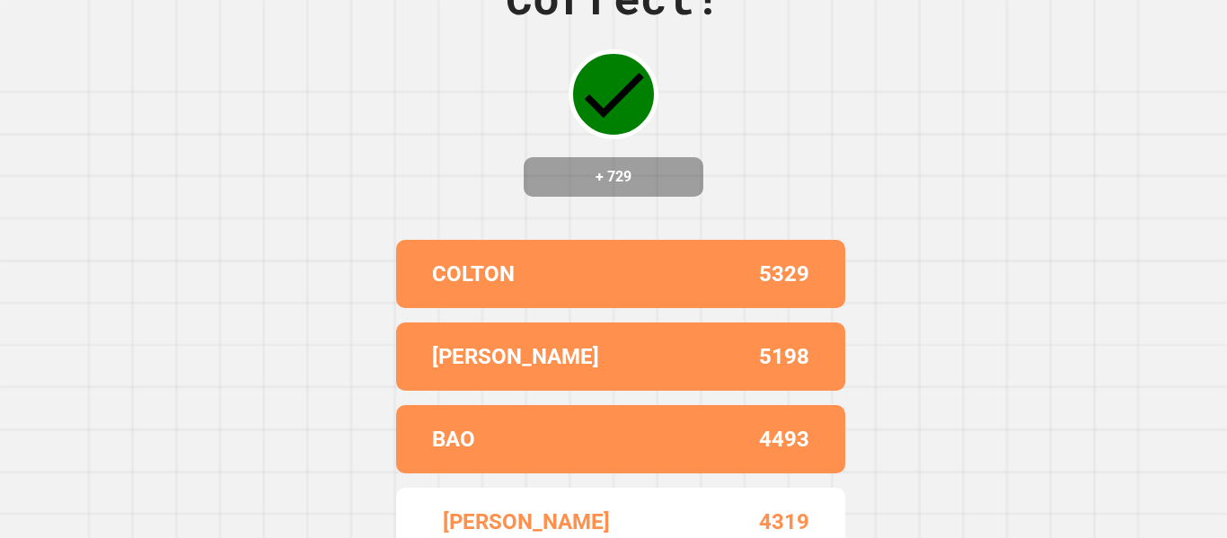
scroll to position [0, 0]
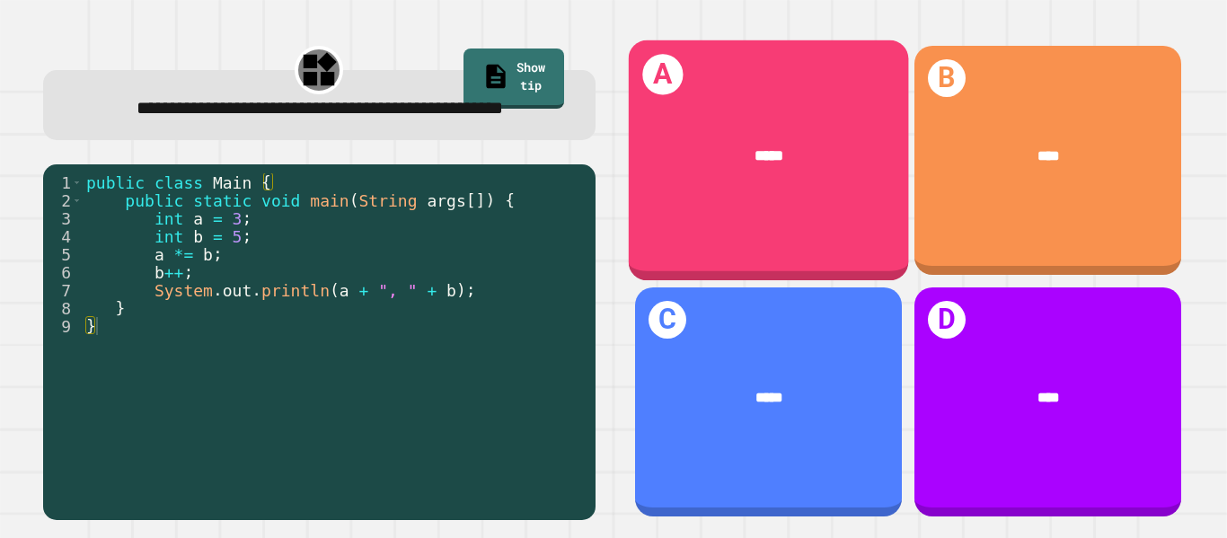
click at [708, 168] on div "*****" at bounding box center [768, 156] width 280 height 84
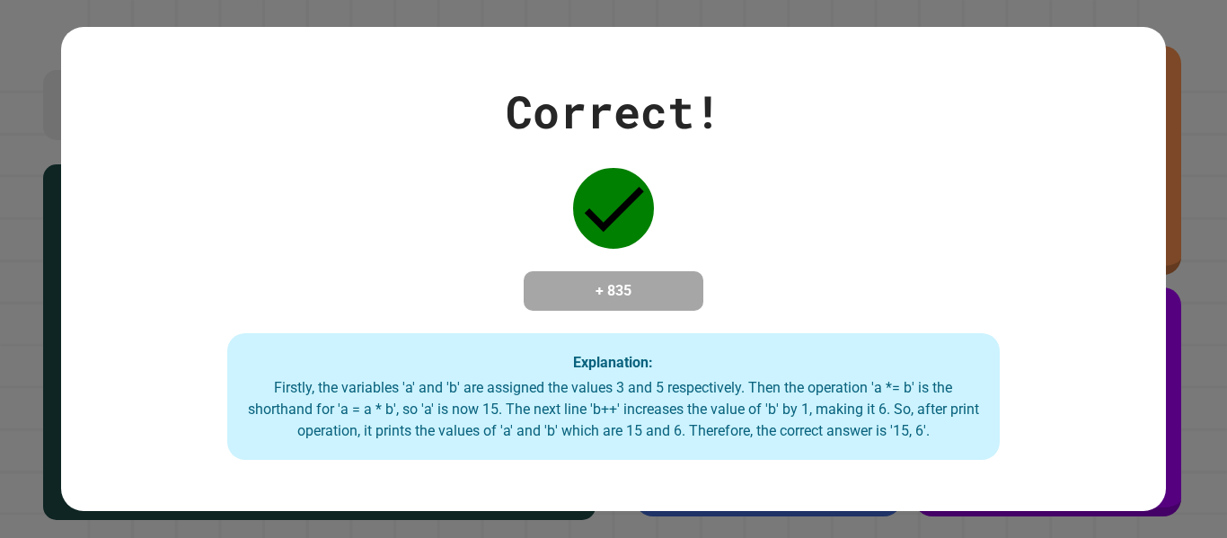
click at [614, 430] on div "Firstly, the variables 'a' and 'b' are assigned the values 3 and 5 respectively…" at bounding box center [613, 409] width 737 height 65
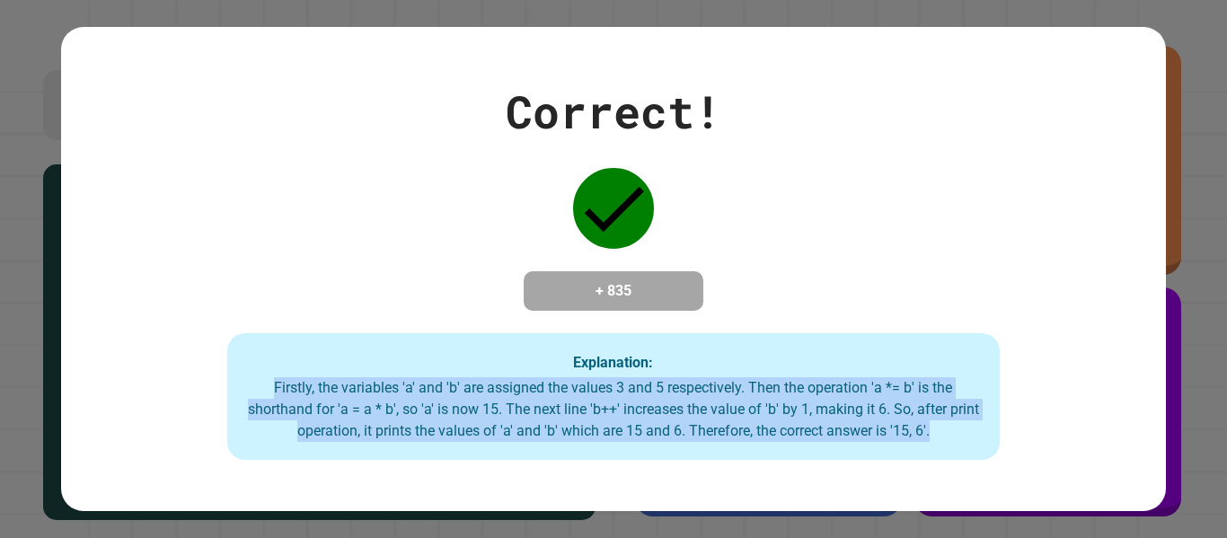
click at [614, 430] on div "Firstly, the variables 'a' and 'b' are assigned the values 3 and 5 respectively…" at bounding box center [613, 409] width 737 height 65
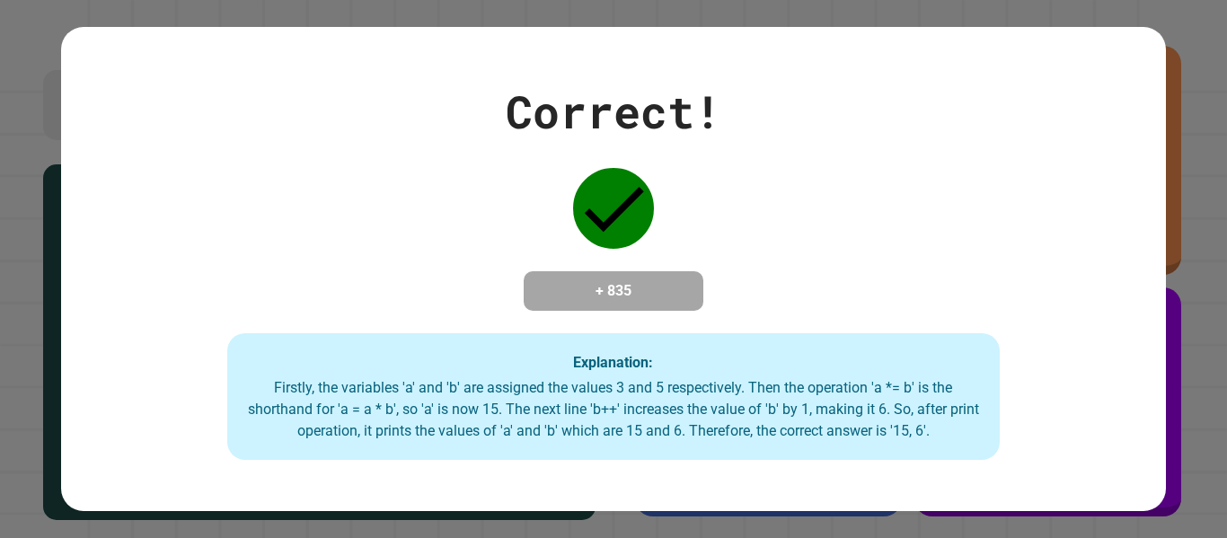
click at [601, 430] on div "Firstly, the variables 'a' and 'b' are assigned the values 3 and 5 respectively…" at bounding box center [613, 409] width 737 height 65
click at [732, 393] on div "Firstly, the variables 'a' and 'b' are assigned the values 3 and 5 respectively…" at bounding box center [613, 409] width 737 height 65
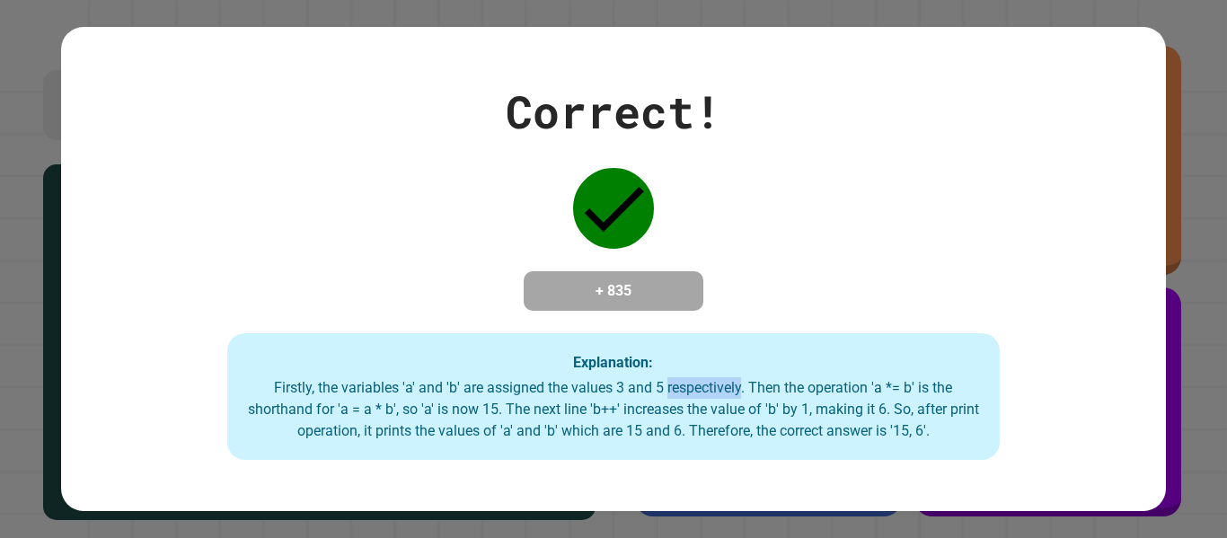
click at [732, 393] on div "Firstly, the variables 'a' and 'b' are assigned the values 3 and 5 respectively…" at bounding box center [613, 409] width 737 height 65
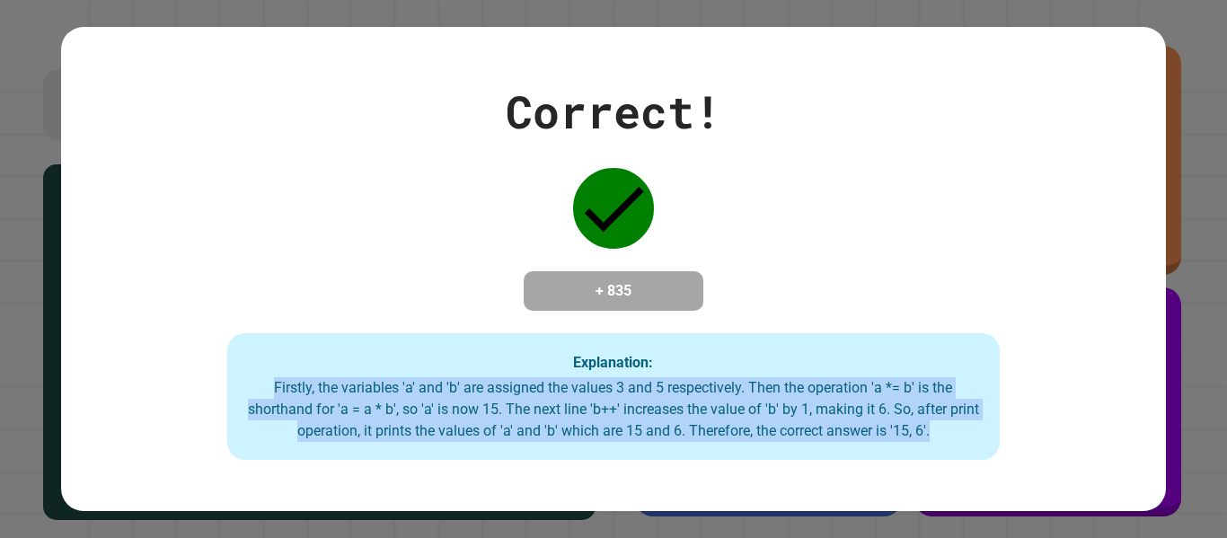
click at [732, 393] on div "Firstly, the variables 'a' and 'b' are assigned the values 3 and 5 respectively…" at bounding box center [613, 409] width 737 height 65
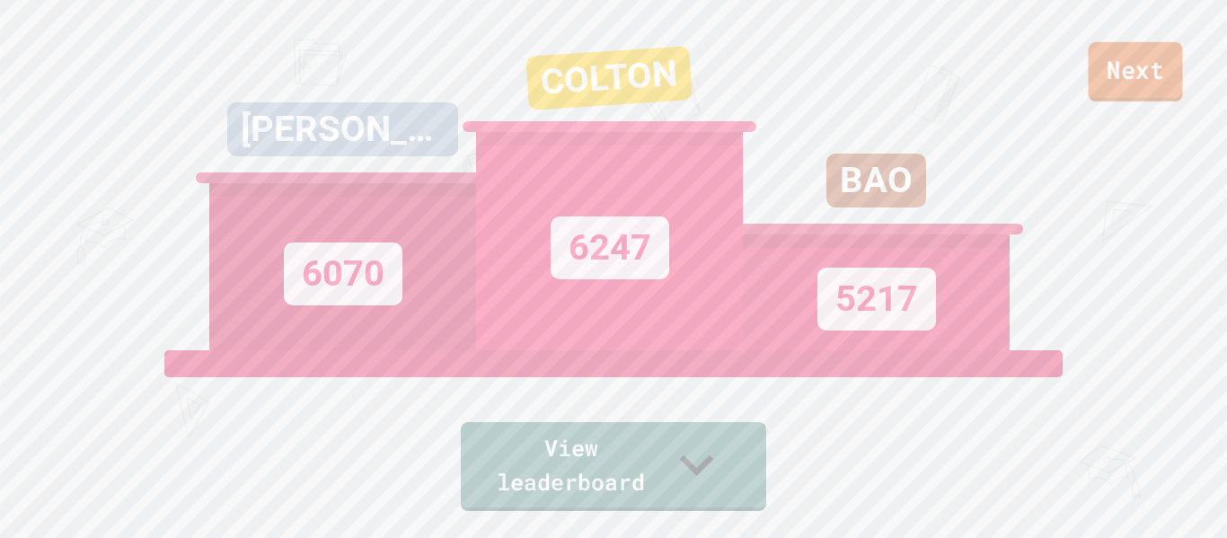
click at [1168, 80] on link "Next" at bounding box center [1136, 71] width 94 height 59
